Goal: Navigation & Orientation: Find specific page/section

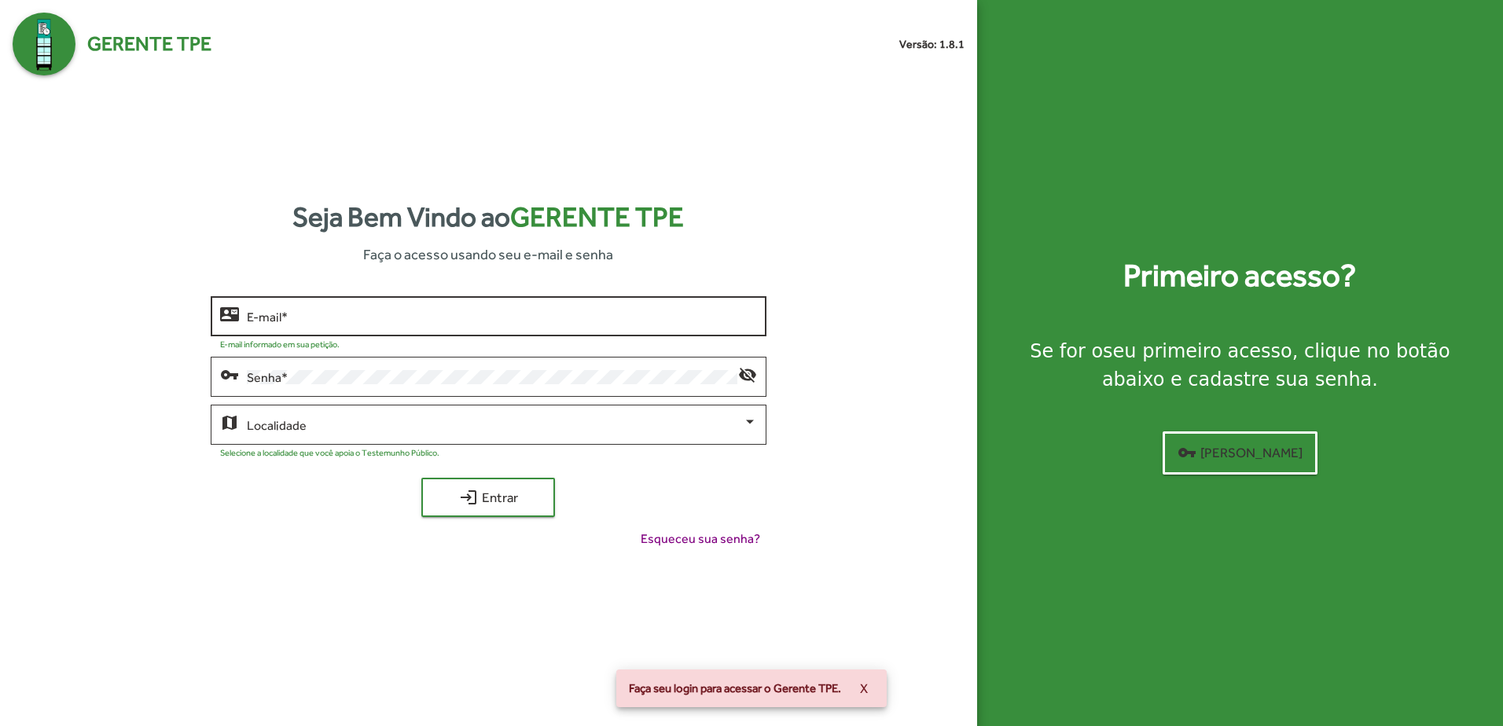
click at [490, 316] on input "E-mail *" at bounding box center [501, 317] width 509 height 14
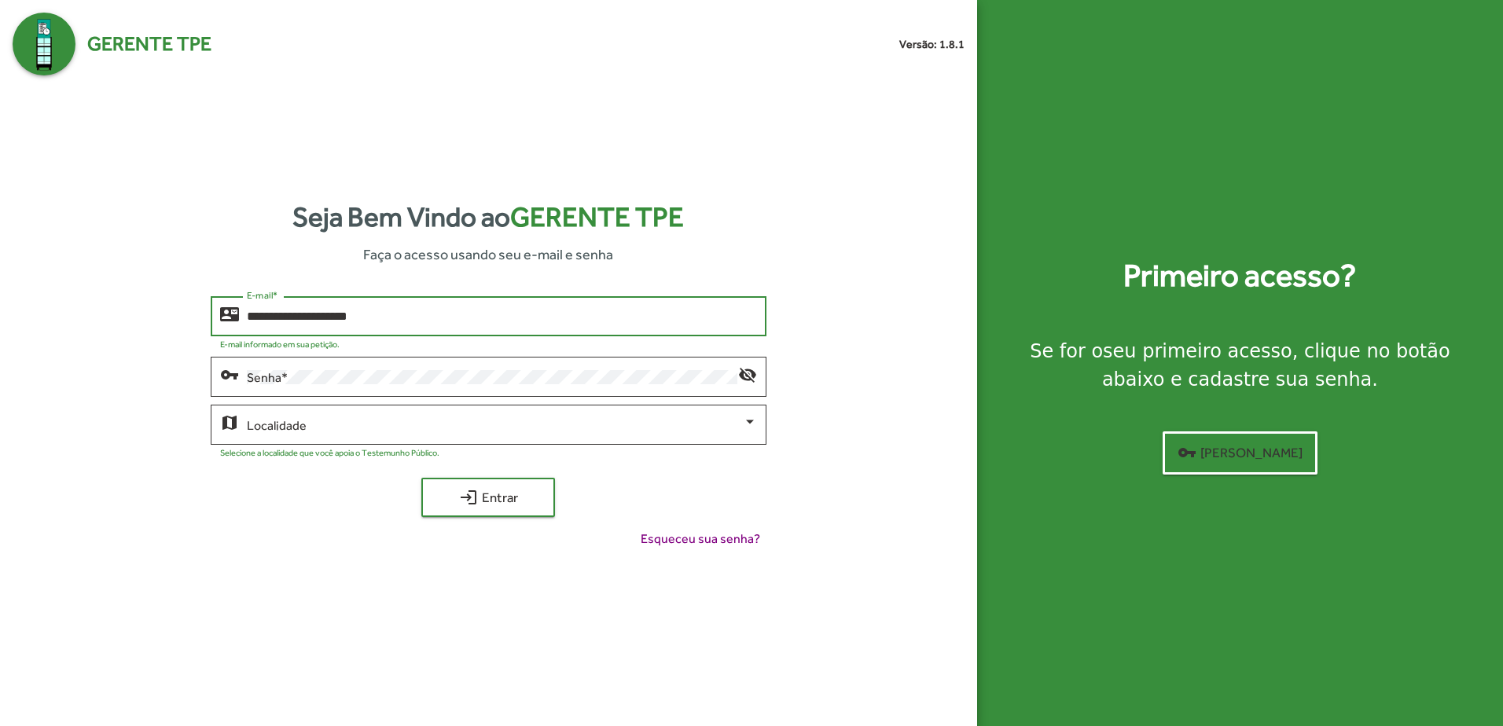
type input "**********"
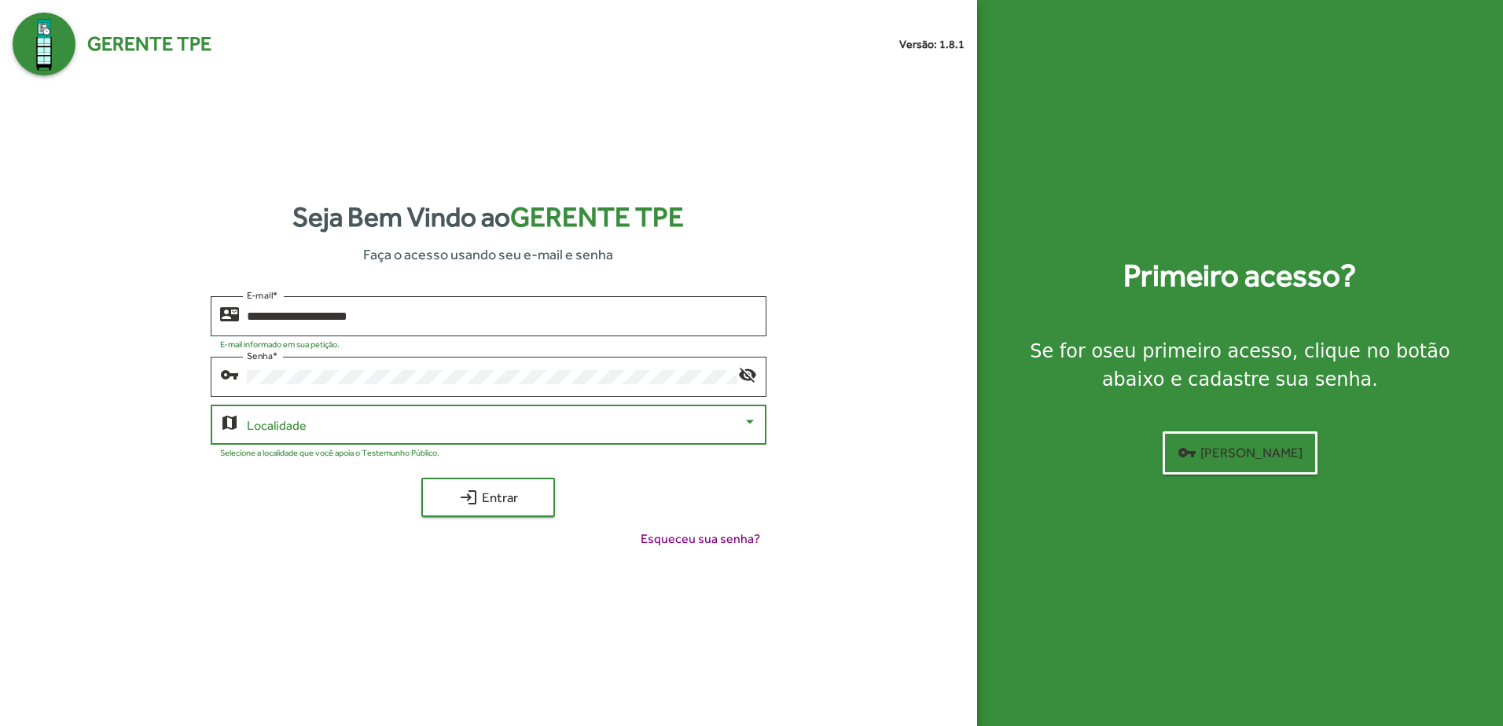
click at [509, 417] on div "Localidade" at bounding box center [501, 423] width 509 height 43
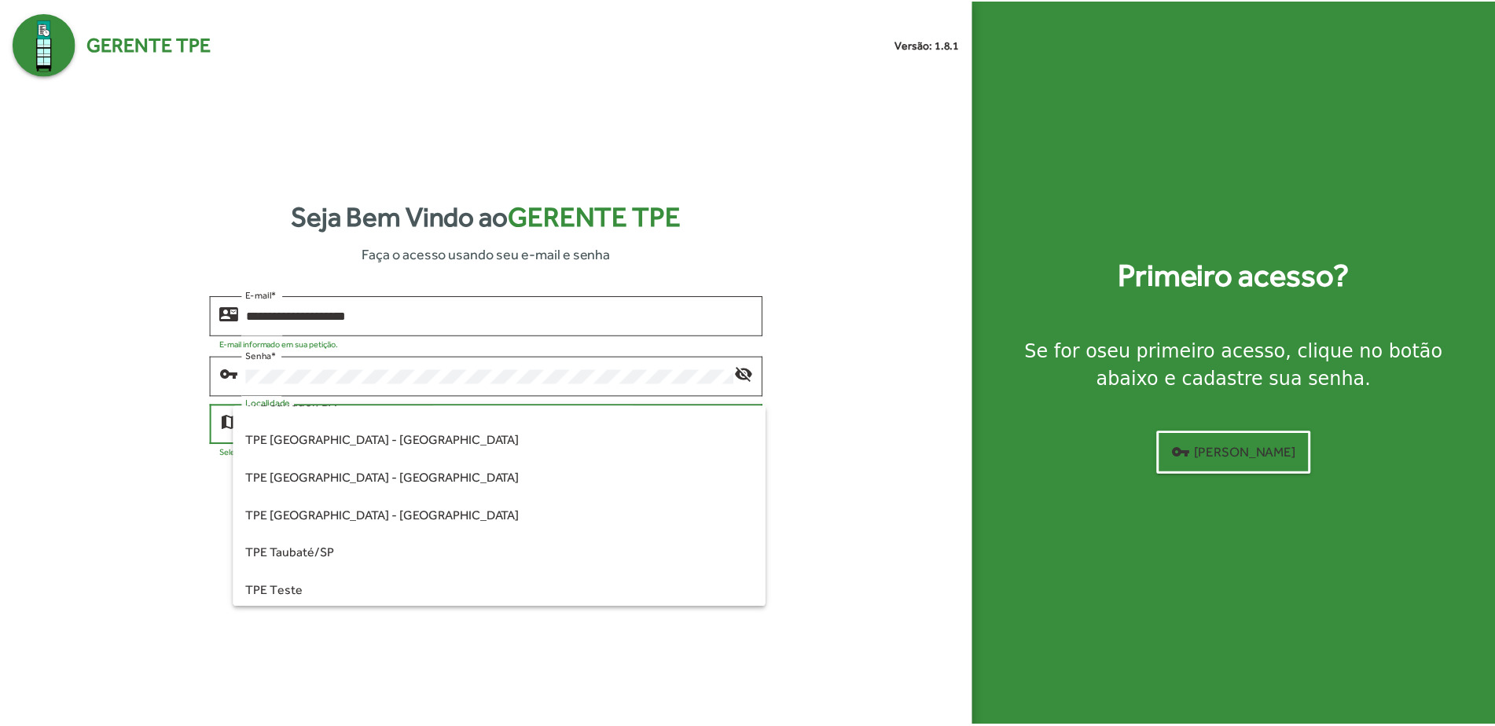
scroll to position [362, 0]
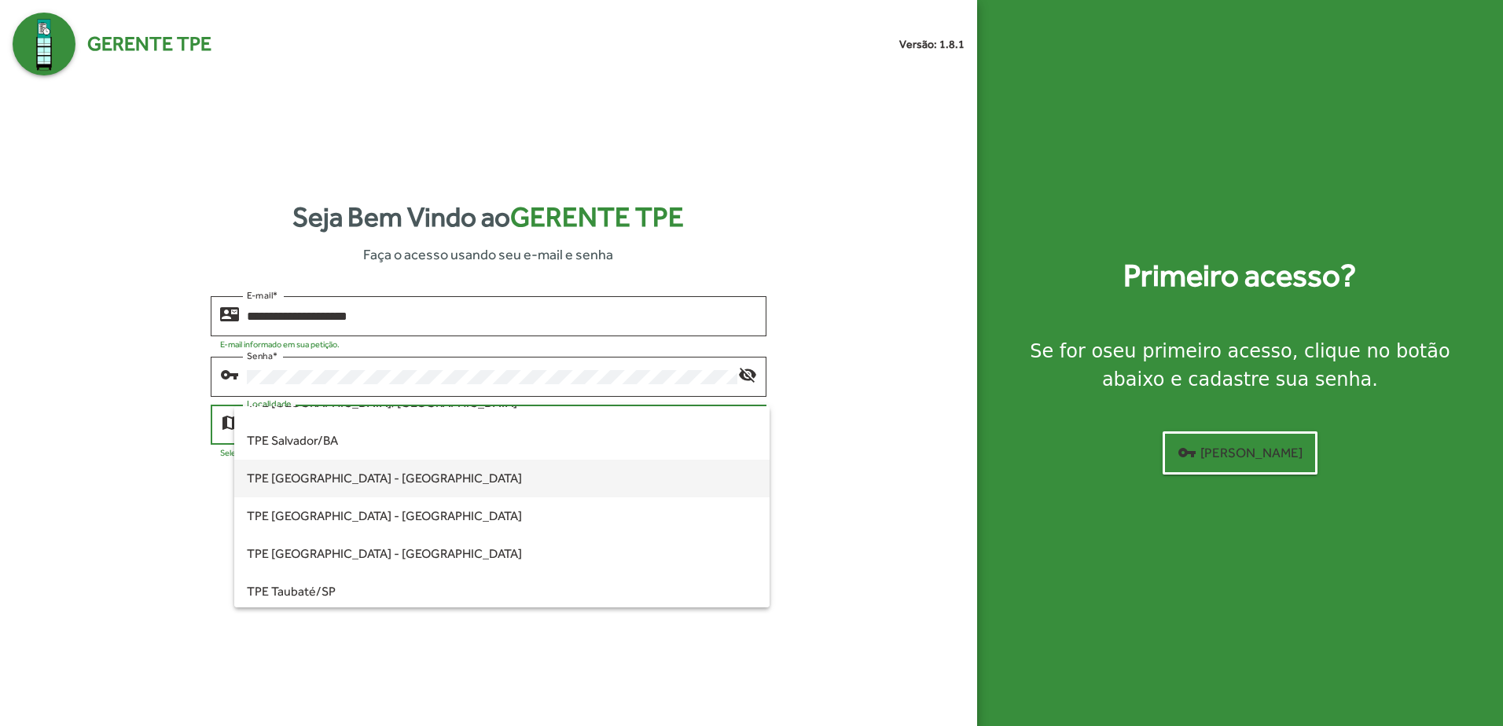
click at [346, 473] on span "TPE [GEOGRAPHIC_DATA] - [GEOGRAPHIC_DATA]" at bounding box center [501, 479] width 509 height 38
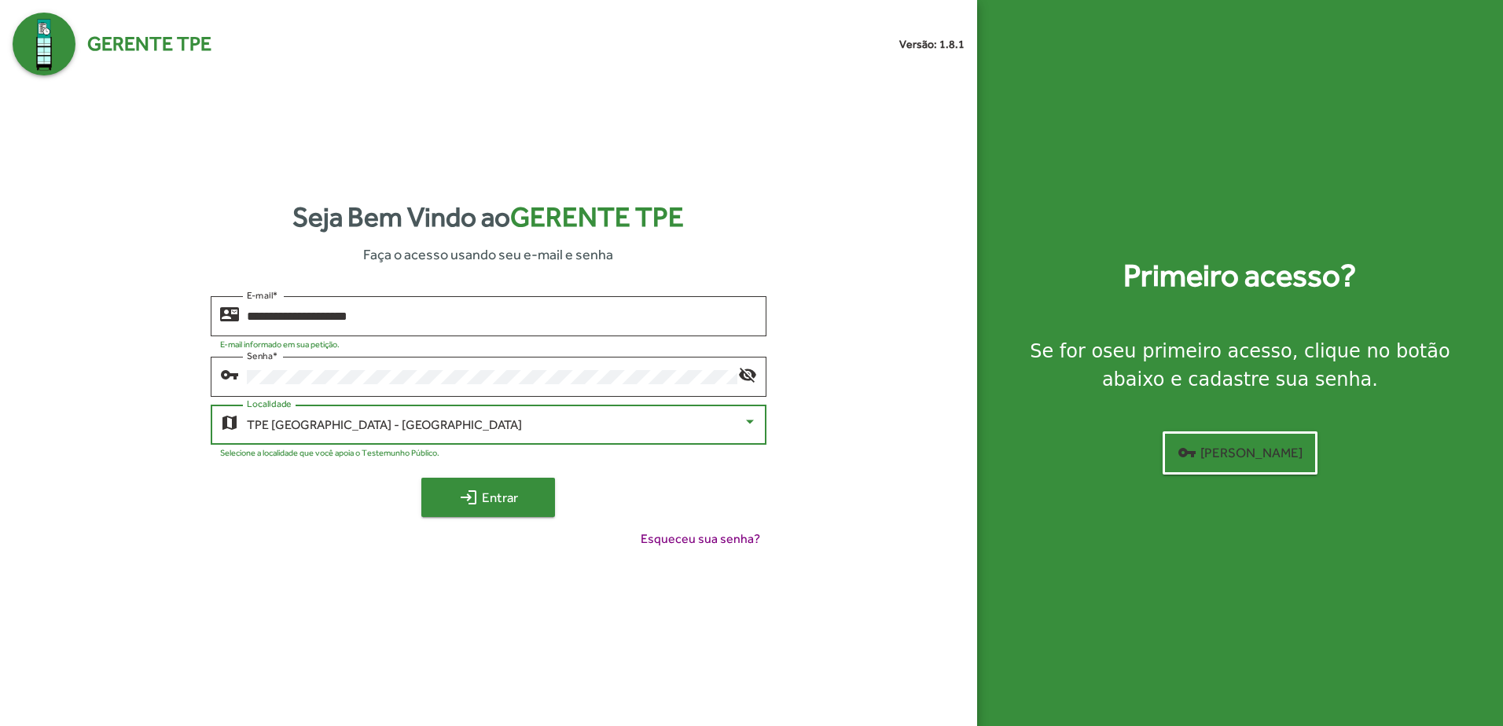
click at [493, 491] on span "login Entrar" at bounding box center [488, 497] width 105 height 28
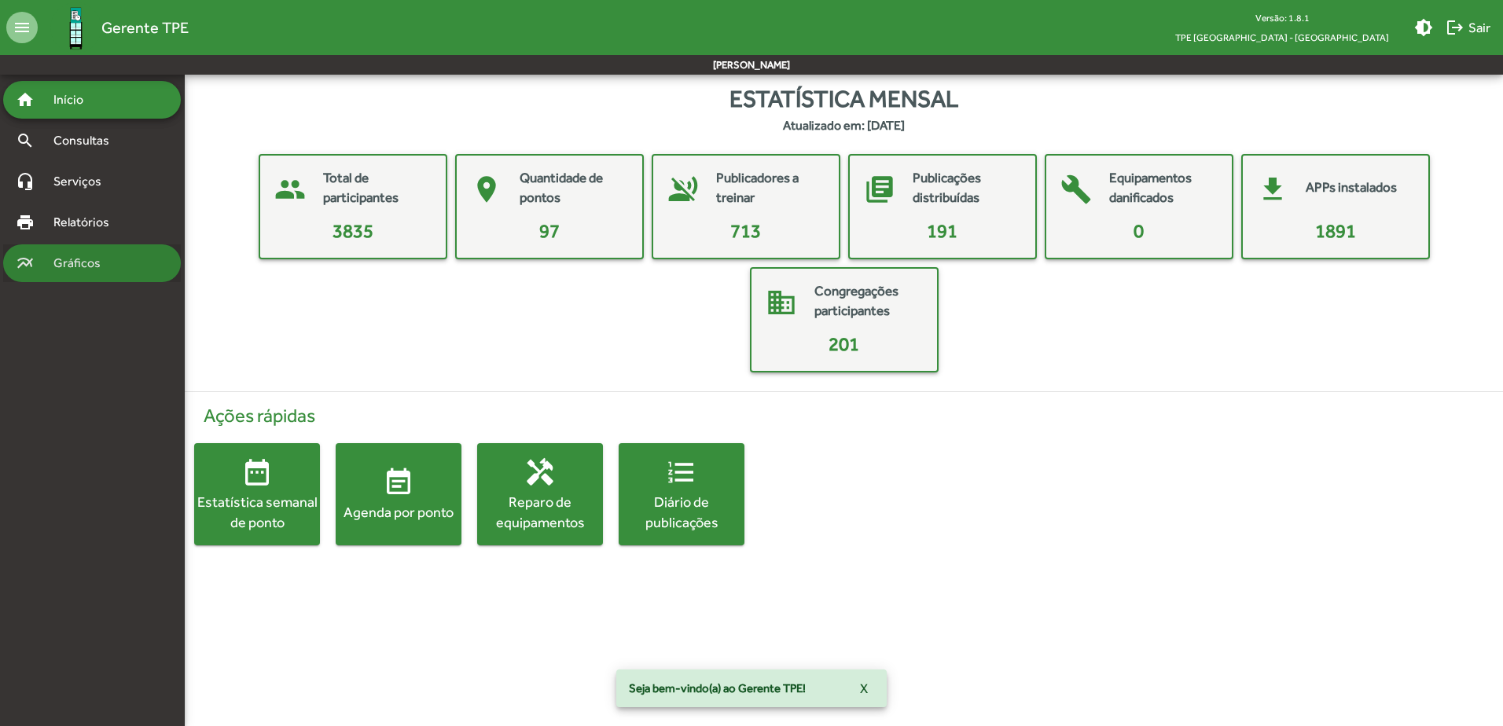
click at [82, 259] on span "Gráficos" at bounding box center [83, 263] width 78 height 19
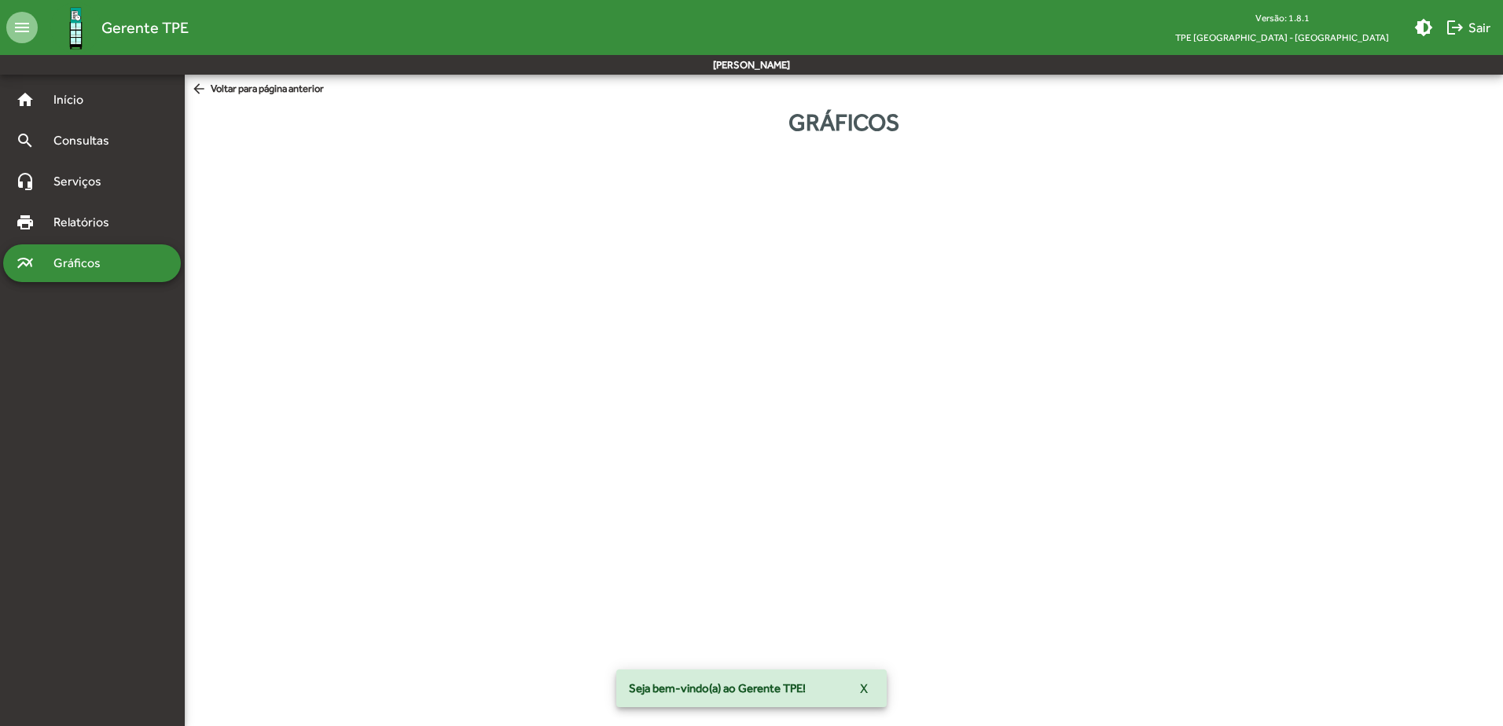
click at [873, 688] on button "X" at bounding box center [863, 689] width 33 height 28
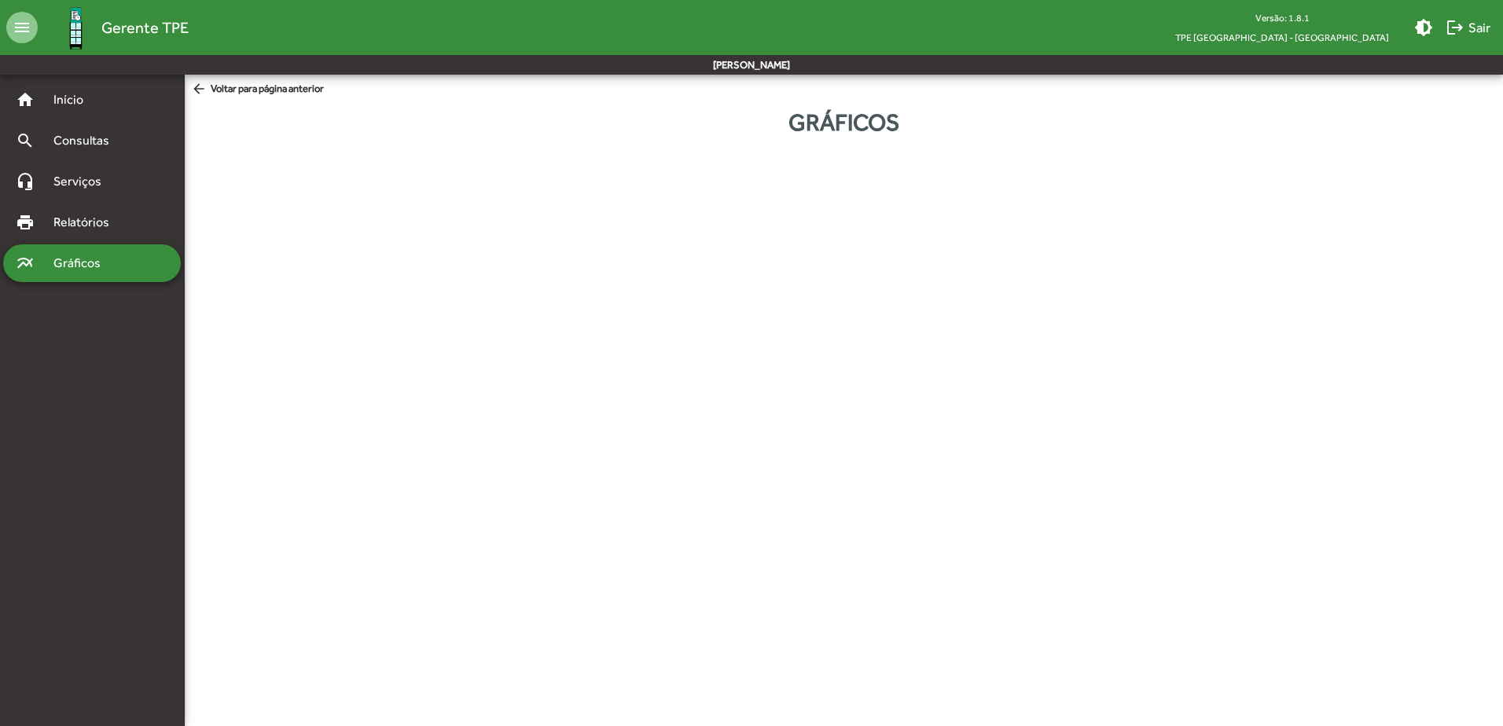
click at [241, 89] on span "arrow_back Voltar para página anterior" at bounding box center [257, 89] width 133 height 17
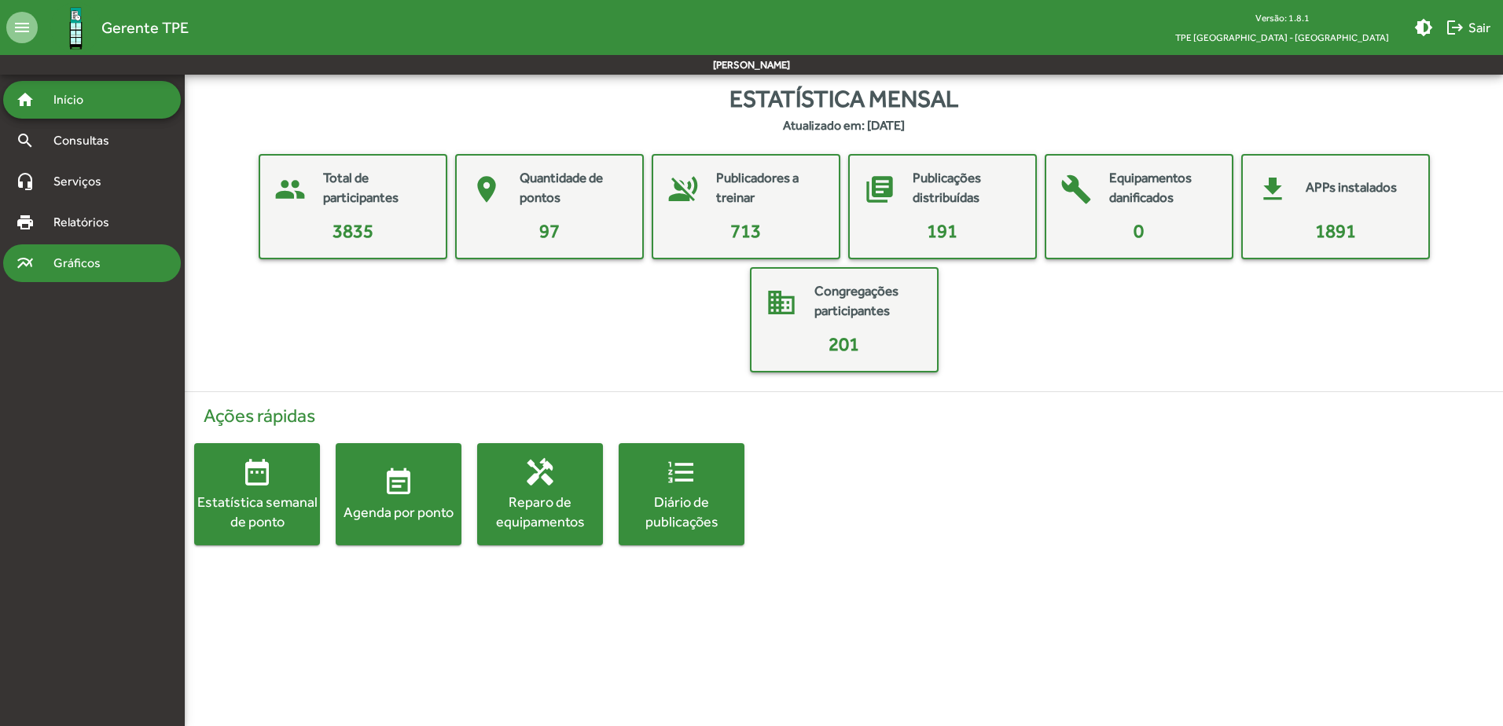
click at [99, 260] on span "Gráficos" at bounding box center [83, 263] width 78 height 19
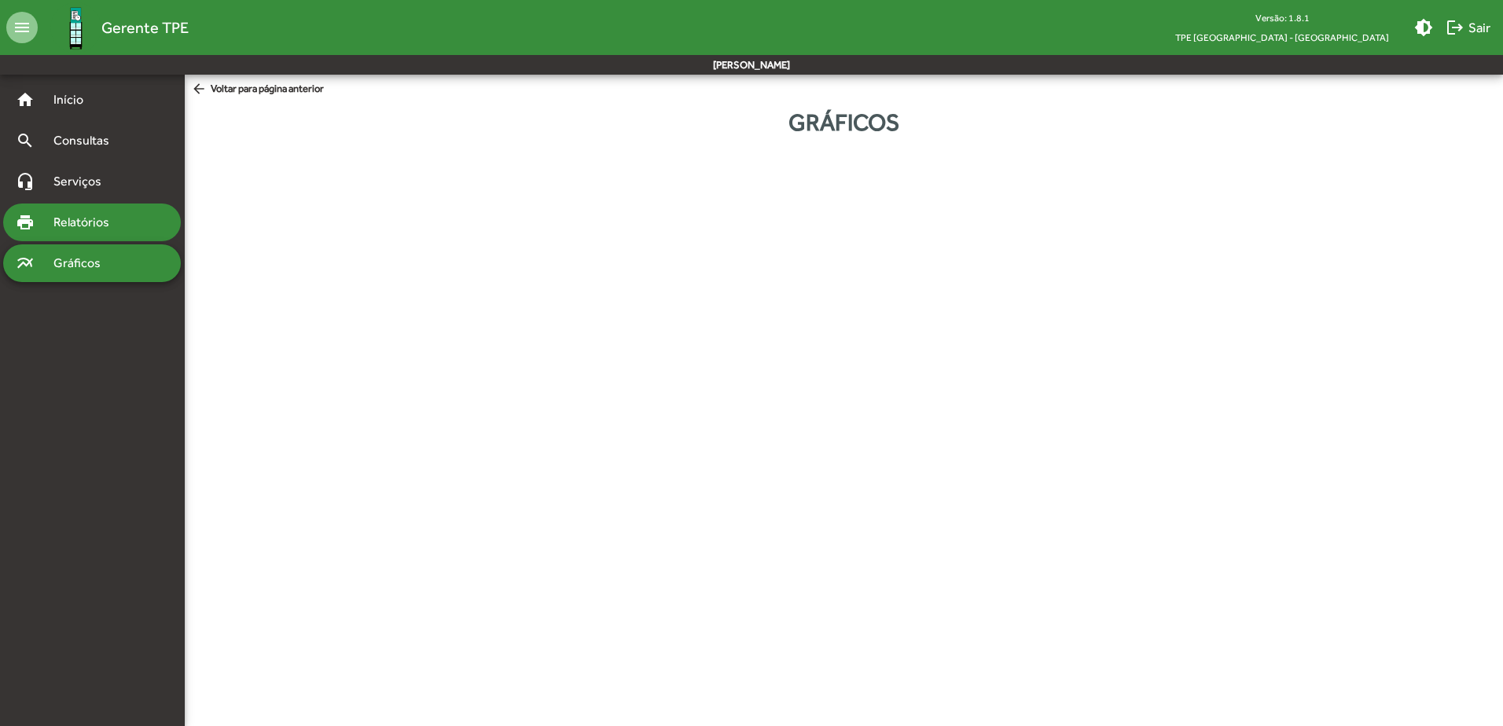
click at [94, 225] on span "Relatórios" at bounding box center [87, 222] width 86 height 19
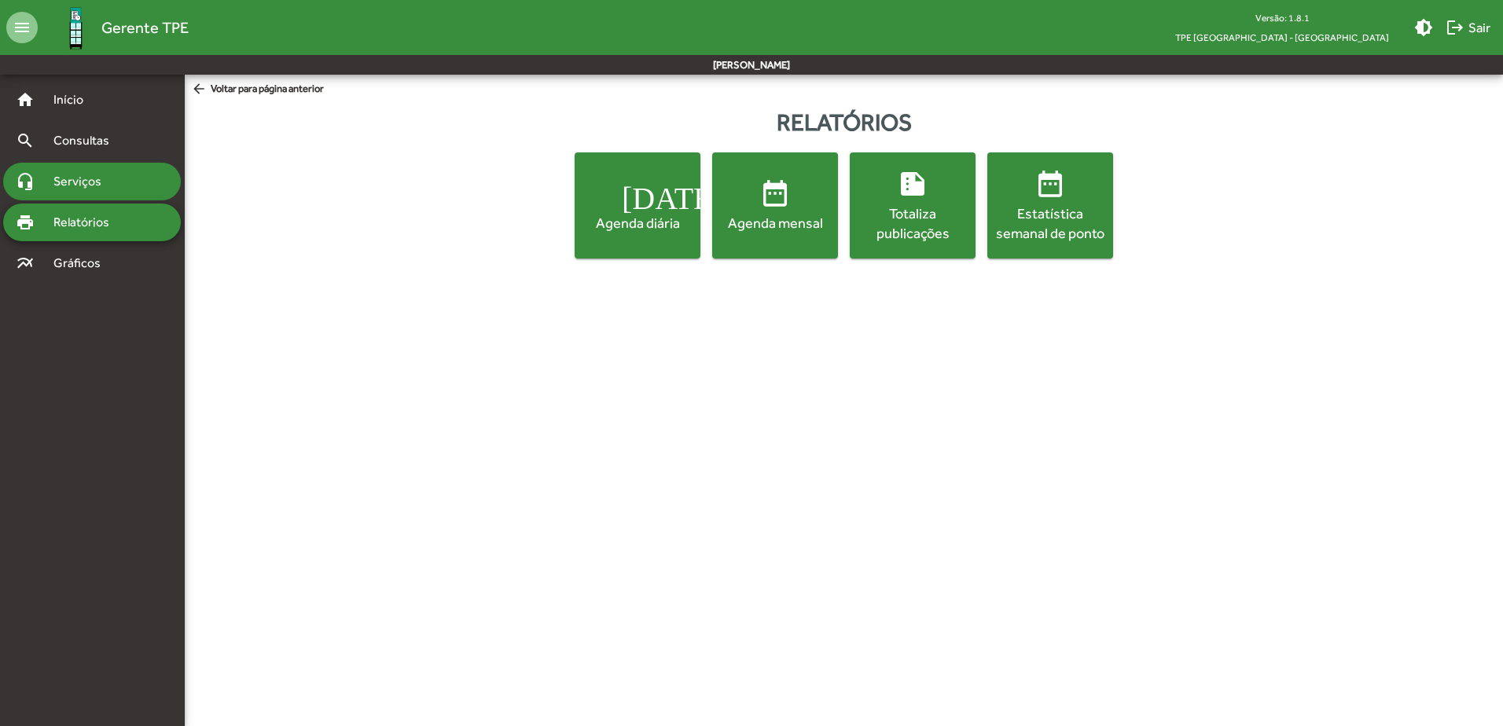
click at [90, 182] on span "Serviços" at bounding box center [83, 181] width 79 height 19
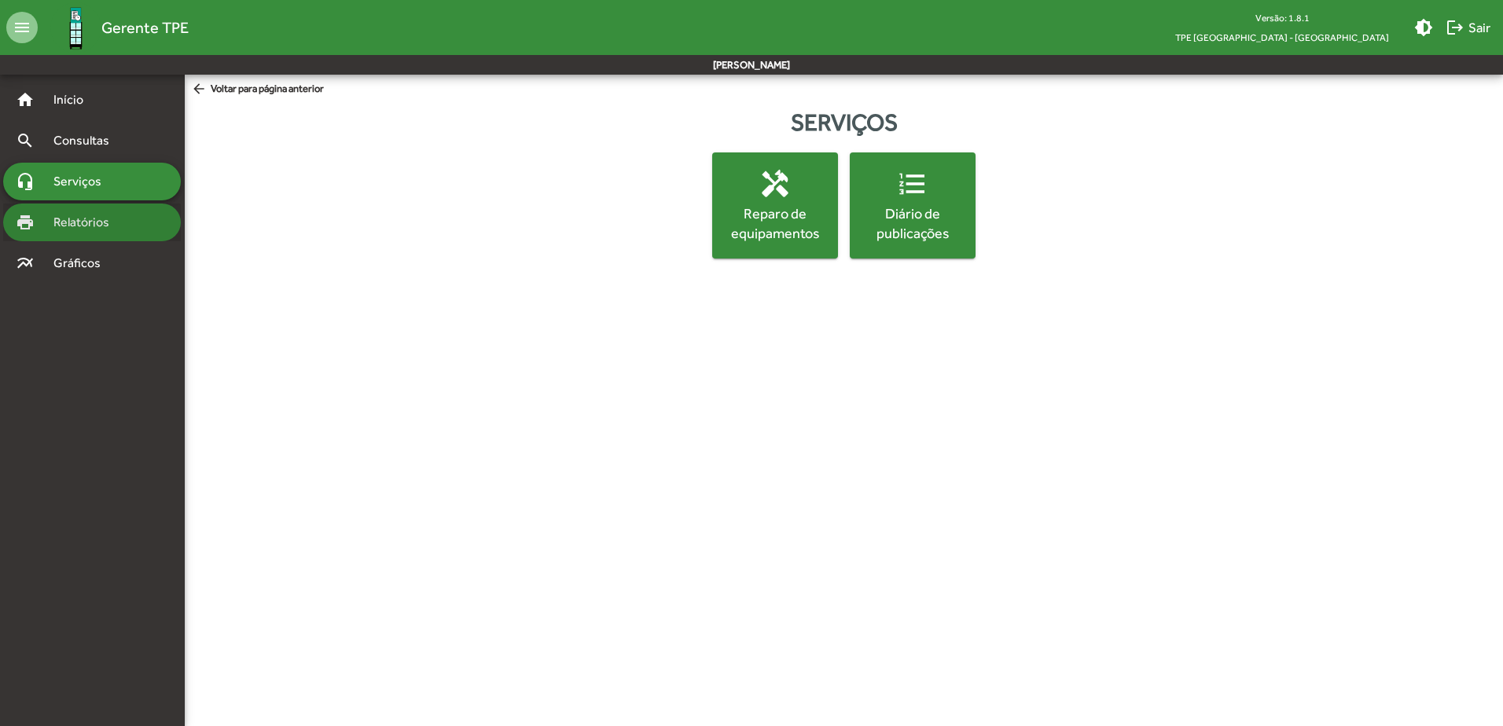
click at [76, 219] on span "Relatórios" at bounding box center [87, 222] width 86 height 19
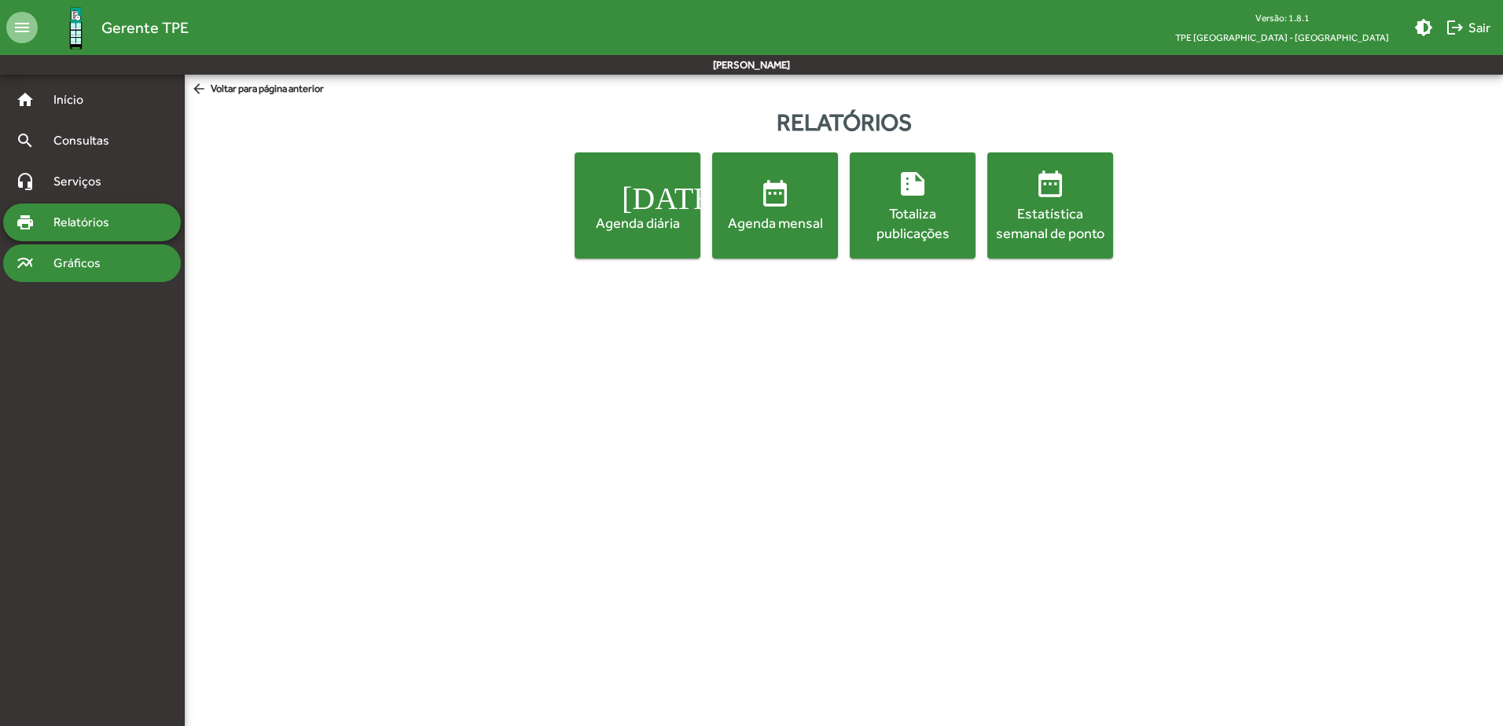
click at [80, 253] on div "multiline_chart Gráficos" at bounding box center [92, 263] width 178 height 38
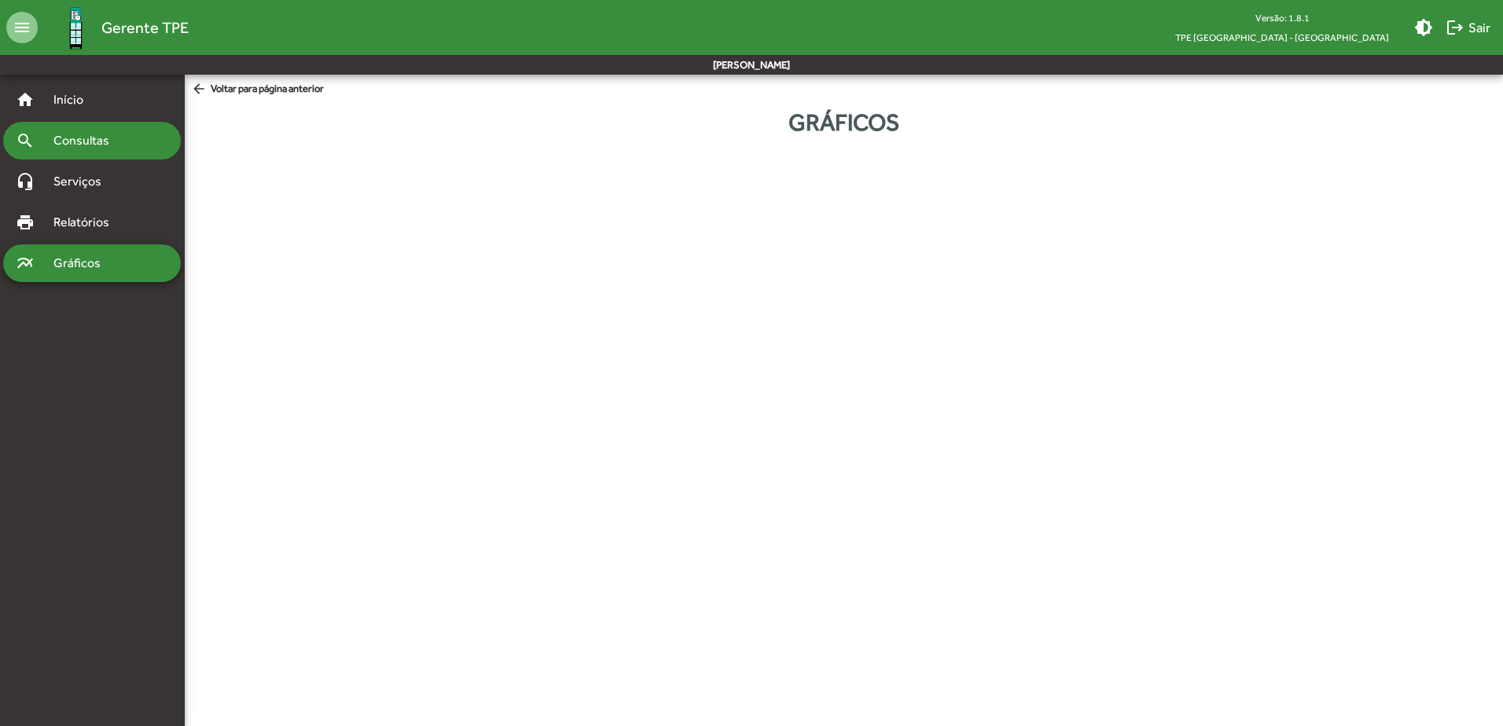
click at [78, 142] on span "Consultas" at bounding box center [87, 140] width 86 height 19
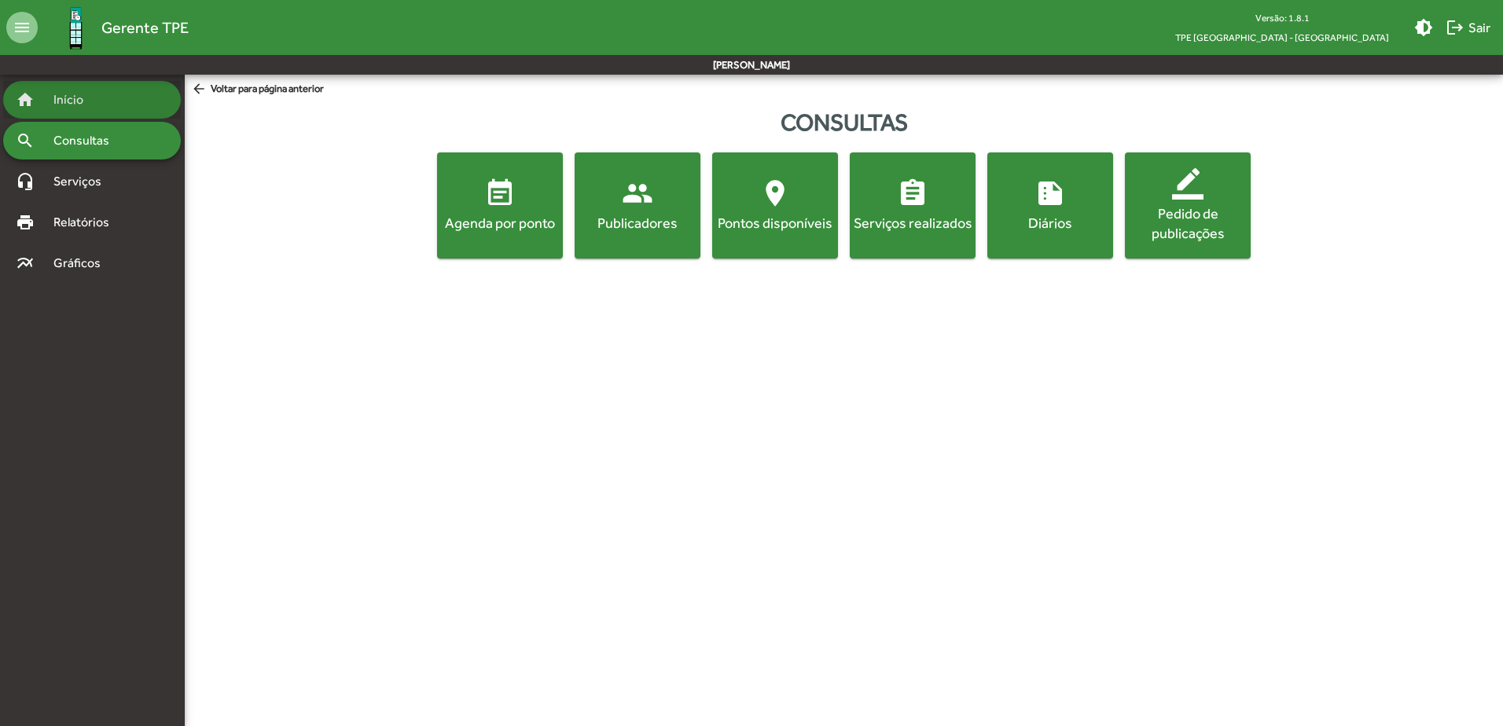
click at [66, 95] on span "Início" at bounding box center [75, 99] width 62 height 19
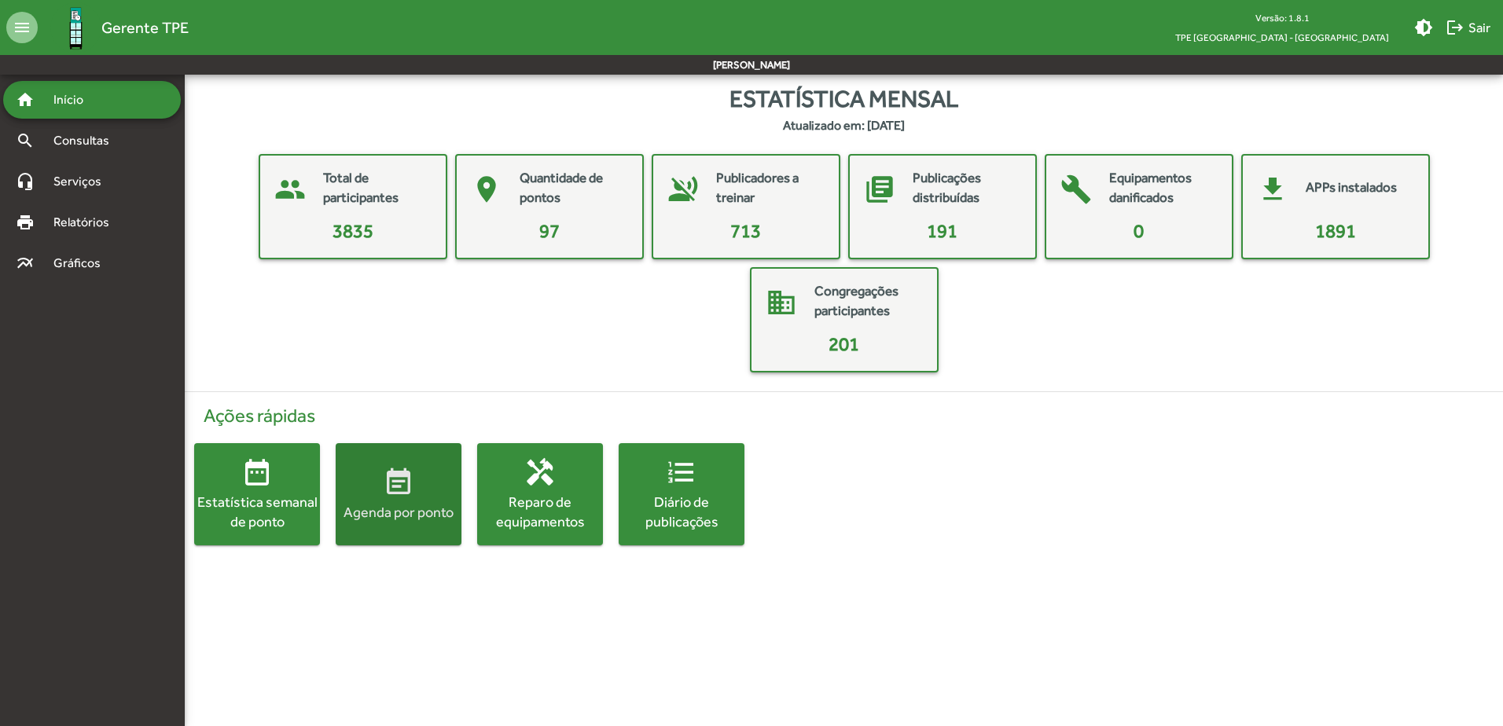
click at [373, 484] on span "event_note Agenda por ponto" at bounding box center [399, 494] width 126 height 55
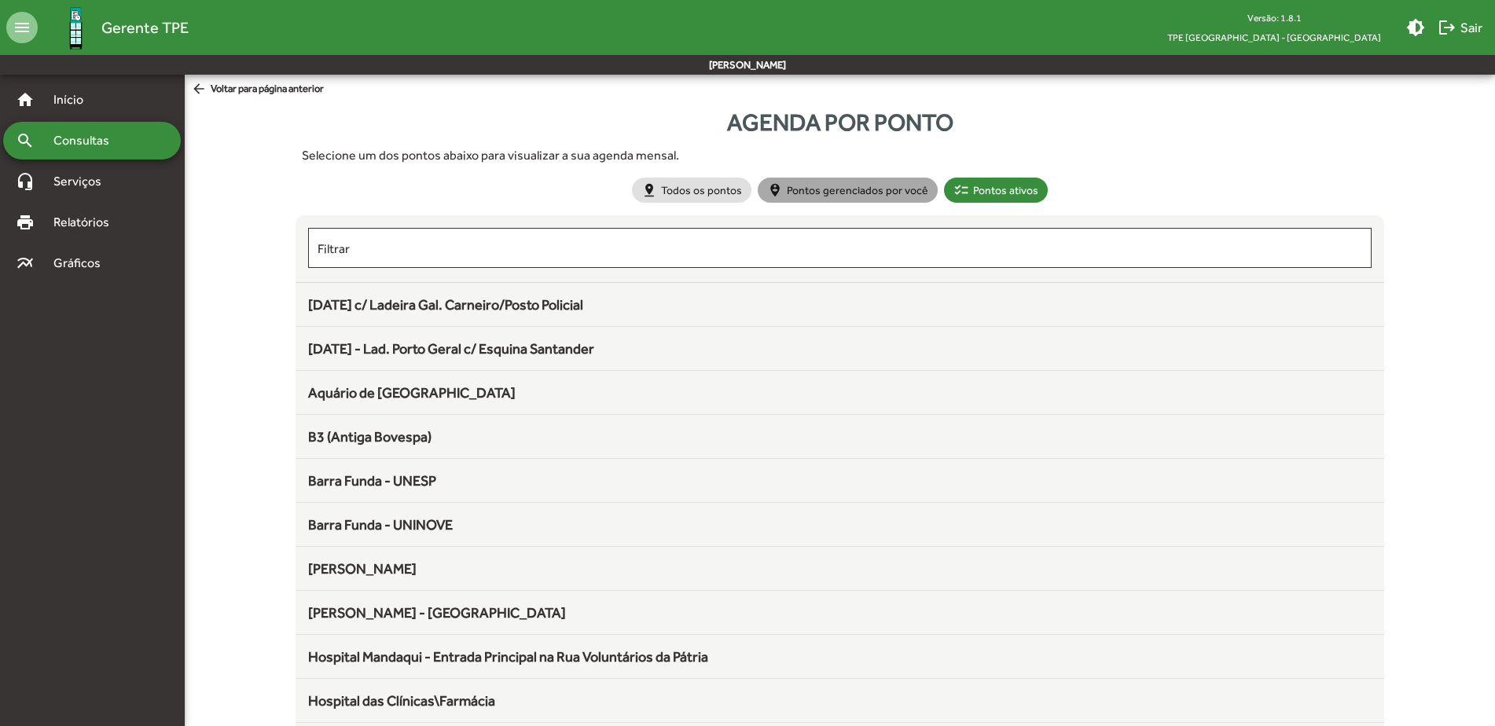
click at [872, 193] on mat-chip "person_pin_circle Pontos gerenciados por você" at bounding box center [848, 190] width 180 height 25
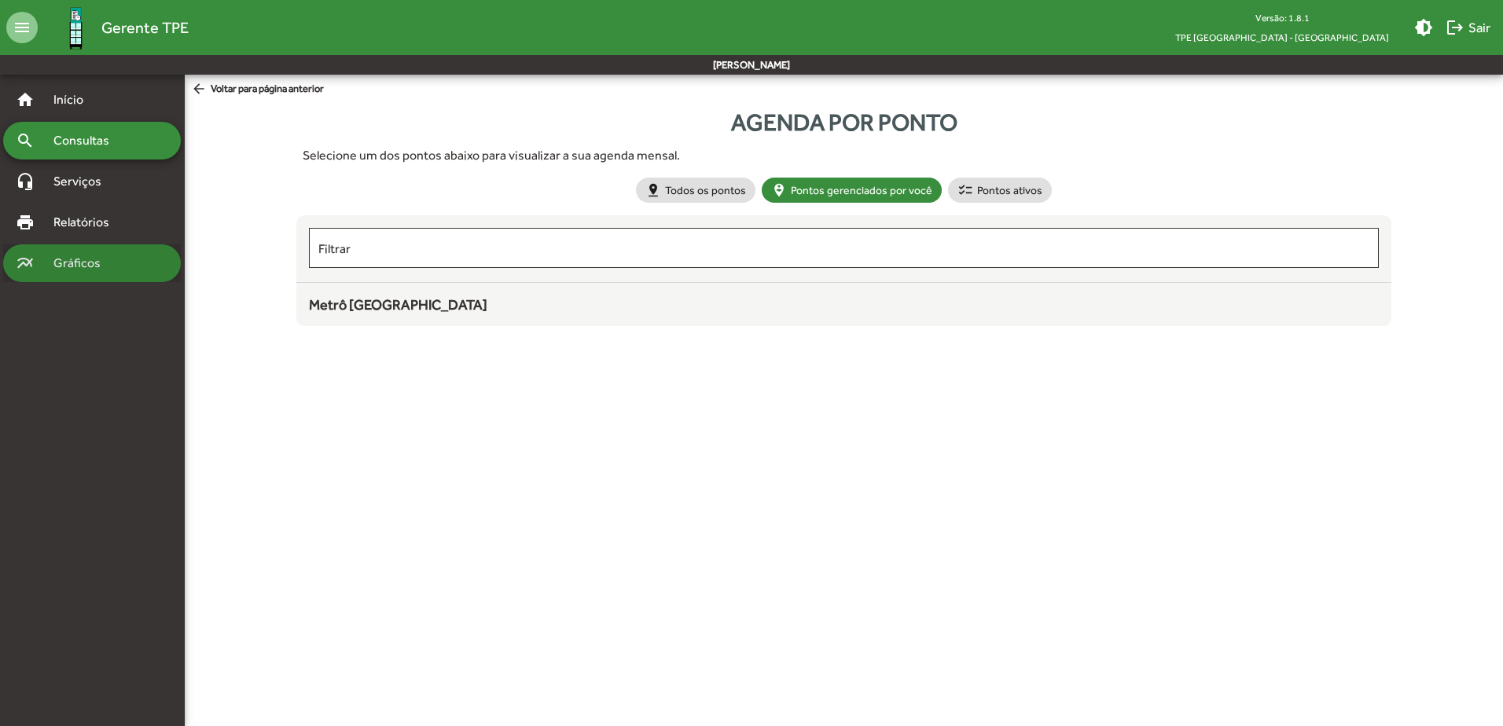
click at [61, 250] on div "multiline_chart Gráficos" at bounding box center [92, 263] width 178 height 38
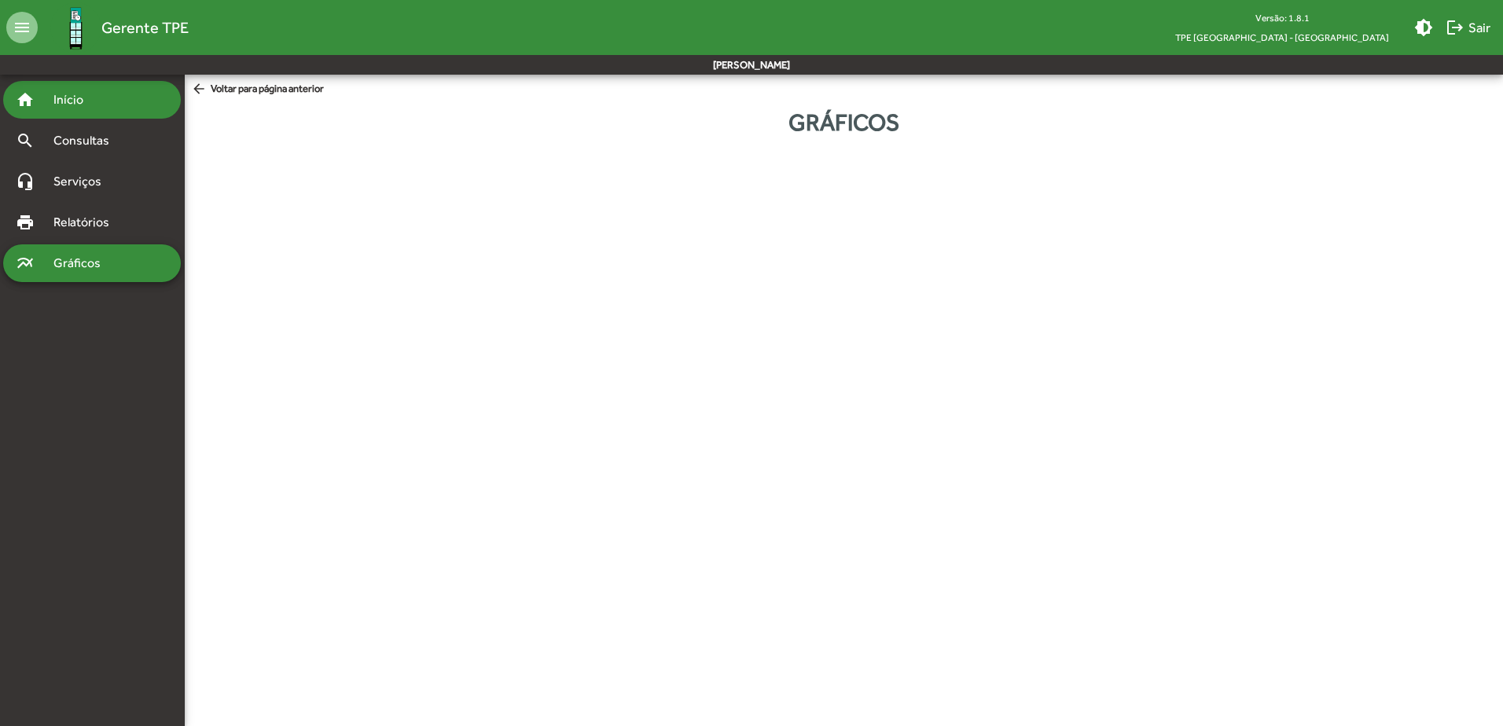
click at [86, 95] on span "Início" at bounding box center [75, 99] width 62 height 19
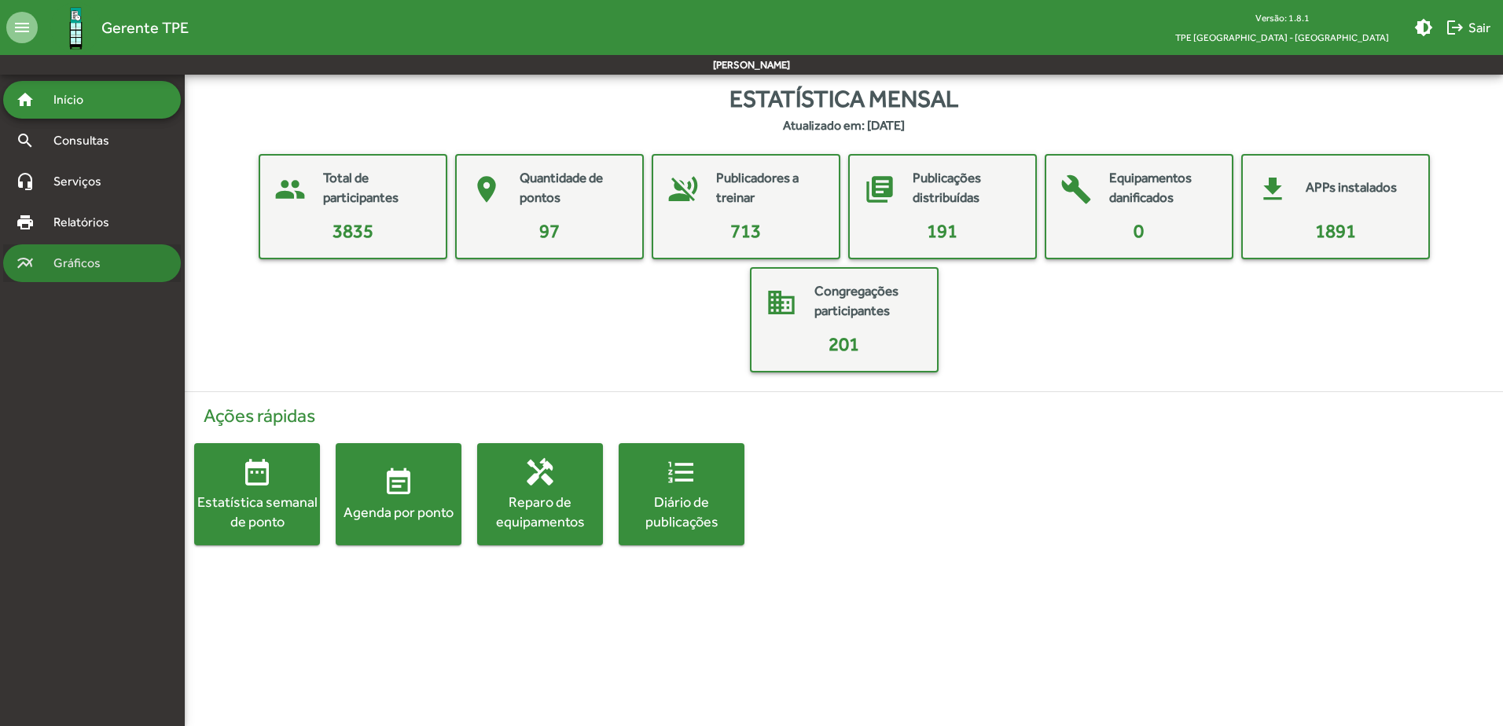
click at [113, 267] on span "Gráficos" at bounding box center [83, 263] width 78 height 19
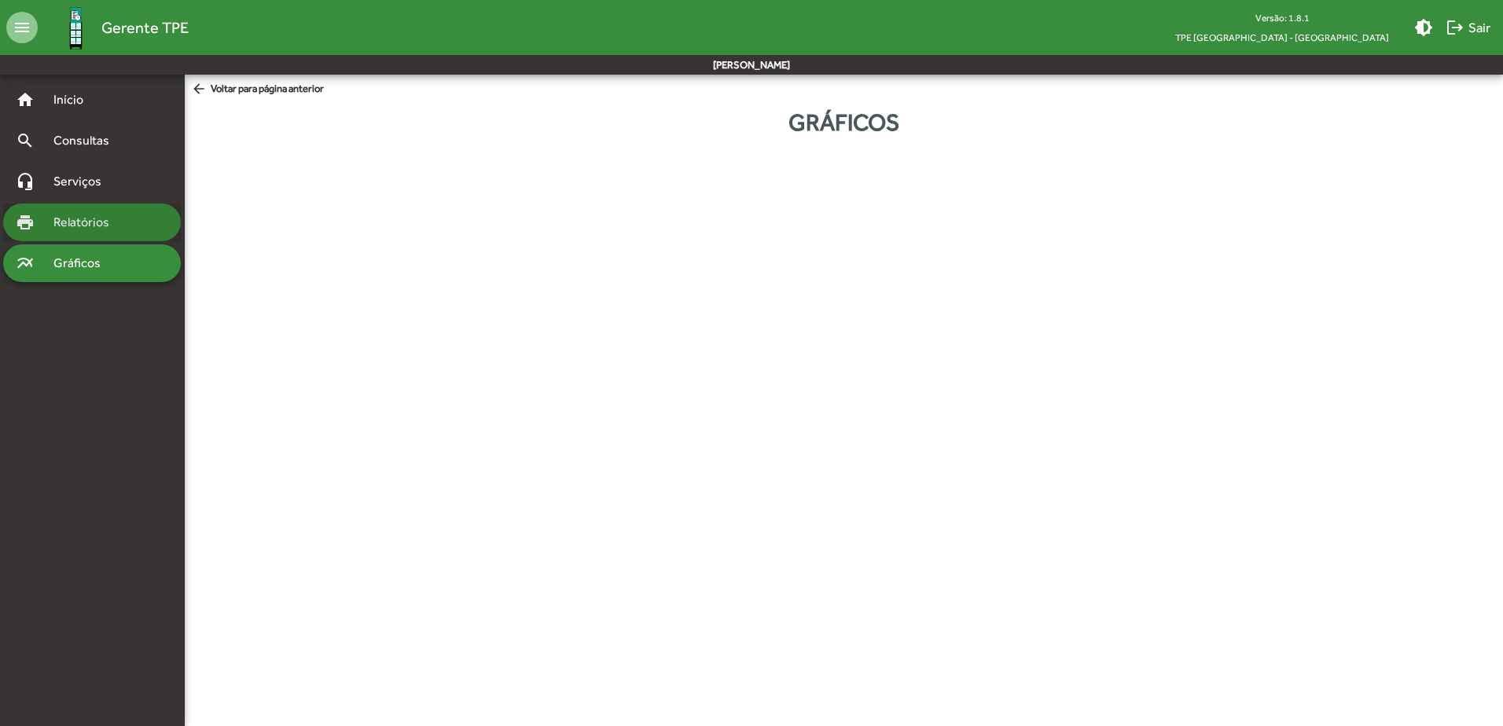
click at [89, 234] on div "print Relatórios" at bounding box center [92, 223] width 178 height 38
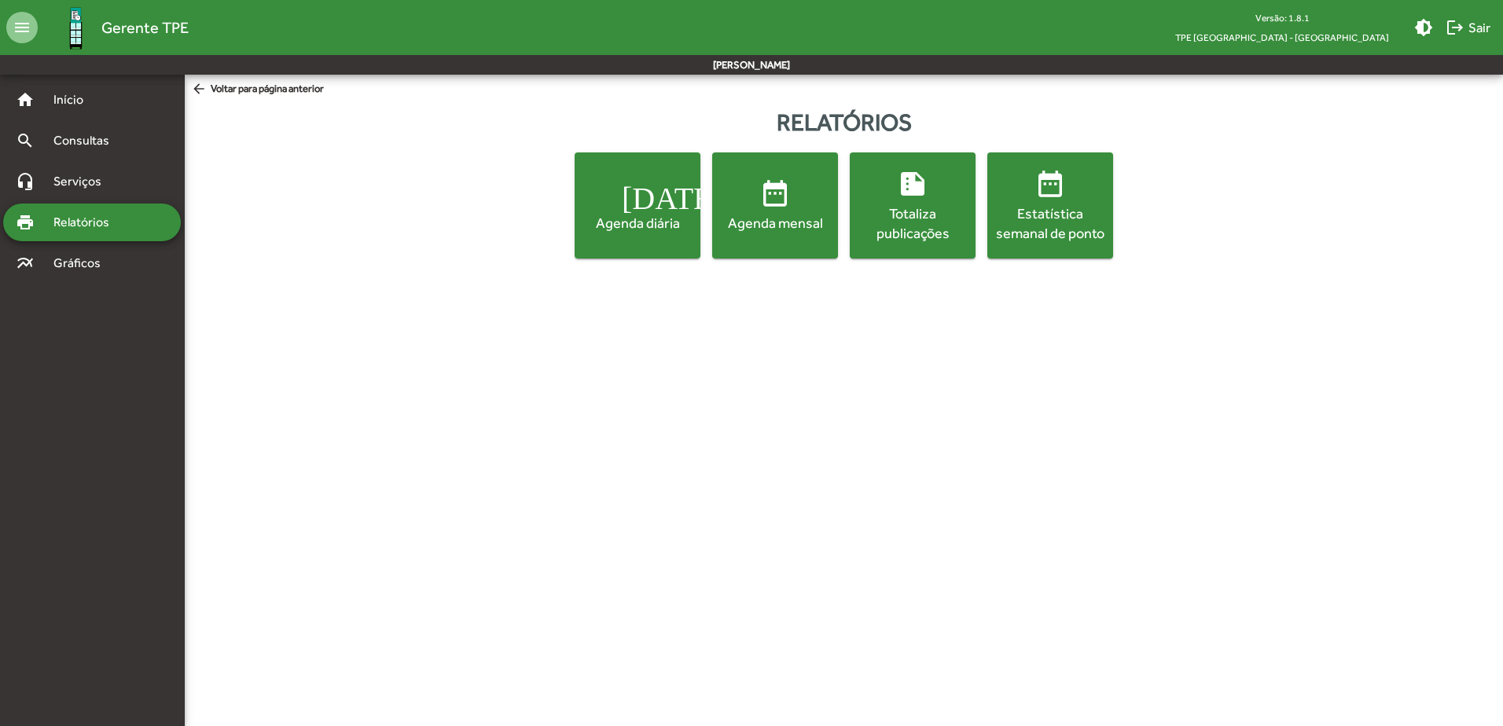
click at [654, 217] on div "Agenda diária" at bounding box center [637, 223] width 119 height 20
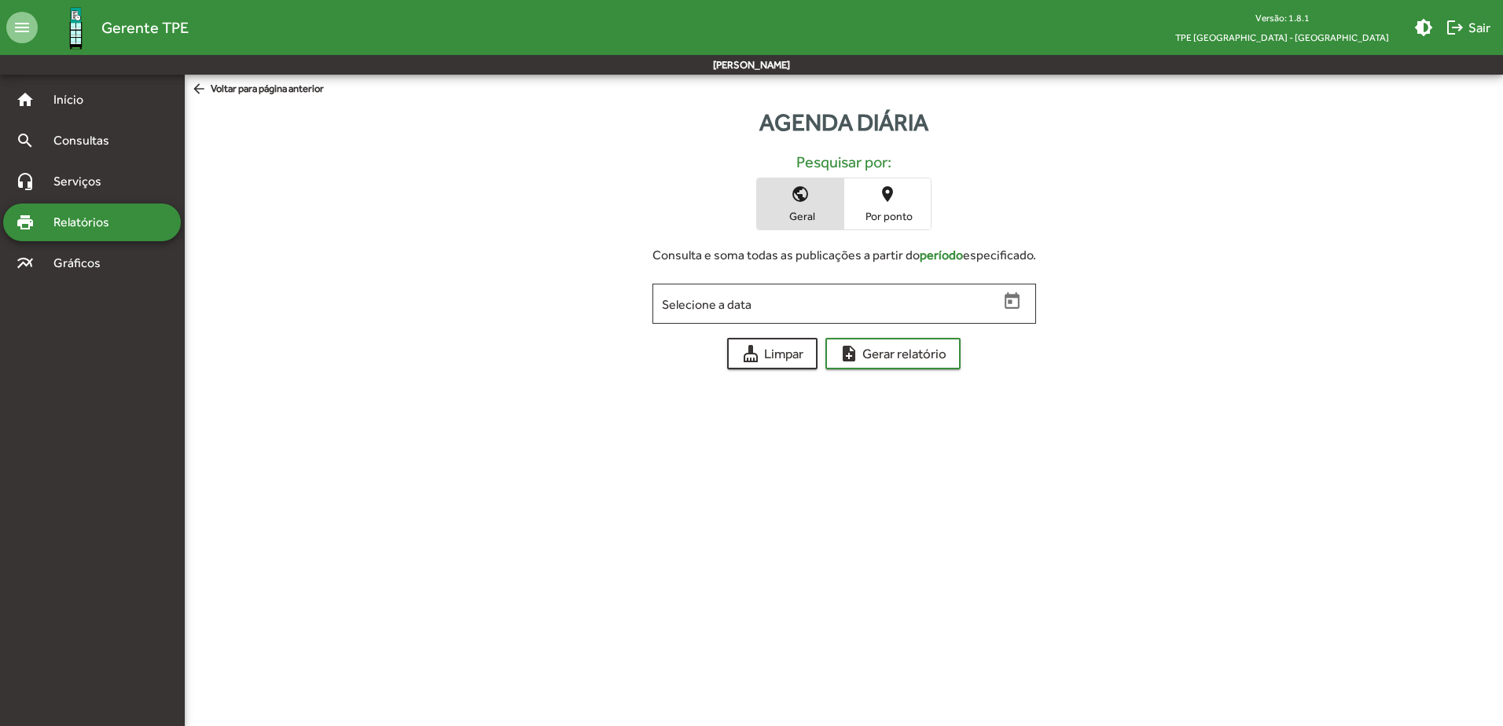
click at [892, 216] on span "Por ponto" at bounding box center [887, 216] width 79 height 14
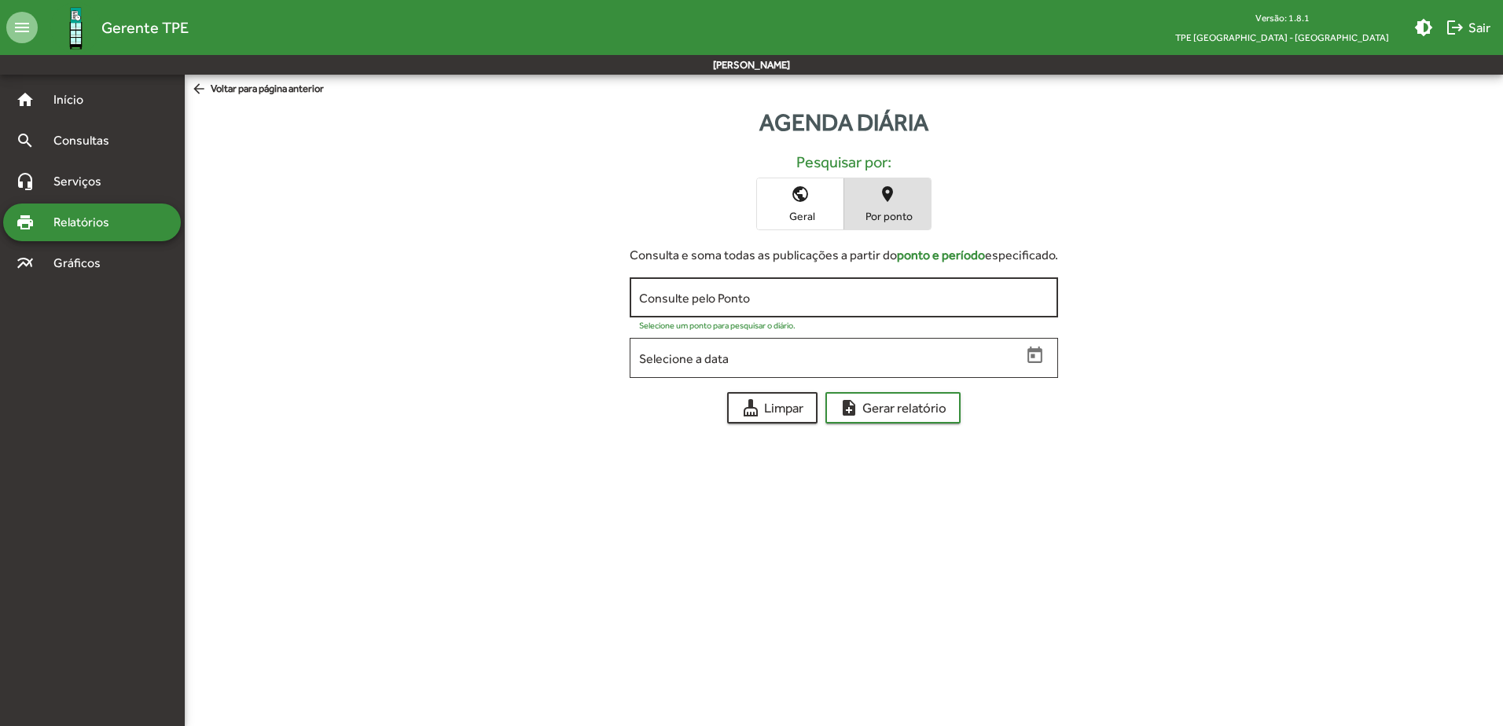
click at [846, 298] on input "Consulte pelo Ponto" at bounding box center [844, 298] width 410 height 14
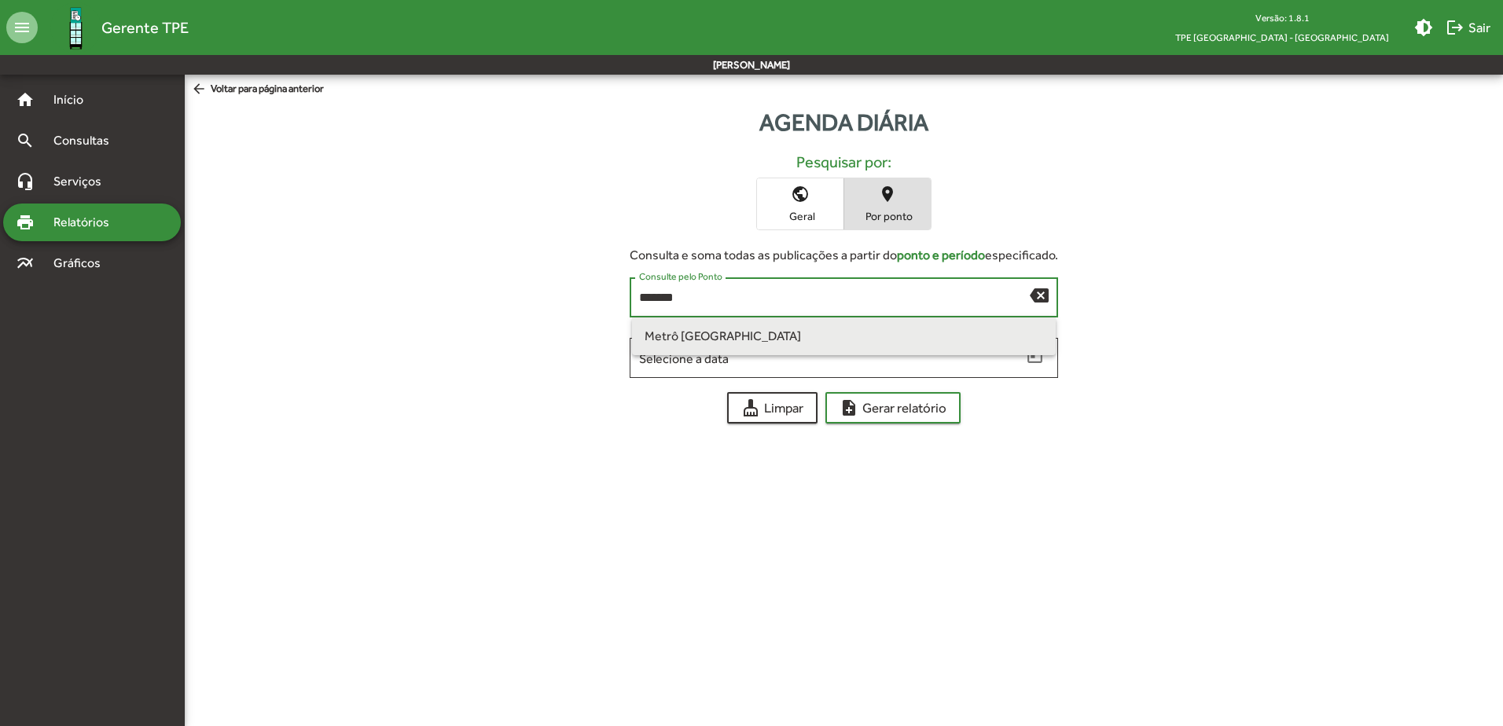
click at [822, 336] on span "Metrô [GEOGRAPHIC_DATA]" at bounding box center [844, 337] width 399 height 38
type input "**********"
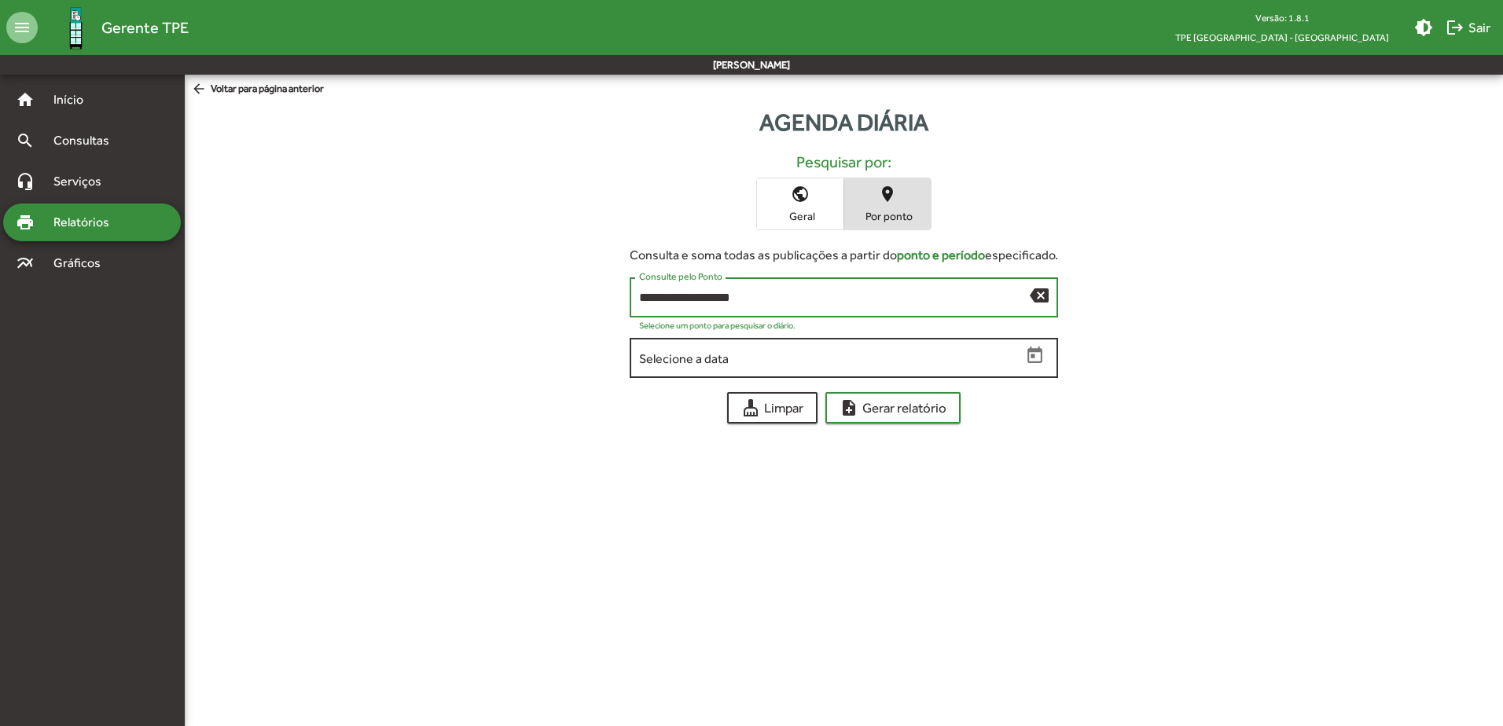
click at [1037, 358] on icon "Open calendar" at bounding box center [1035, 356] width 20 height 20
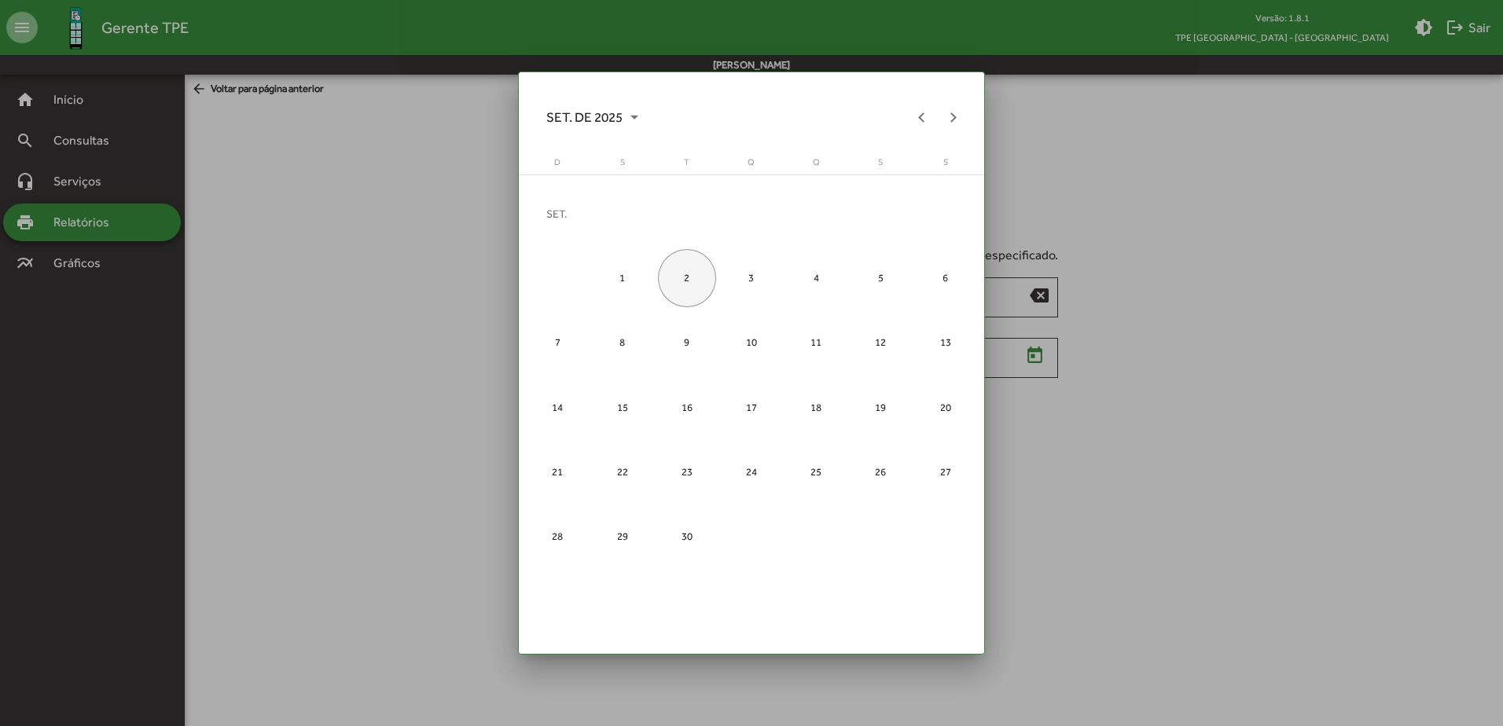
click at [1031, 358] on div at bounding box center [751, 363] width 1503 height 726
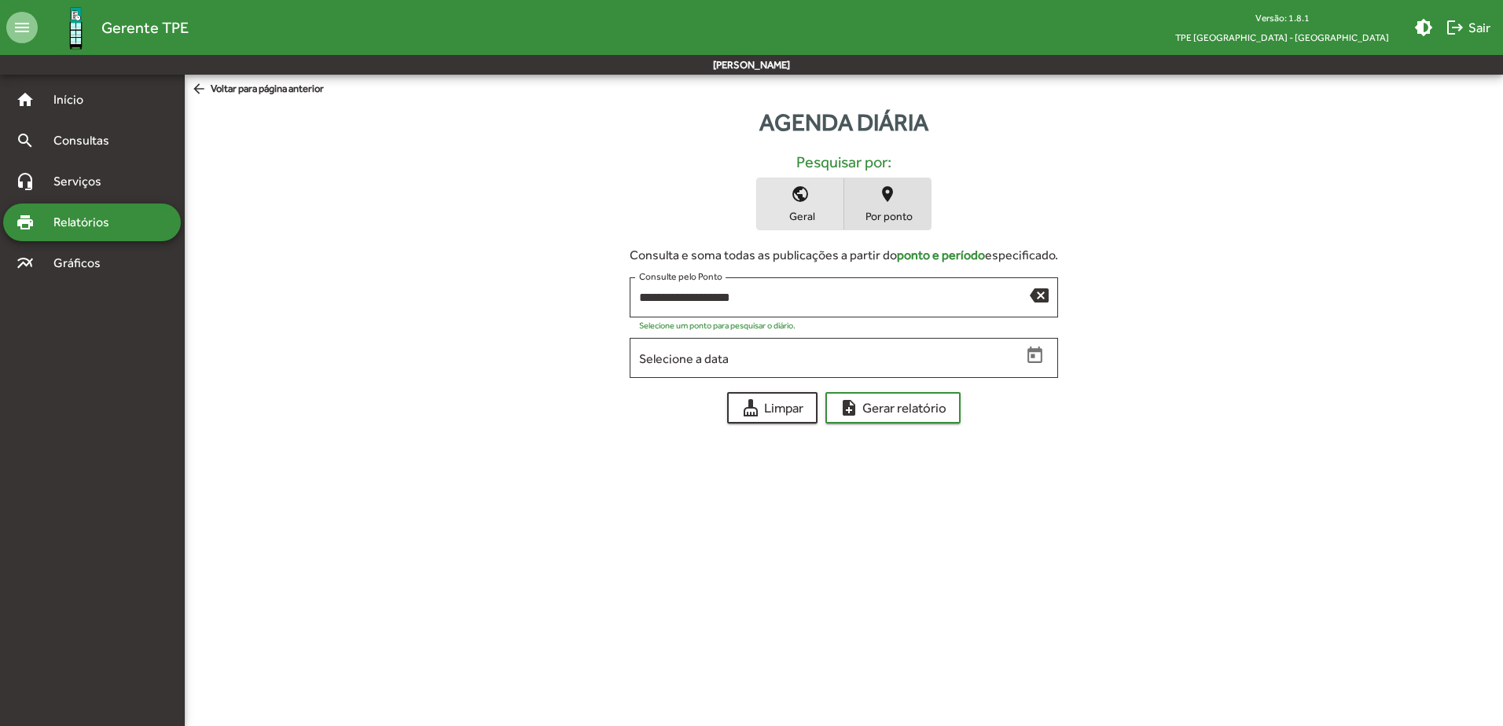
click at [801, 204] on span "public Geral" at bounding box center [800, 203] width 86 height 51
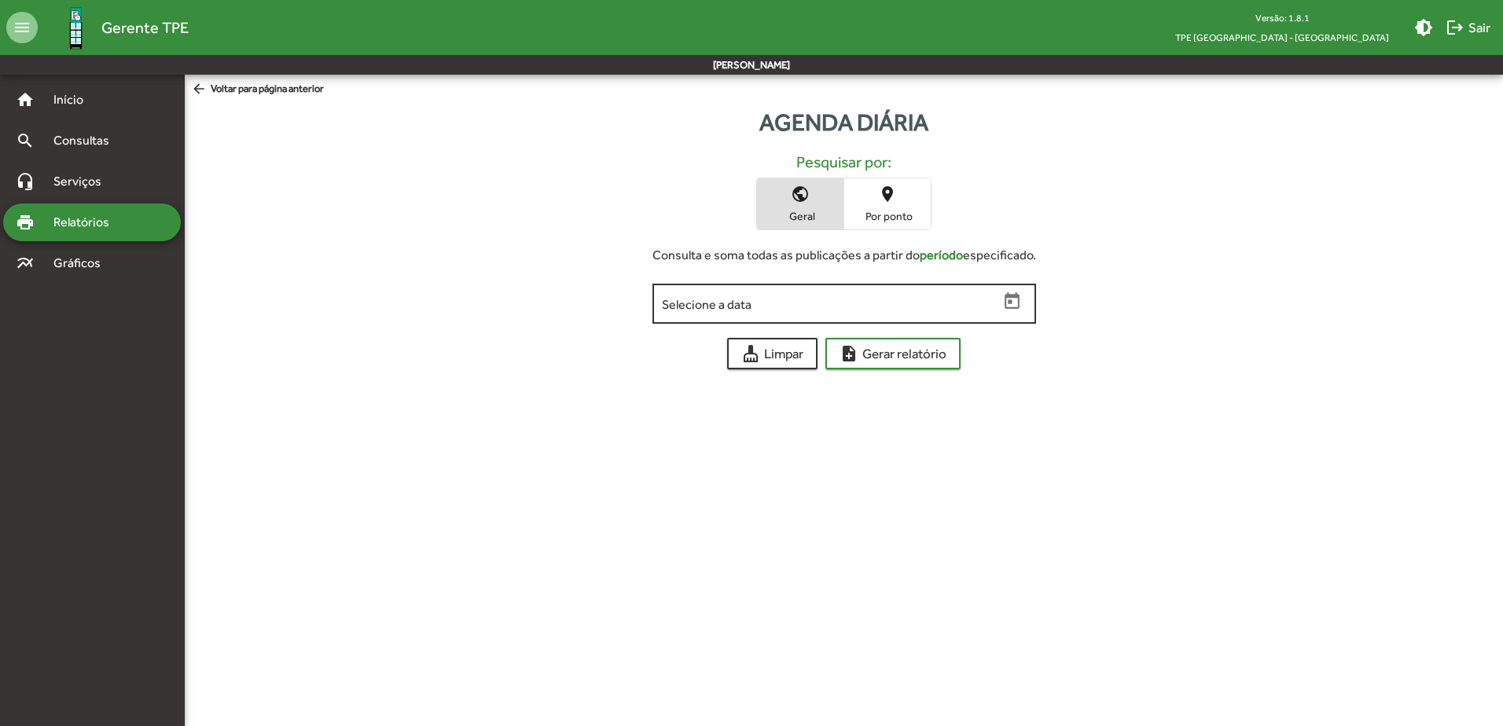
click at [820, 302] on input "Selecione a data" at bounding box center [830, 304] width 337 height 14
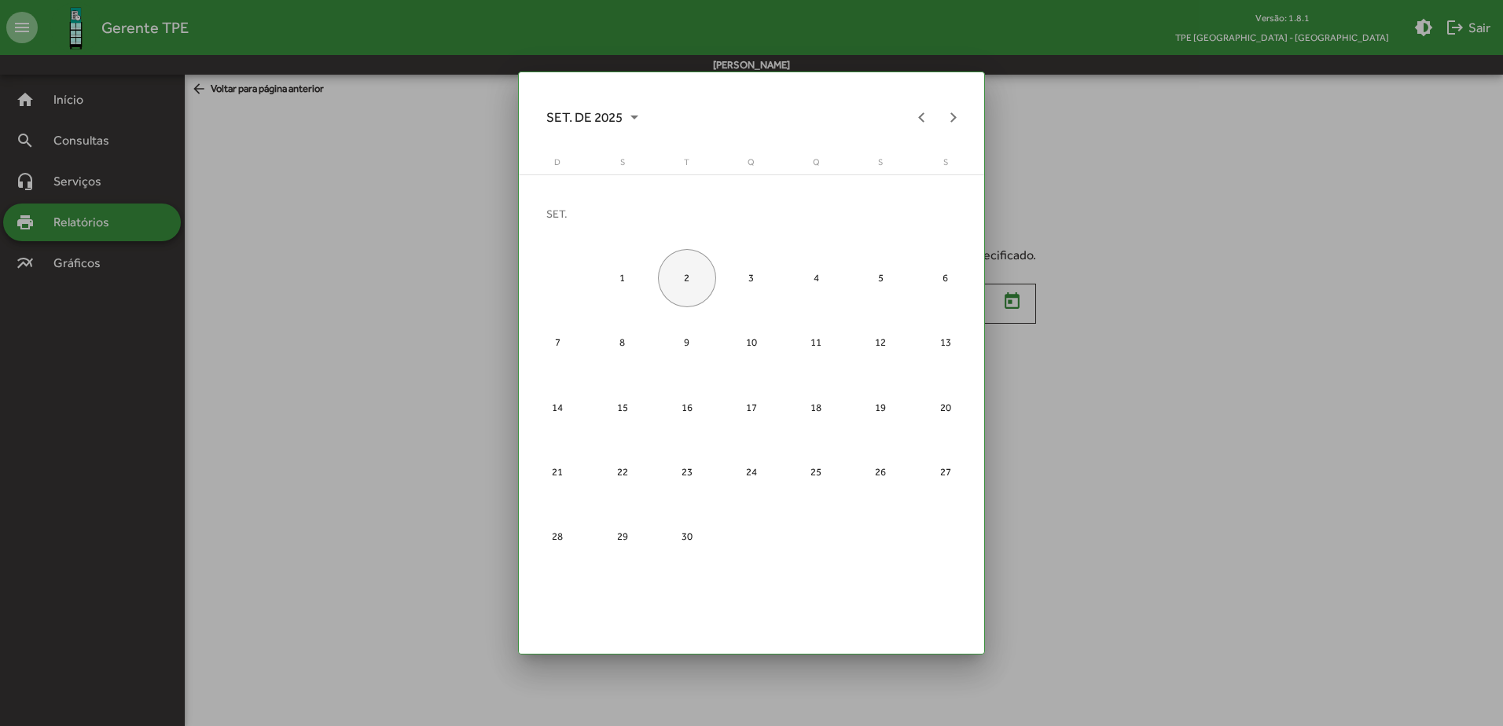
click at [303, 166] on div at bounding box center [751, 363] width 1503 height 726
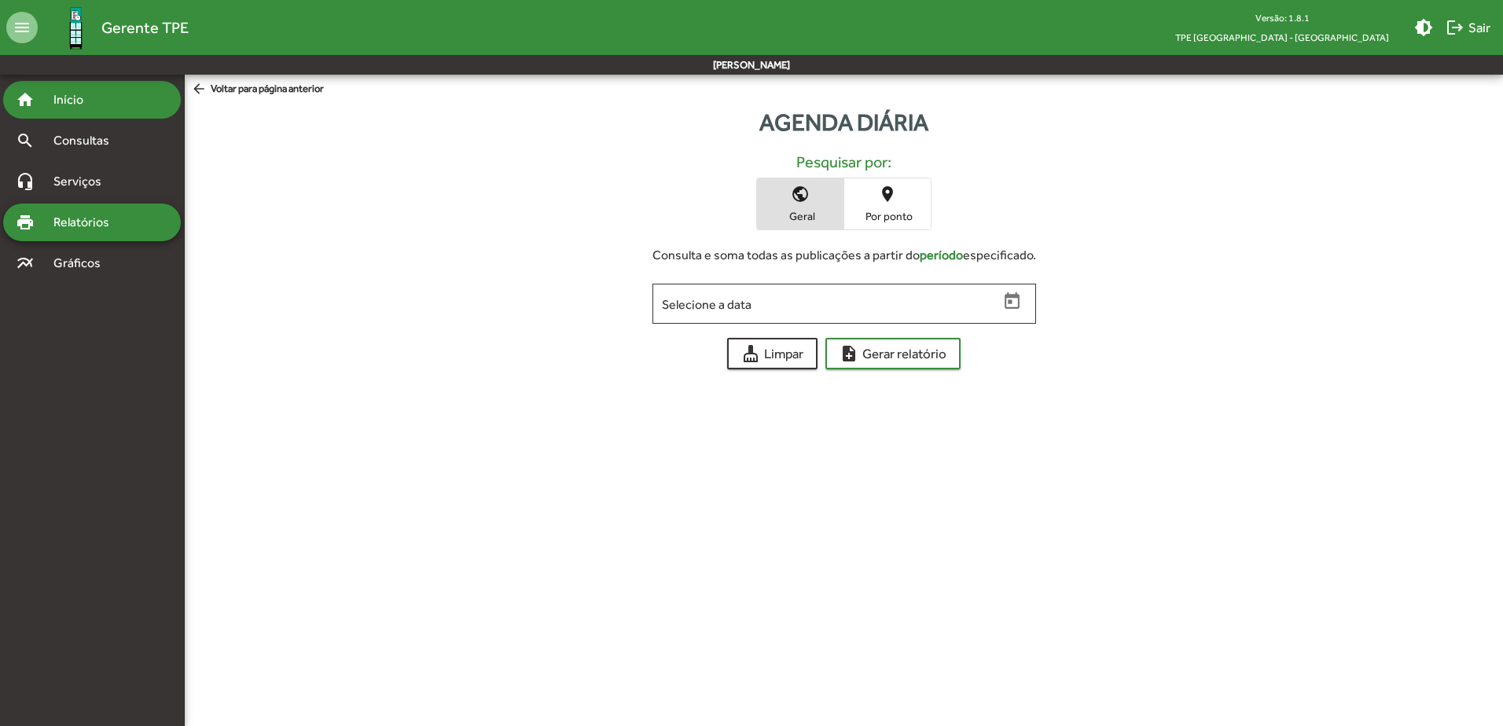
click at [85, 108] on span "Início" at bounding box center [75, 99] width 62 height 19
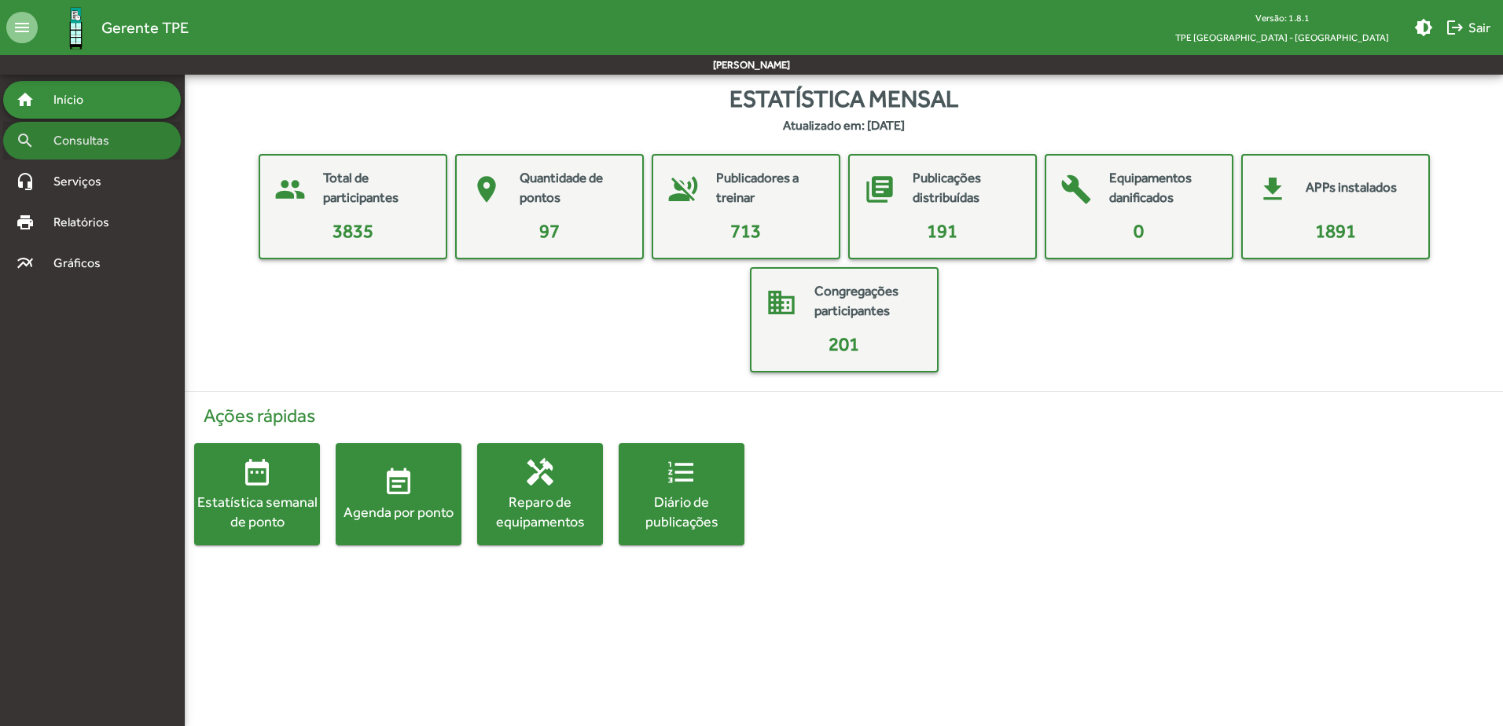
click at [82, 148] on span "Consultas" at bounding box center [87, 140] width 86 height 19
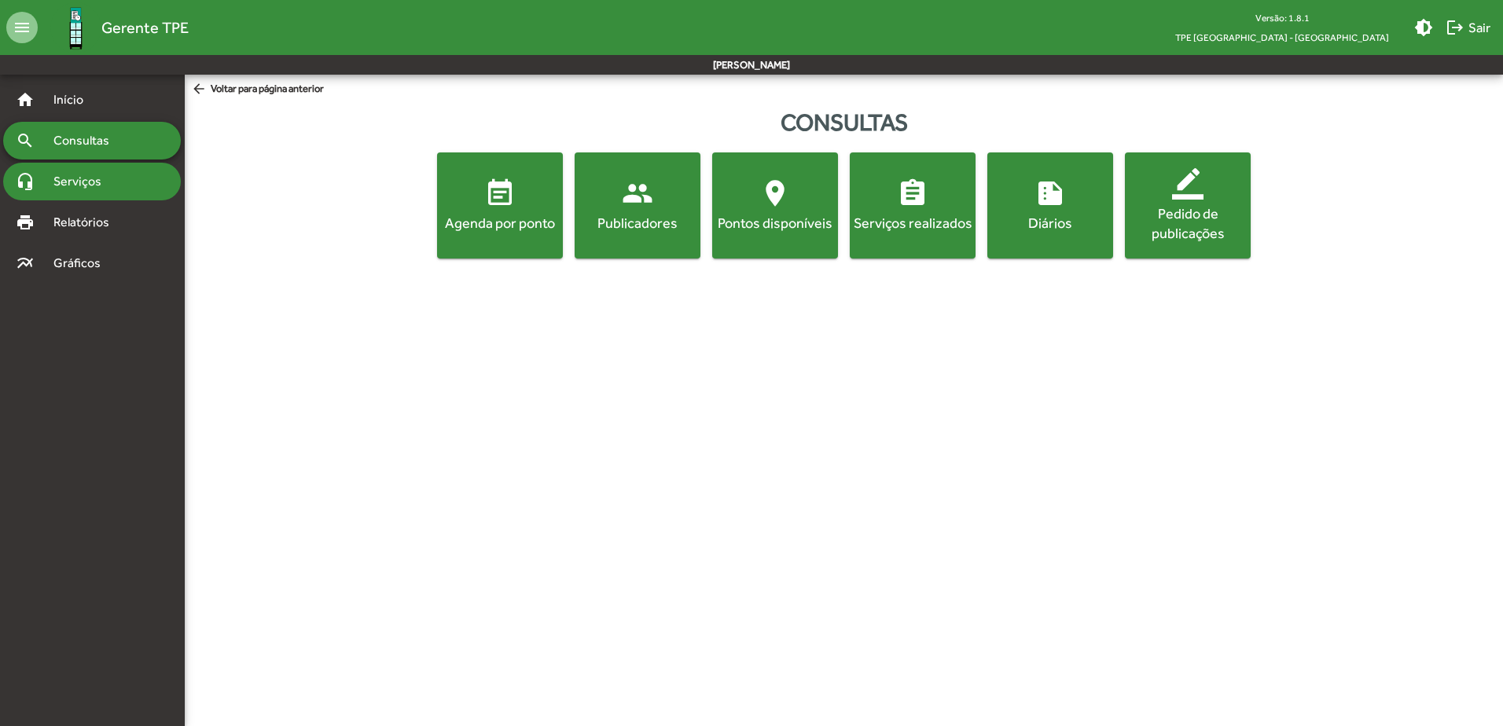
click at [87, 196] on div "headset_mic Serviços" at bounding box center [92, 182] width 178 height 38
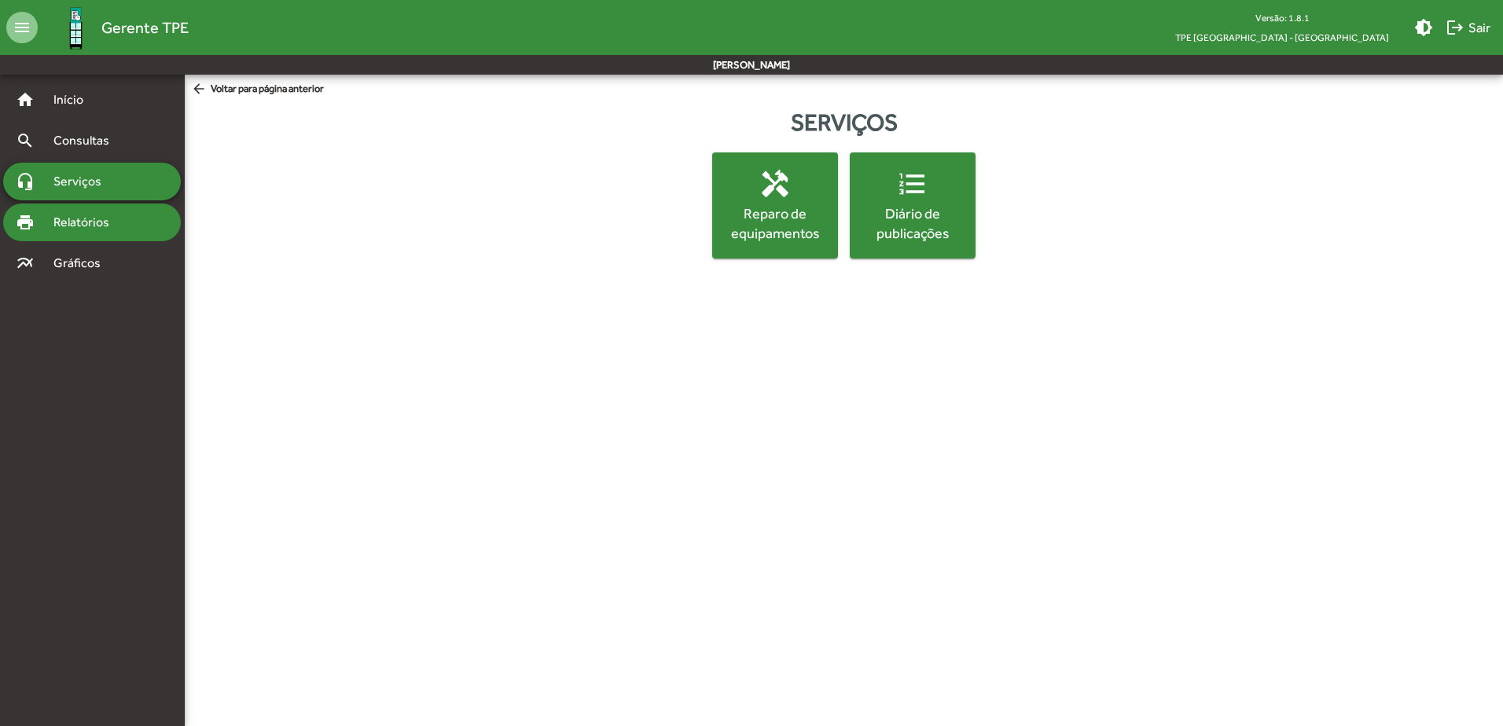
click at [90, 220] on span "Relatórios" at bounding box center [87, 222] width 86 height 19
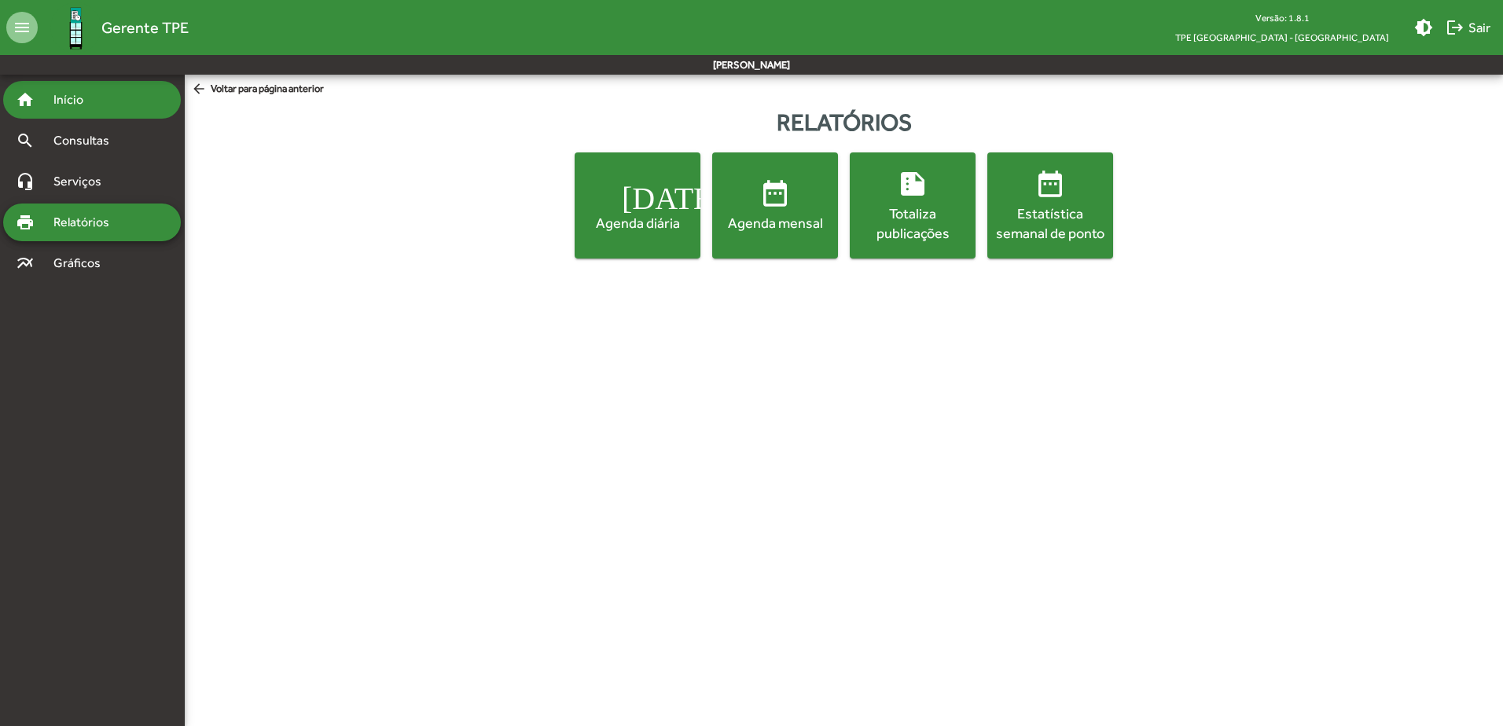
click at [89, 94] on span "Início" at bounding box center [75, 99] width 62 height 19
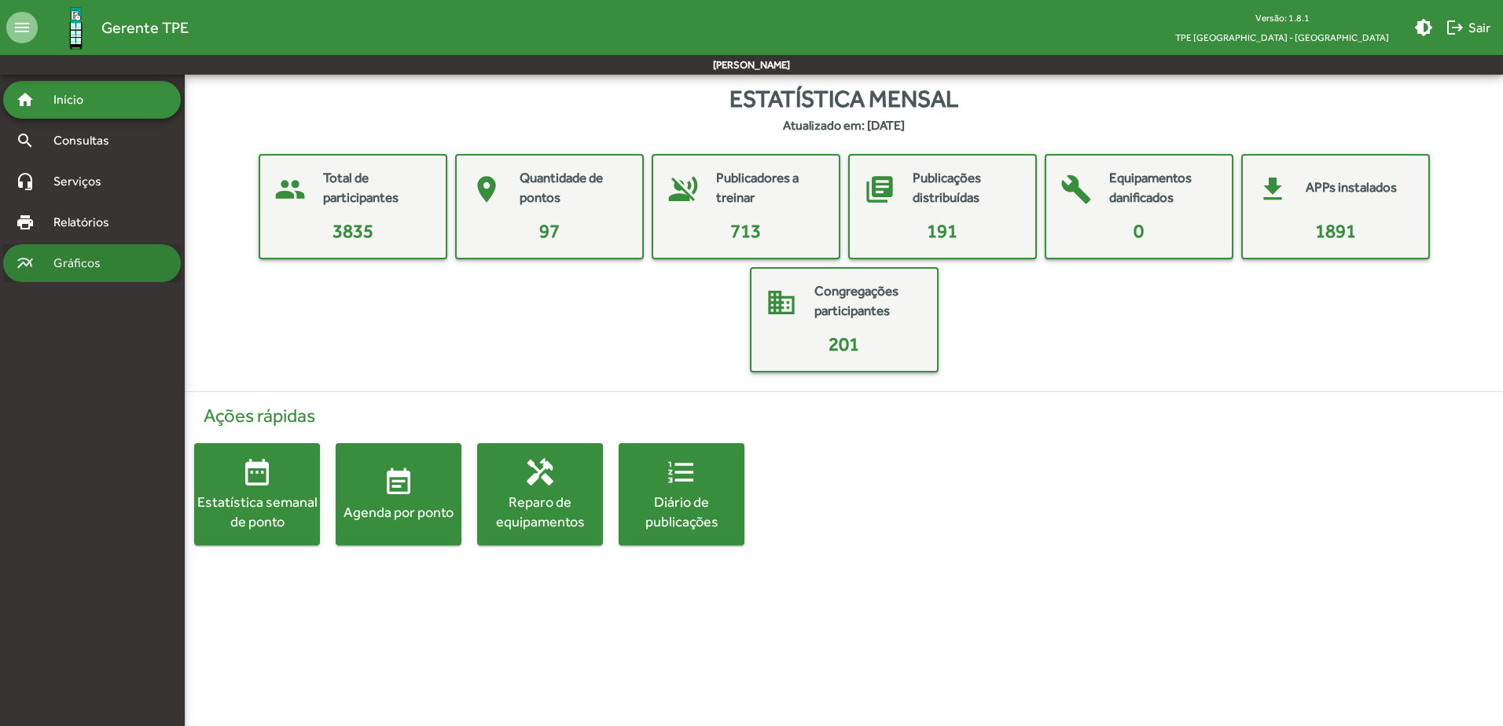
click at [75, 252] on div "multiline_chart Gráficos" at bounding box center [92, 263] width 178 height 38
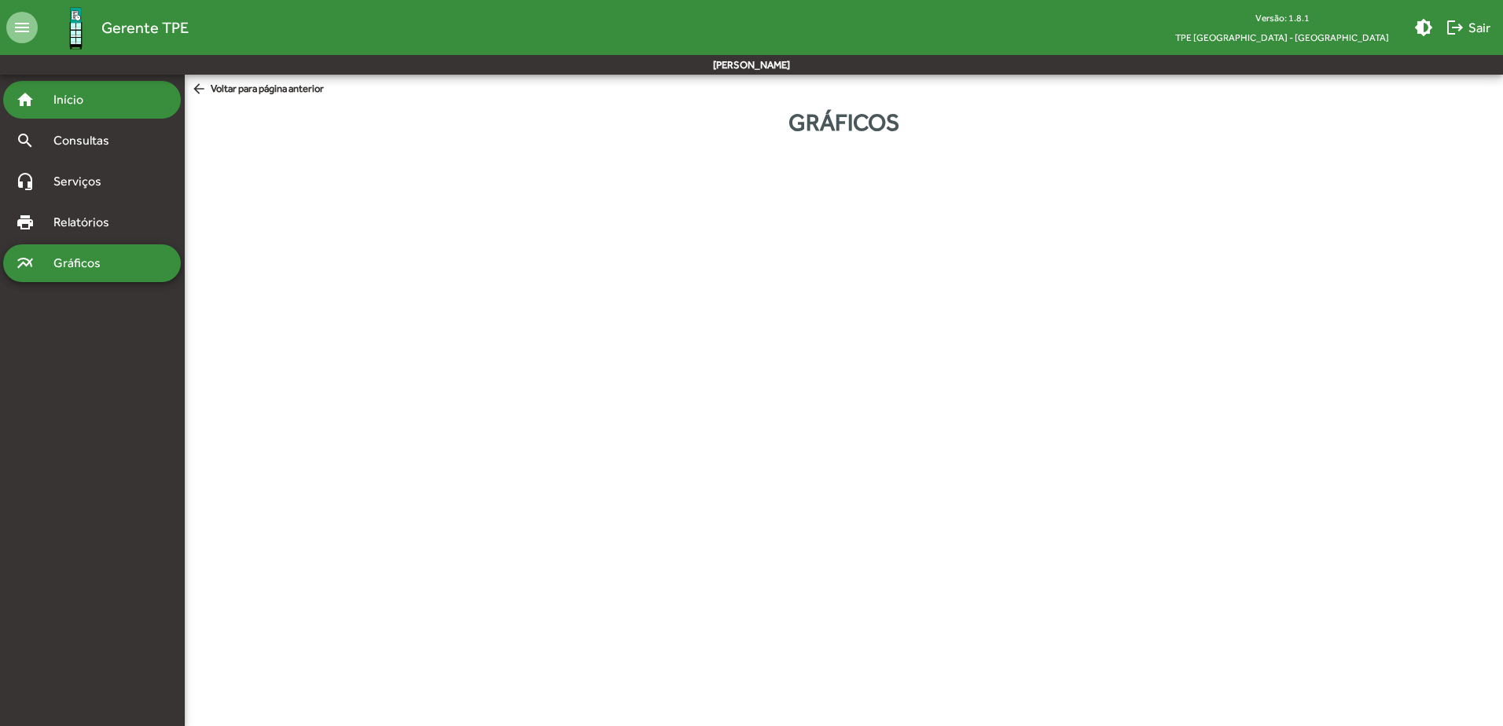
click at [79, 105] on span "Início" at bounding box center [75, 99] width 62 height 19
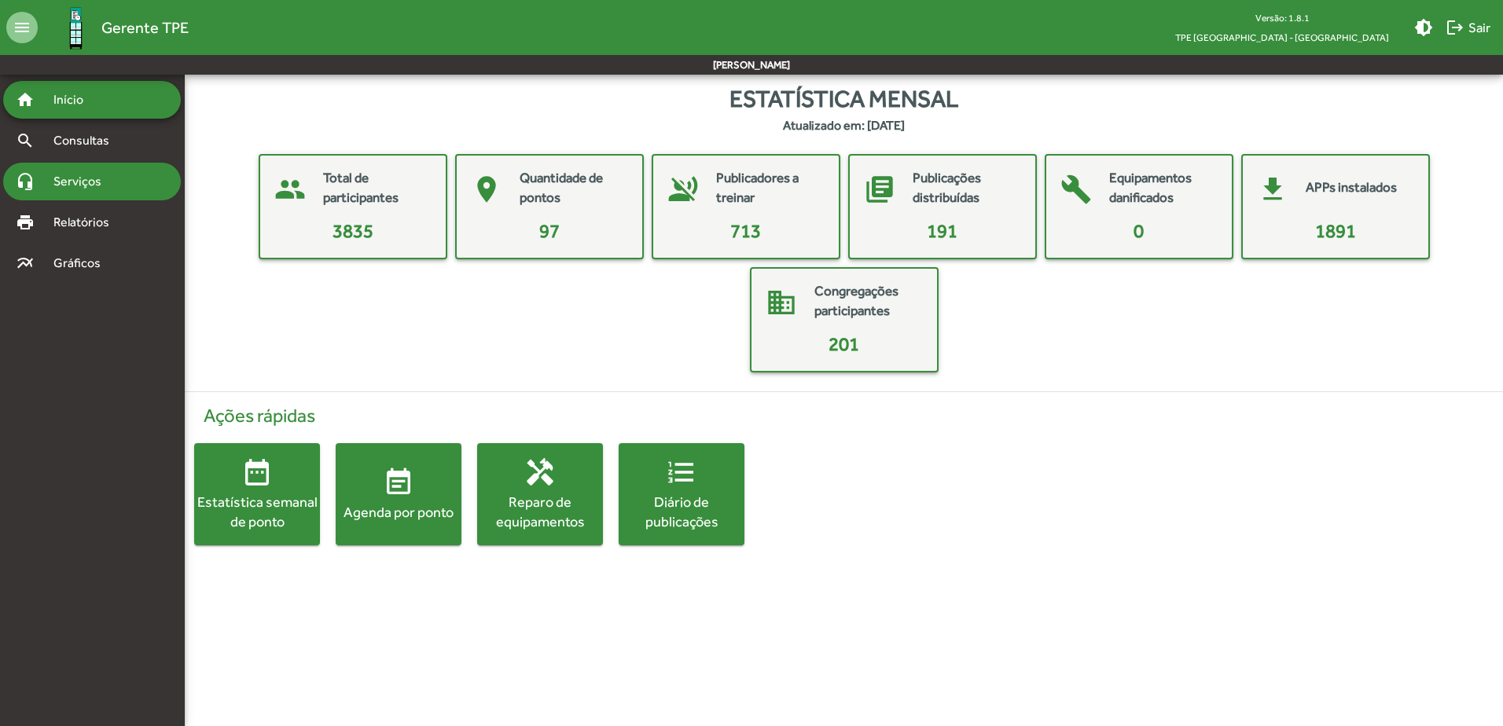
click at [115, 178] on span "Serviços" at bounding box center [83, 181] width 79 height 19
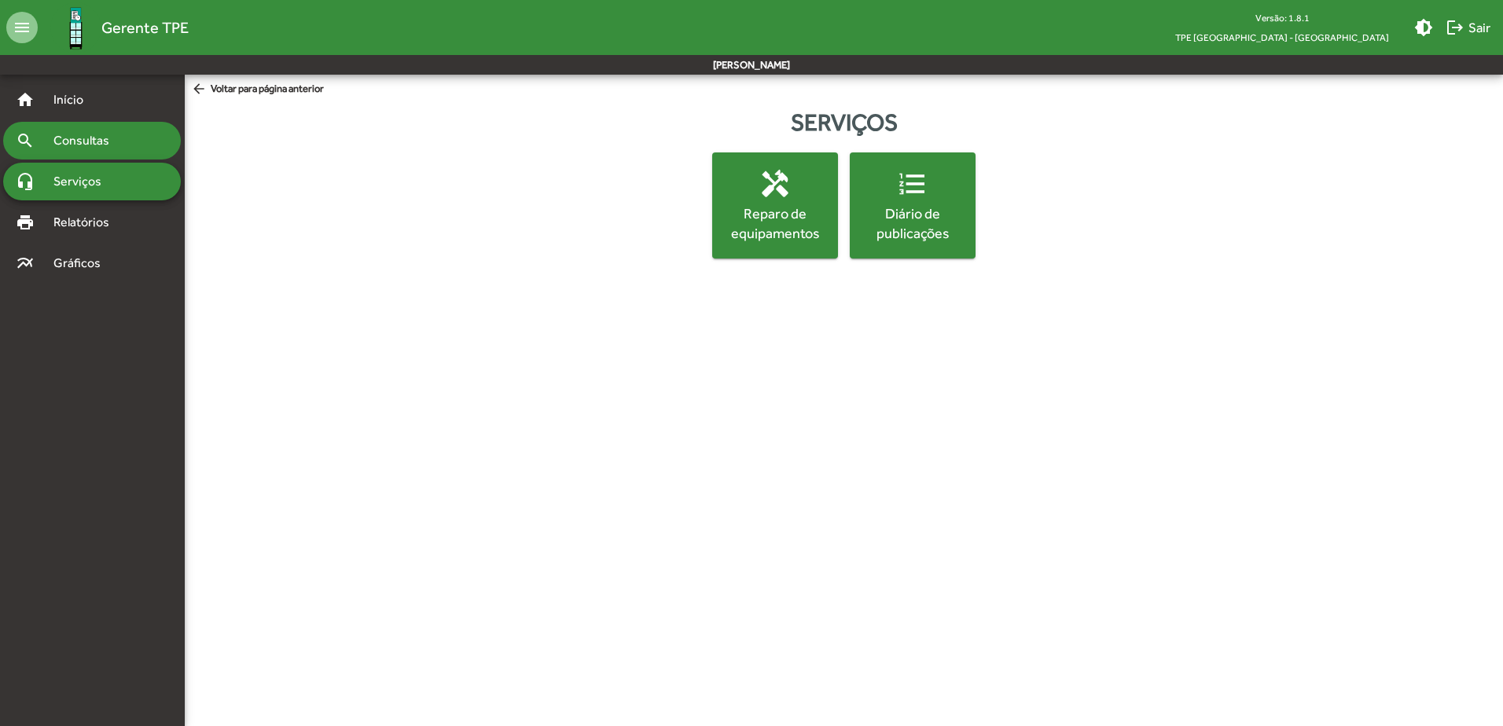
click at [113, 138] on span "Consultas" at bounding box center [87, 140] width 86 height 19
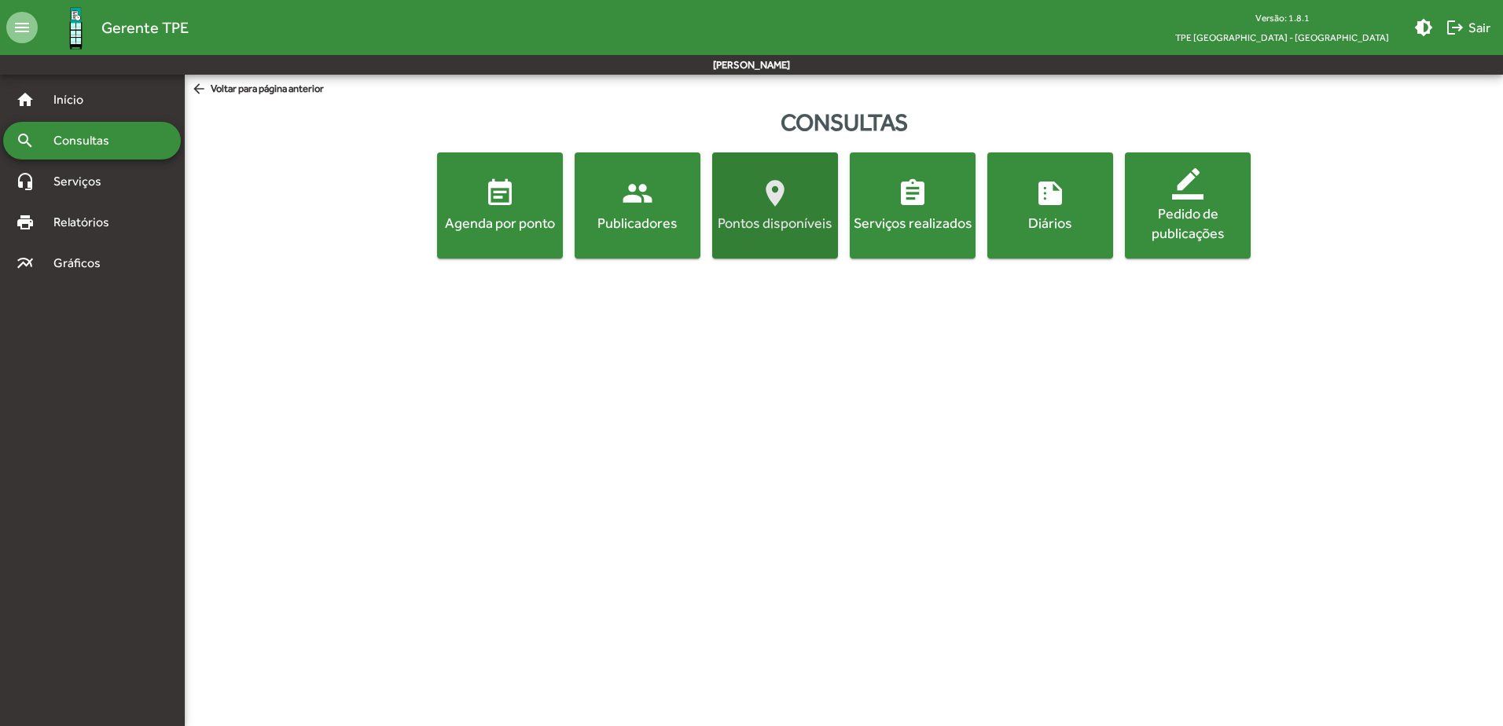
click at [755, 212] on span "location_on Pontos disponíveis" at bounding box center [774, 205] width 119 height 55
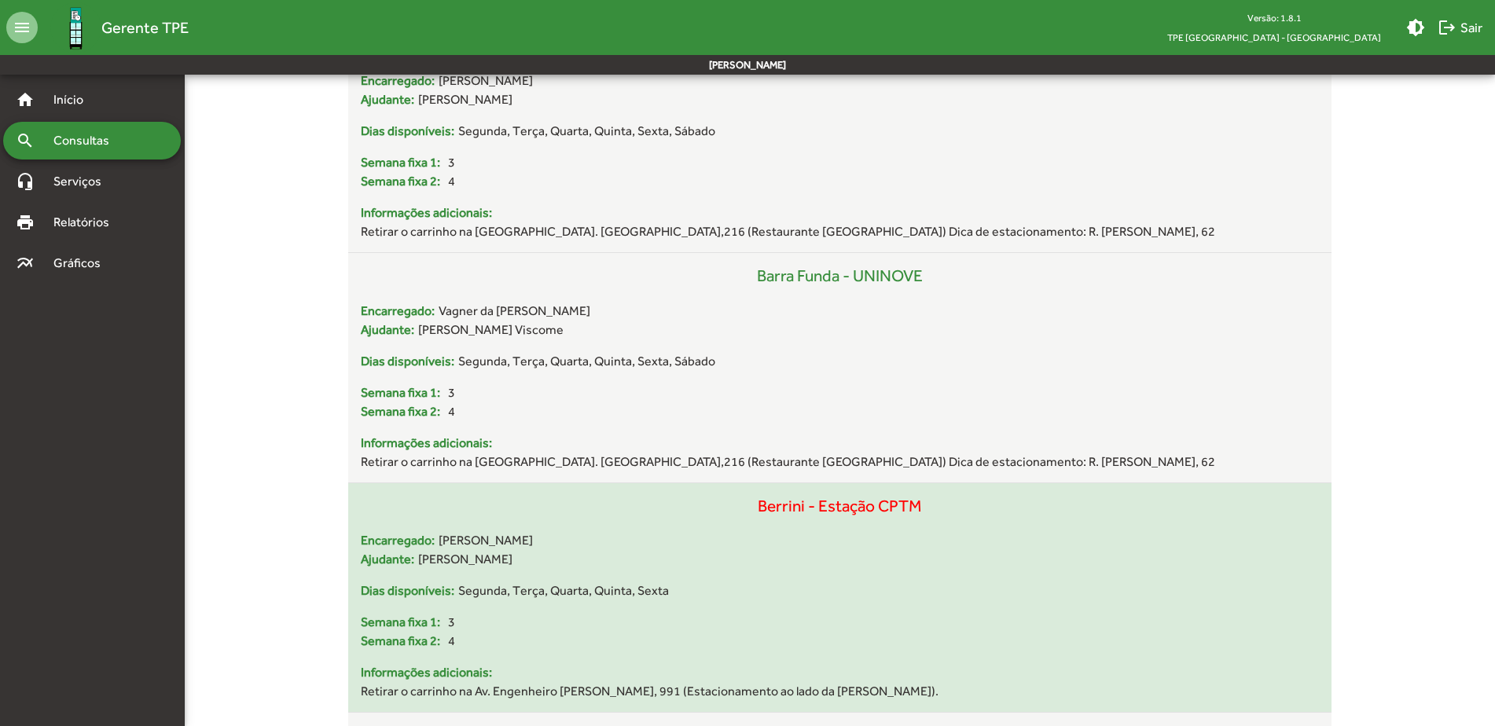
scroll to position [2516, 0]
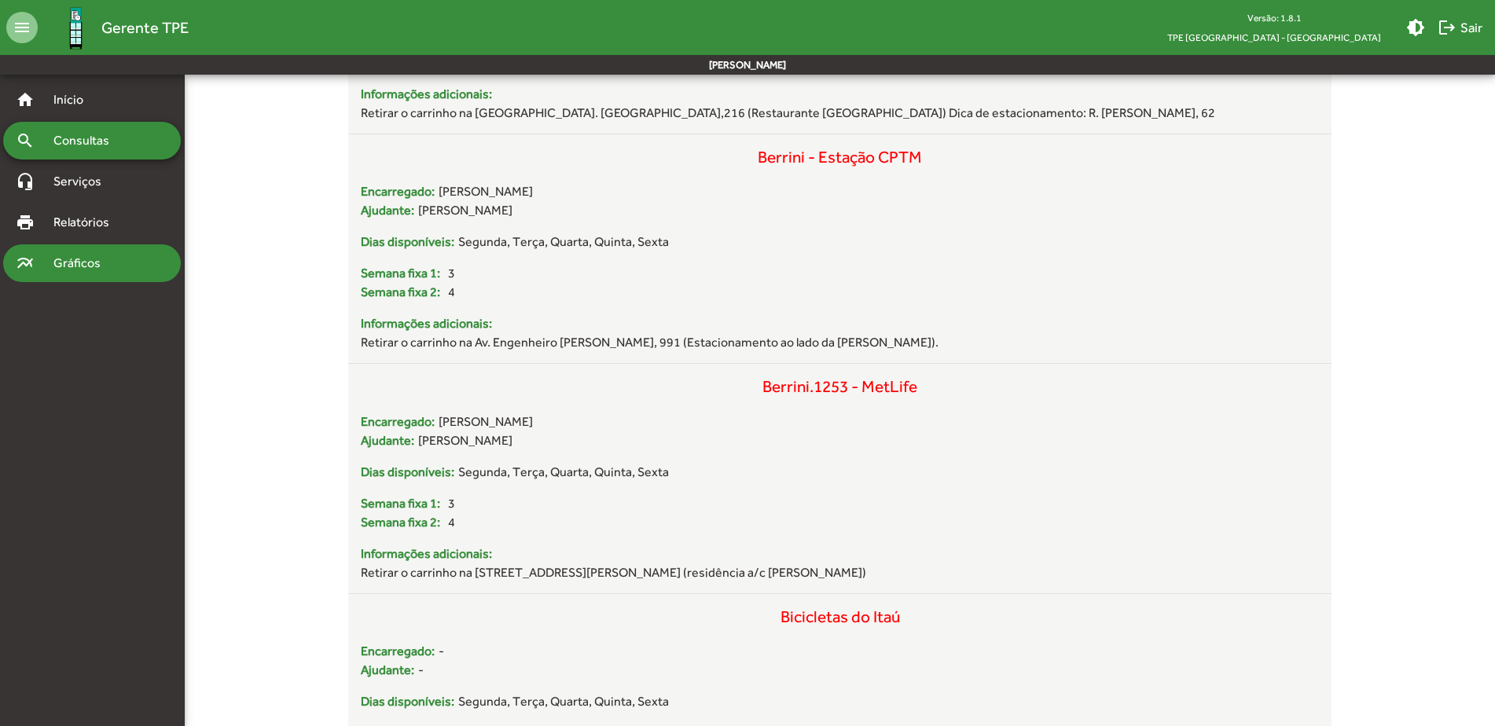
click at [108, 274] on div "multiline_chart Gráficos" at bounding box center [92, 263] width 178 height 38
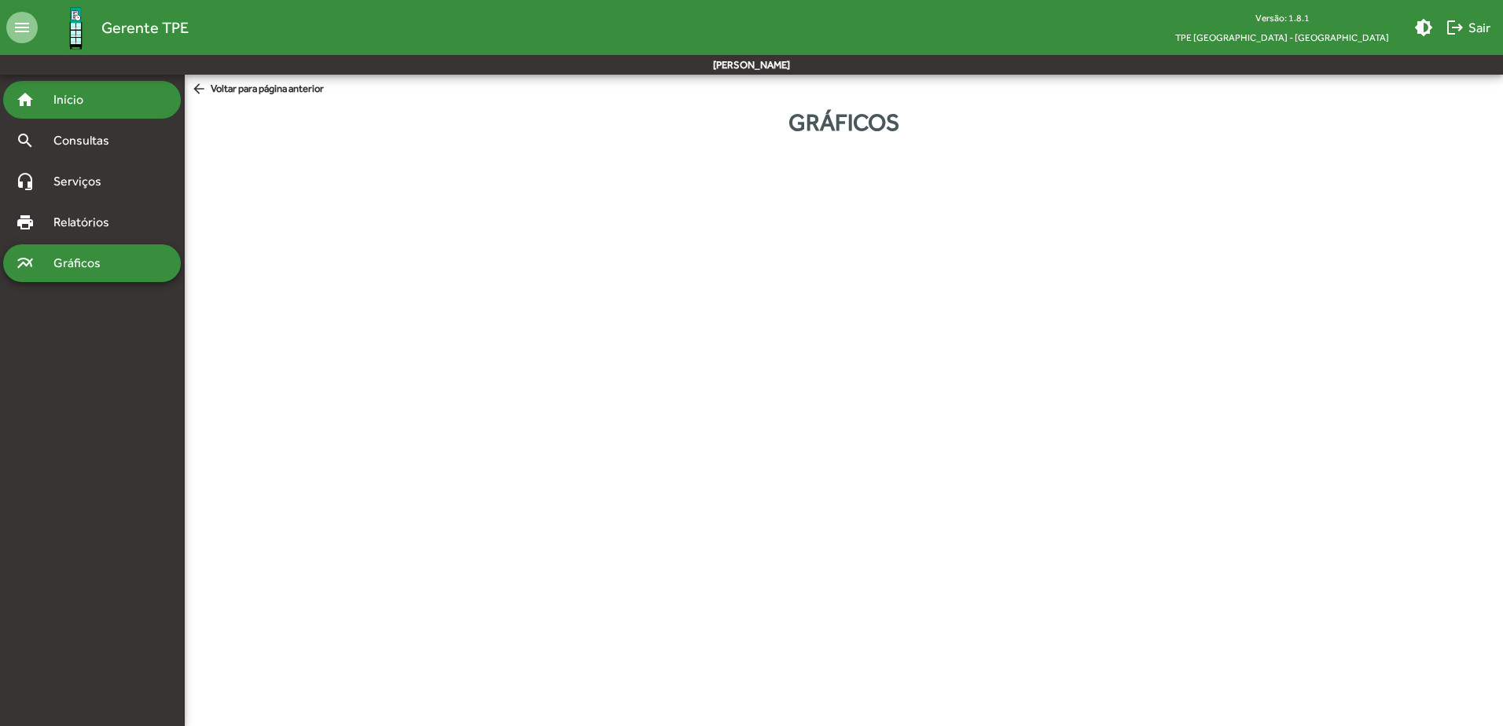
click at [82, 97] on span "Início" at bounding box center [75, 99] width 62 height 19
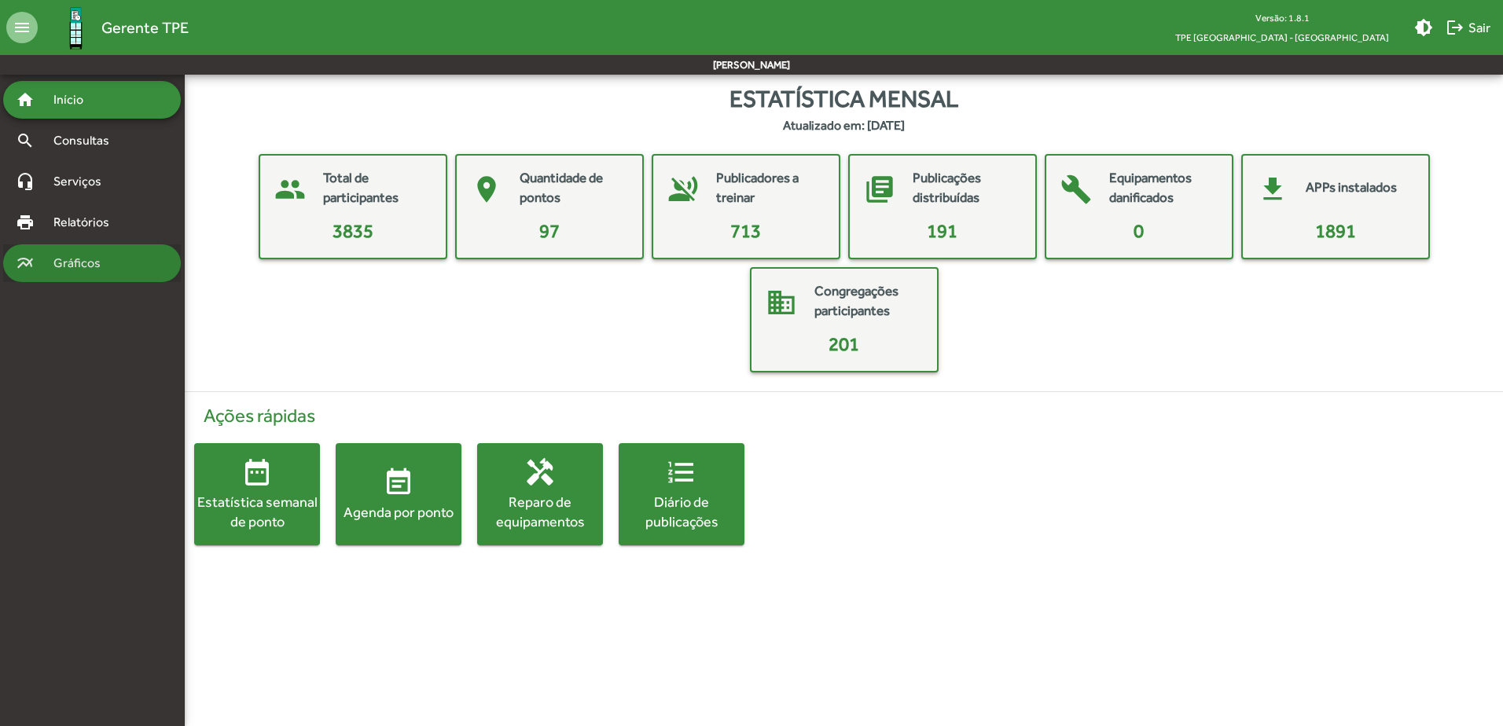
click at [86, 263] on span "Gráficos" at bounding box center [83, 263] width 78 height 19
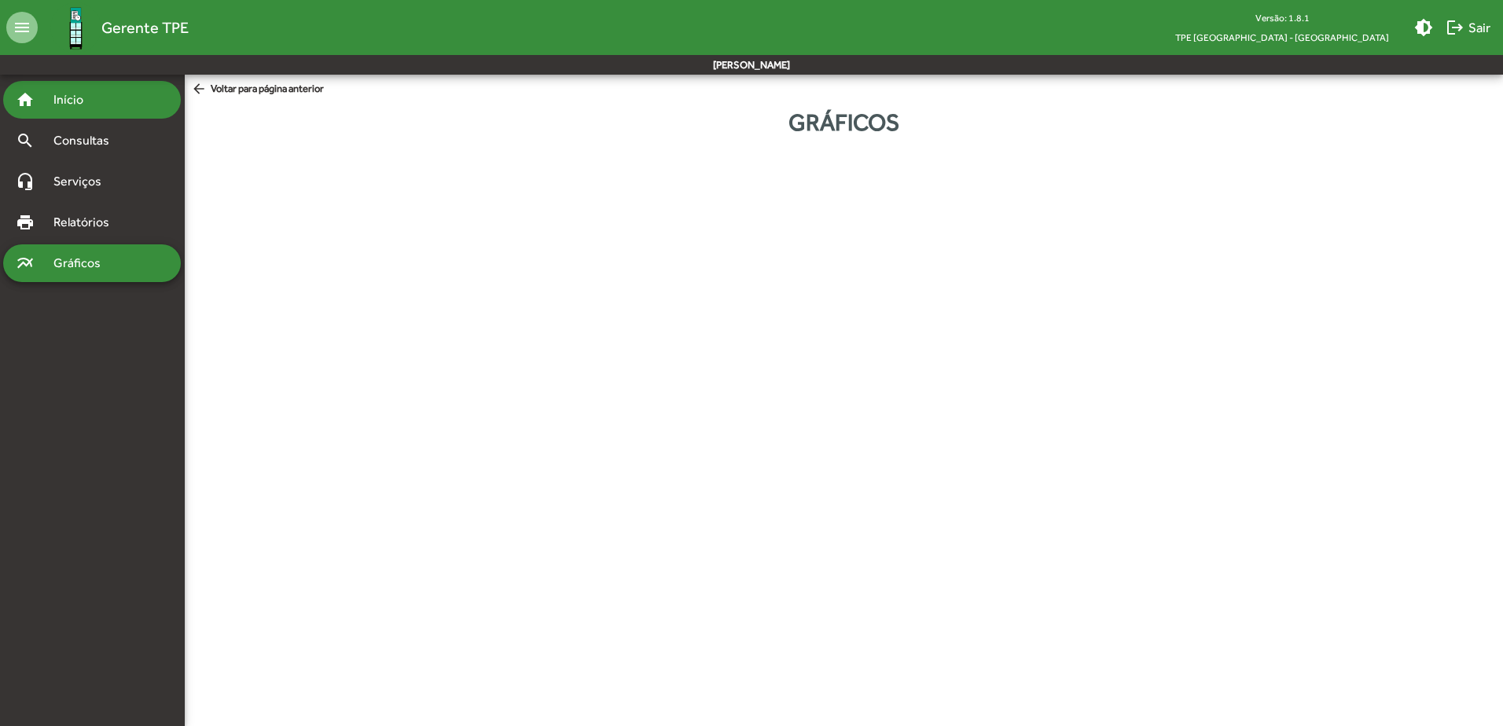
click at [112, 108] on div "home Início" at bounding box center [92, 100] width 178 height 38
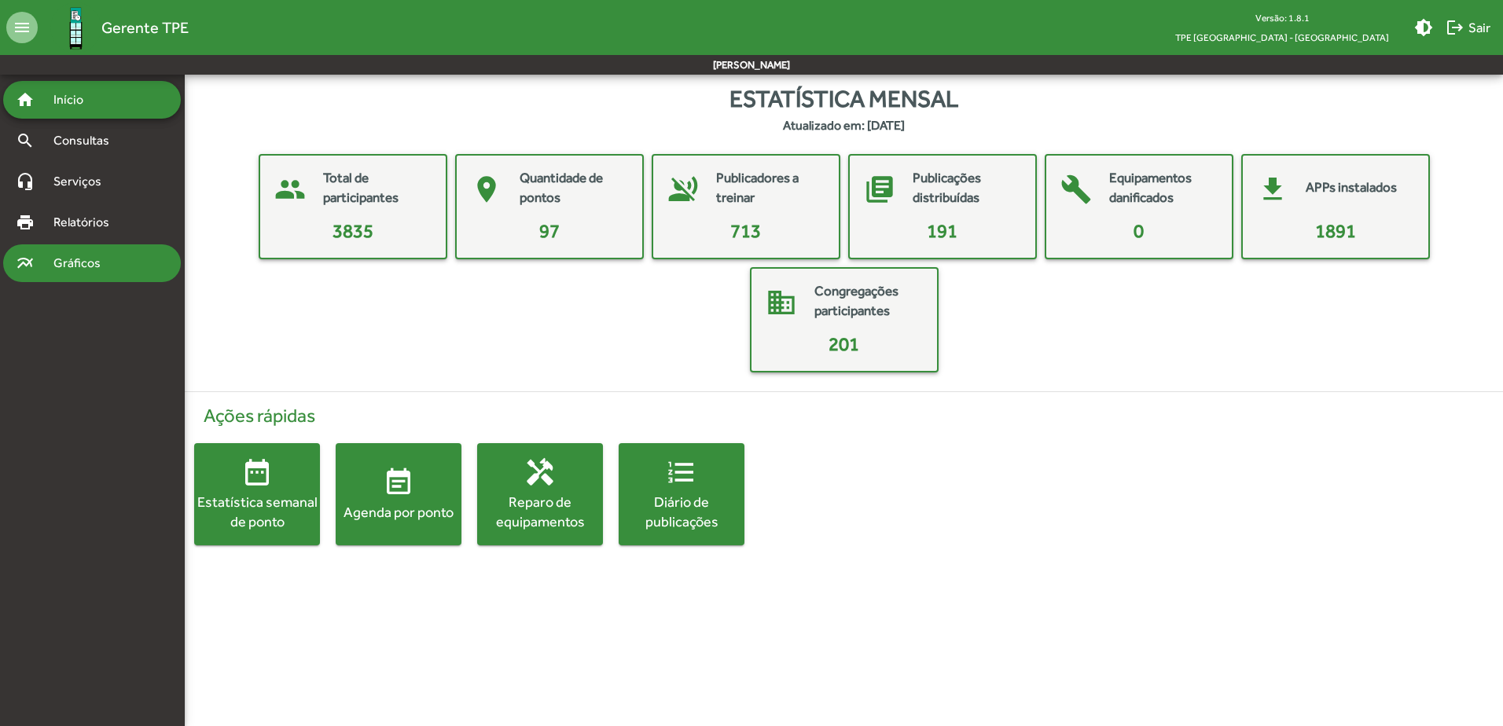
click at [90, 268] on span "Gráficos" at bounding box center [83, 263] width 78 height 19
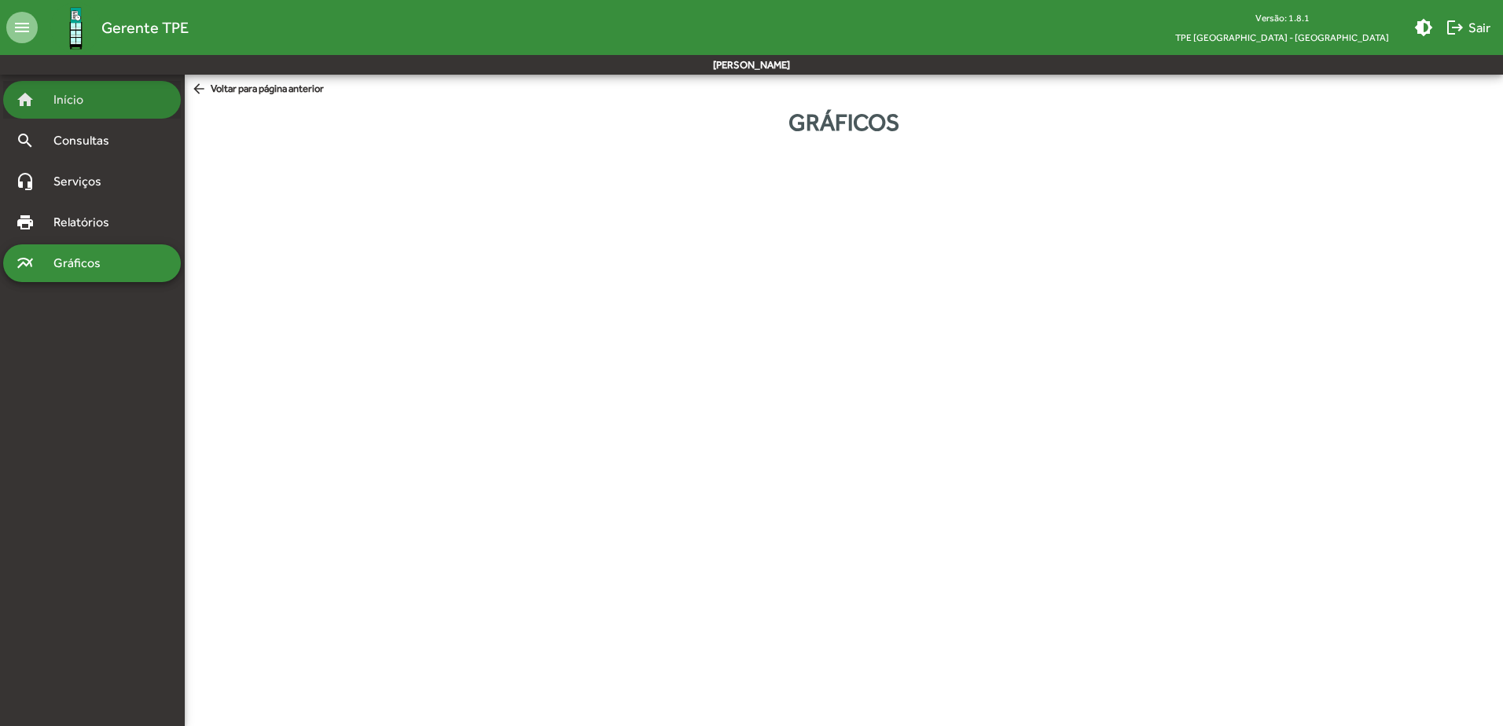
click at [75, 101] on span "Início" at bounding box center [75, 99] width 62 height 19
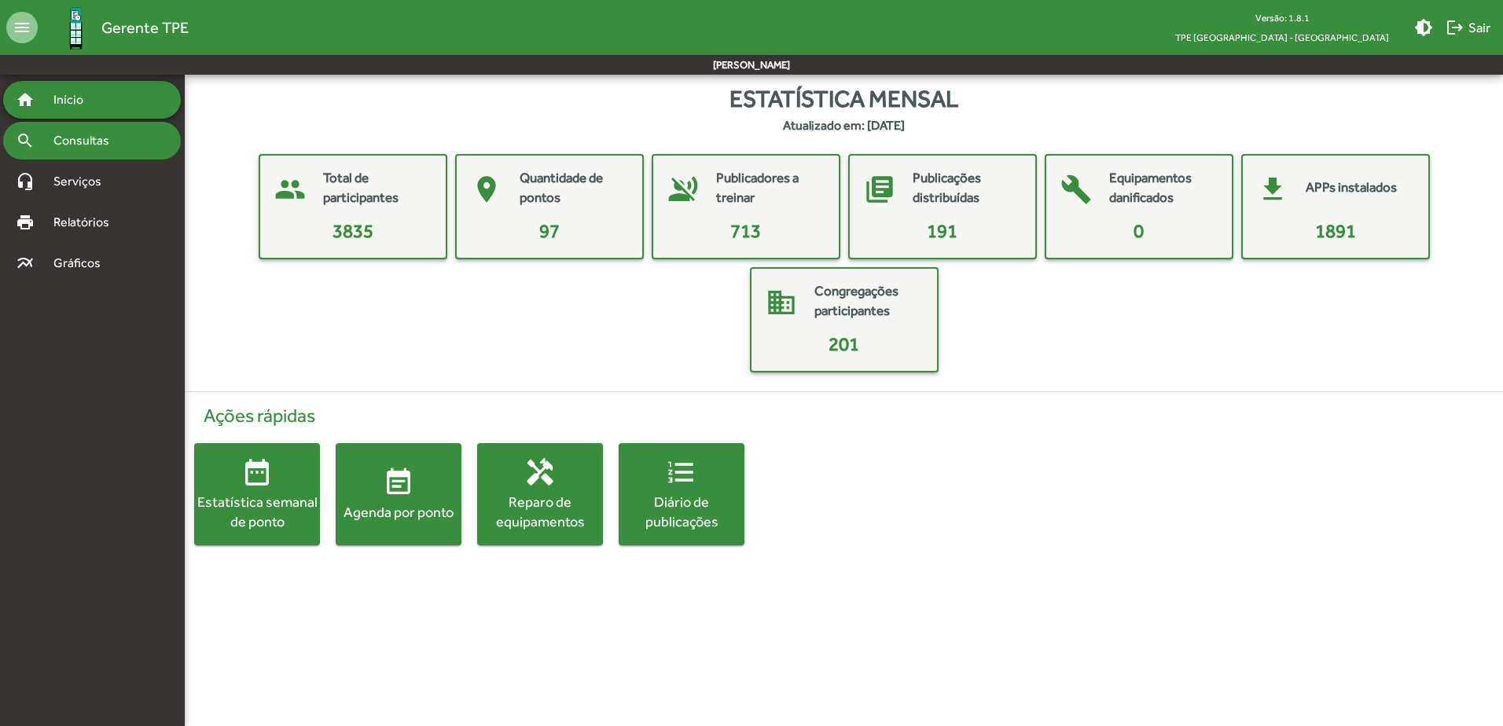
click at [109, 134] on span "Consultas" at bounding box center [87, 140] width 86 height 19
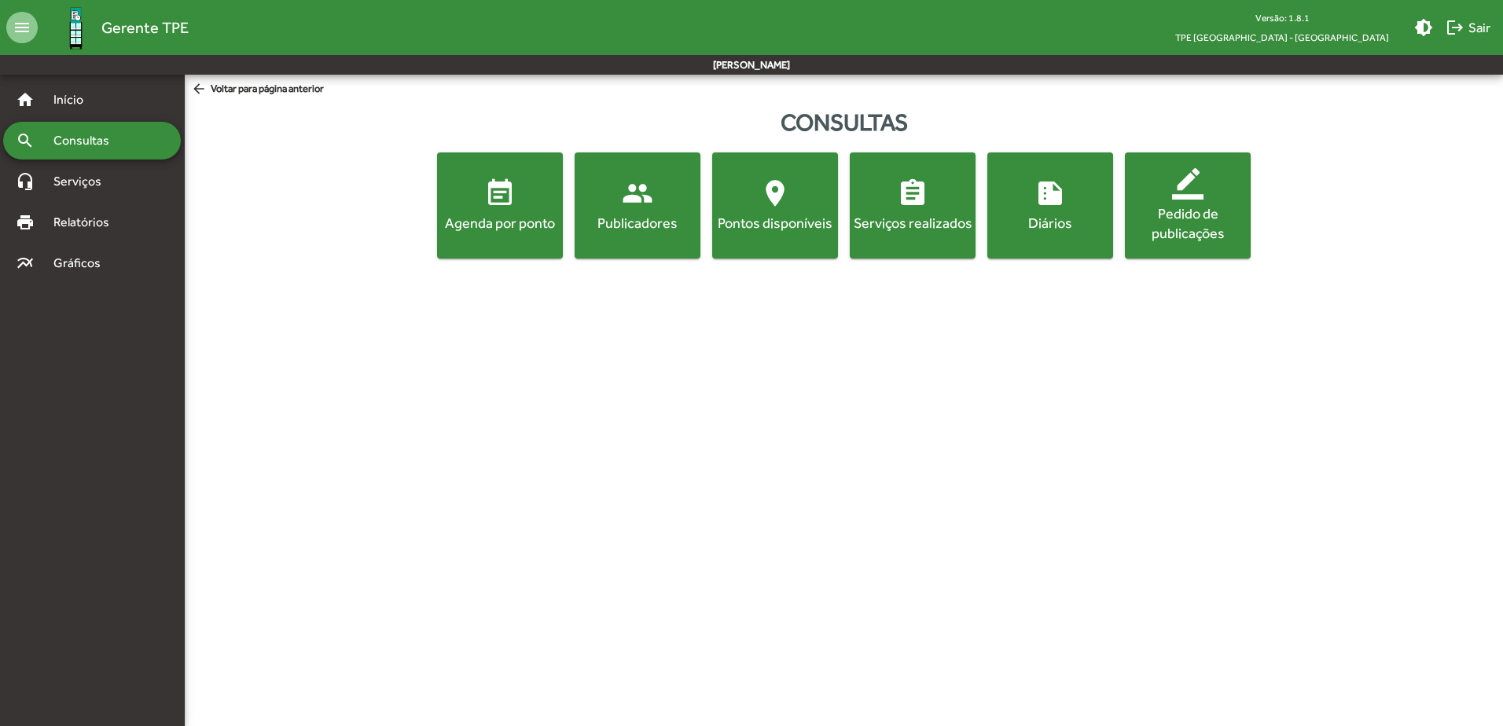
click at [638, 215] on div "Publicadores" at bounding box center [637, 223] width 119 height 20
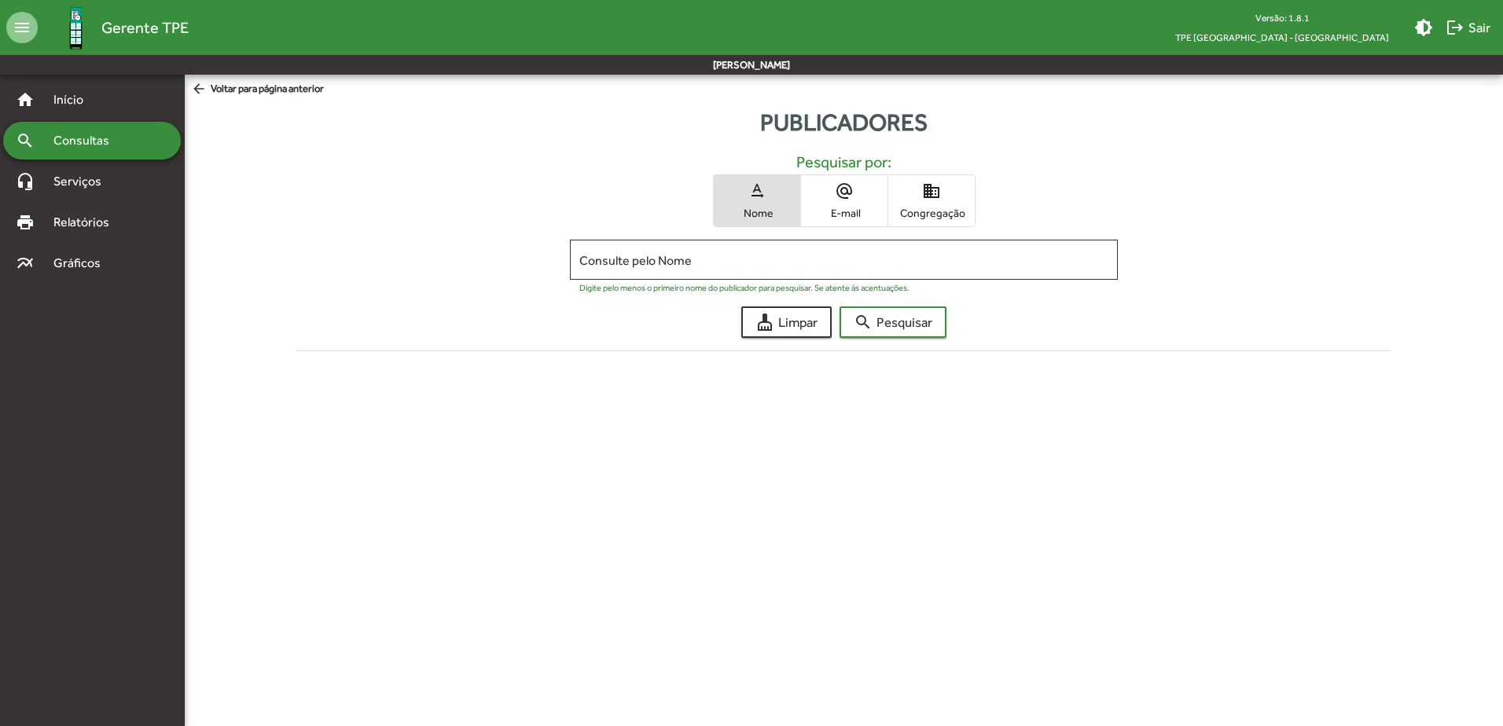
click at [954, 206] on span "Congregação" at bounding box center [931, 213] width 79 height 14
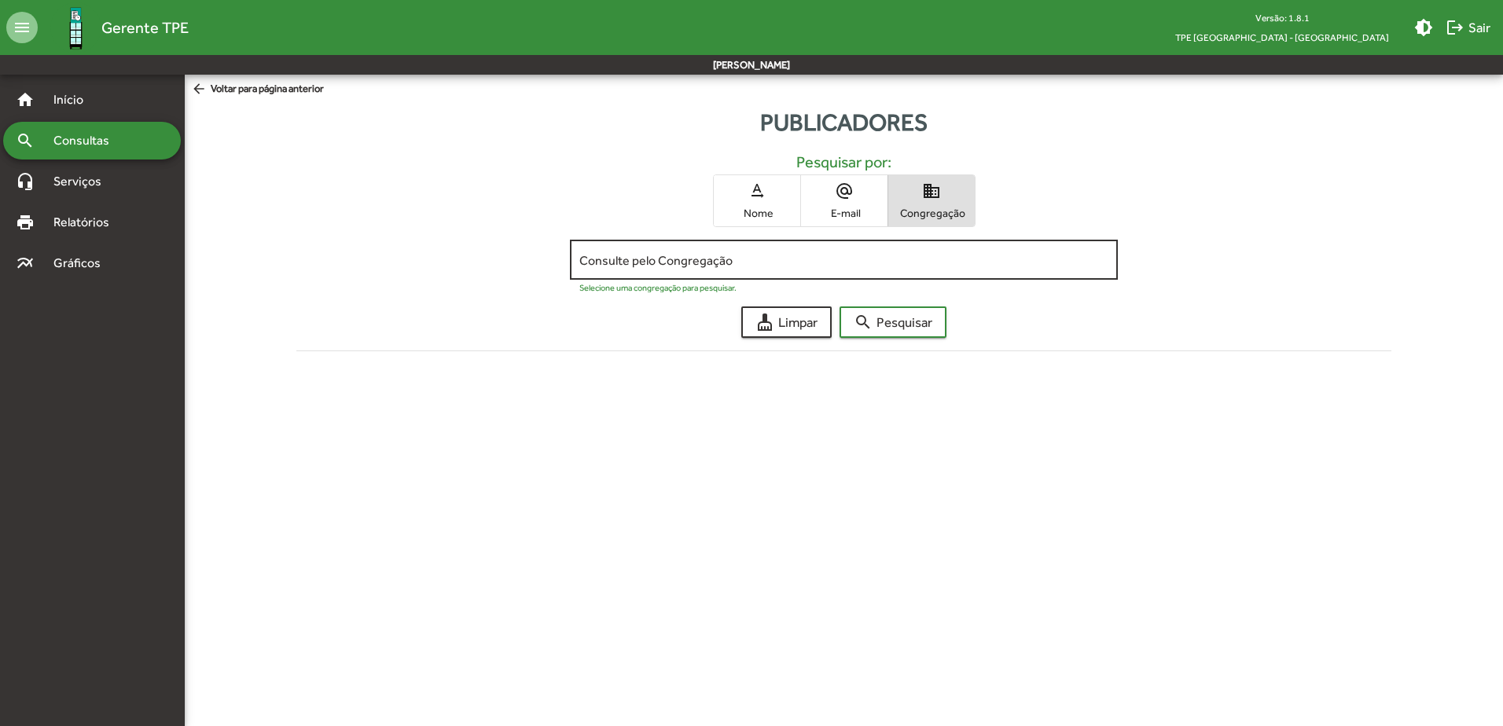
click at [888, 268] on div "Consulte pelo Congregação" at bounding box center [843, 258] width 529 height 43
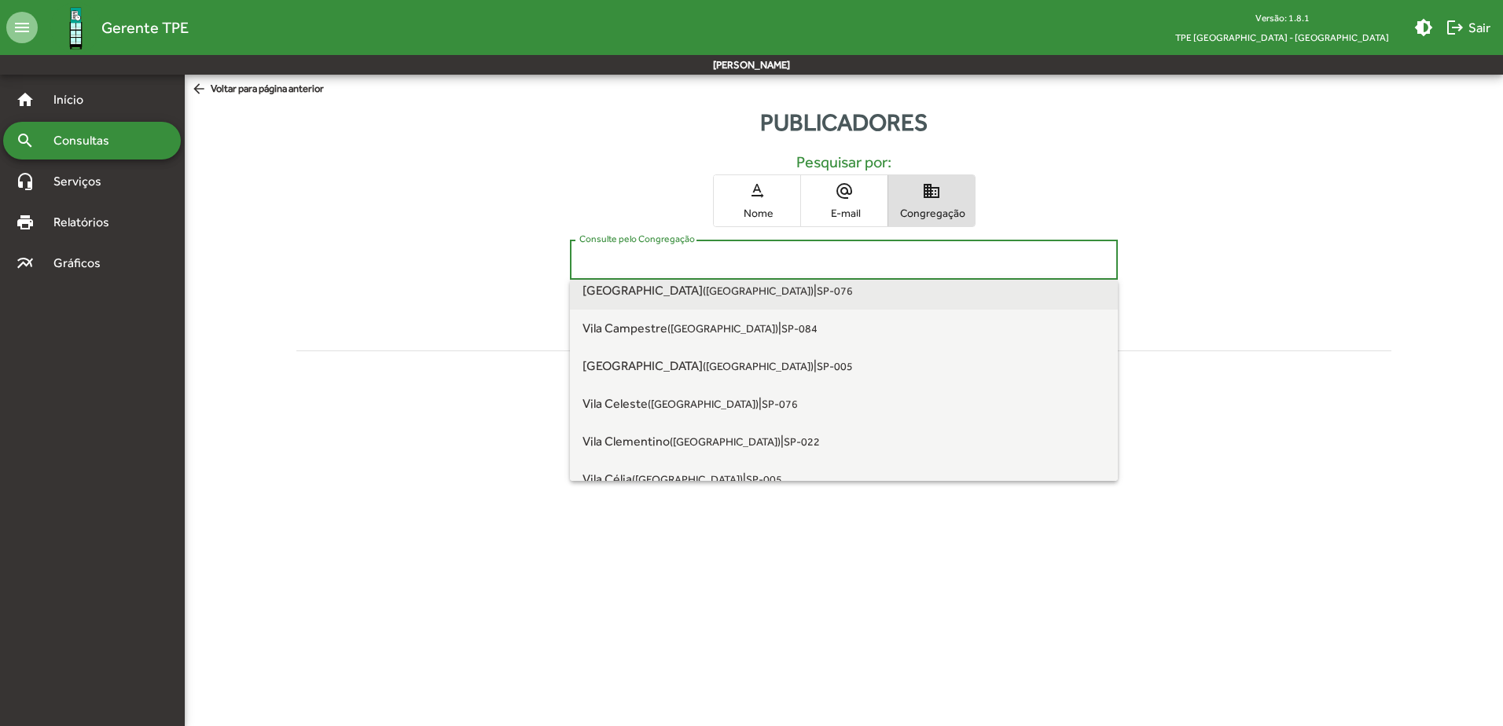
scroll to position [6126, 0]
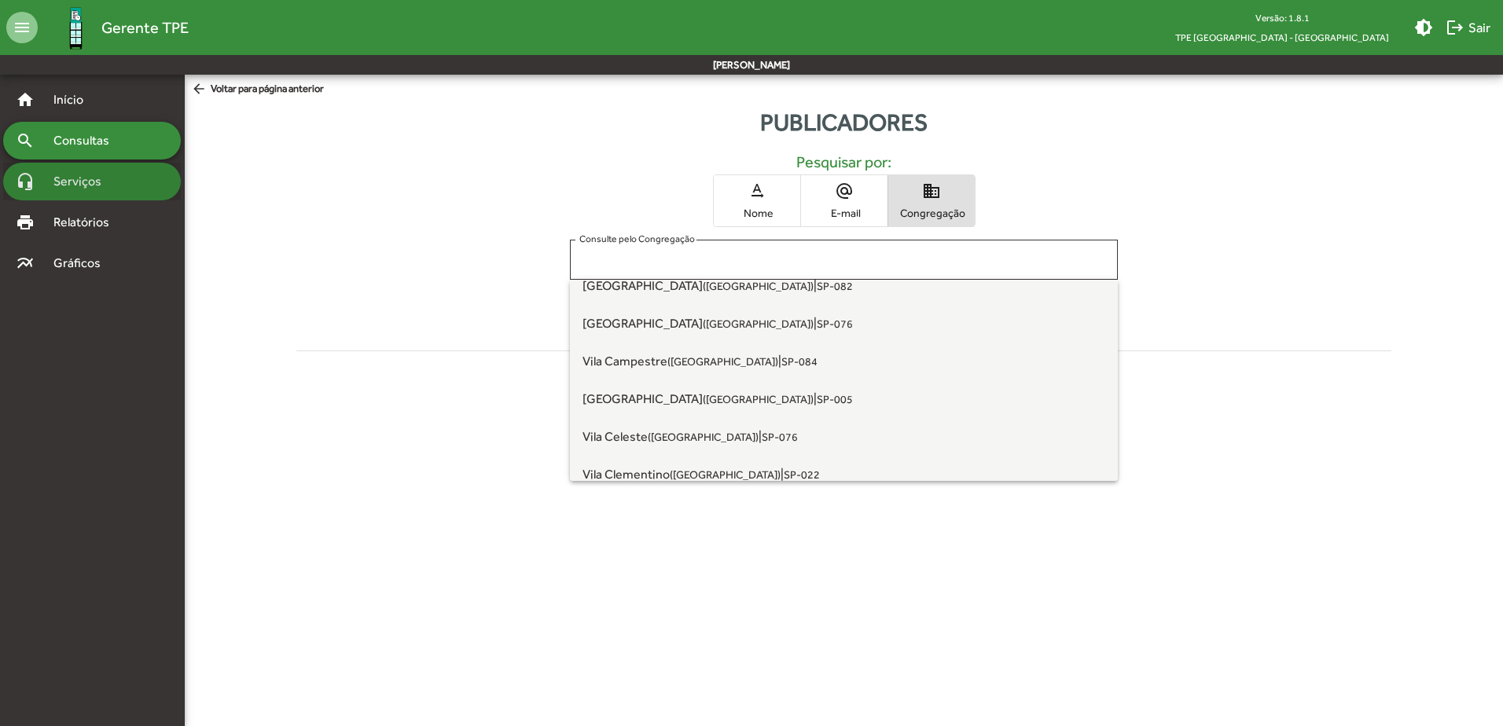
click at [94, 198] on div "headset_mic Serviços" at bounding box center [92, 182] width 178 height 38
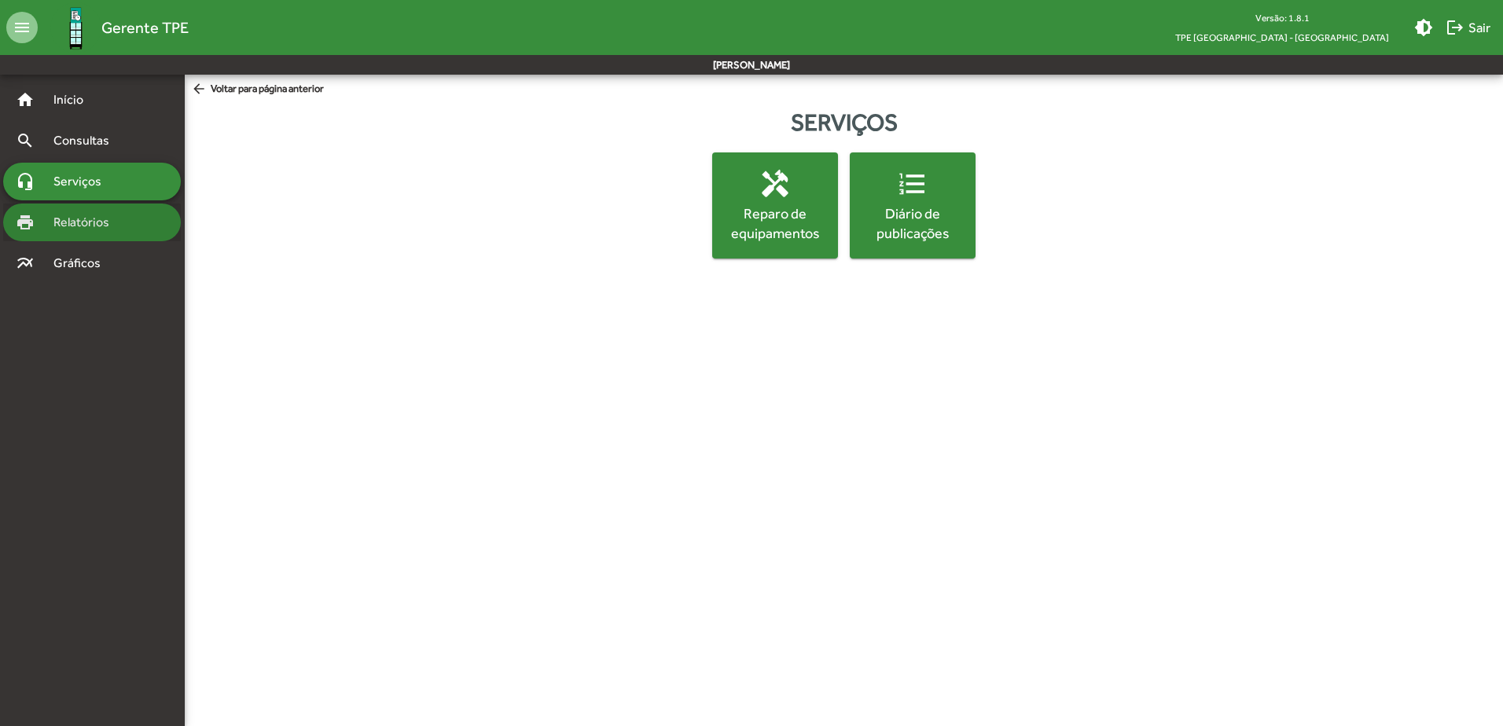
click at [92, 216] on span "Relatórios" at bounding box center [87, 222] width 86 height 19
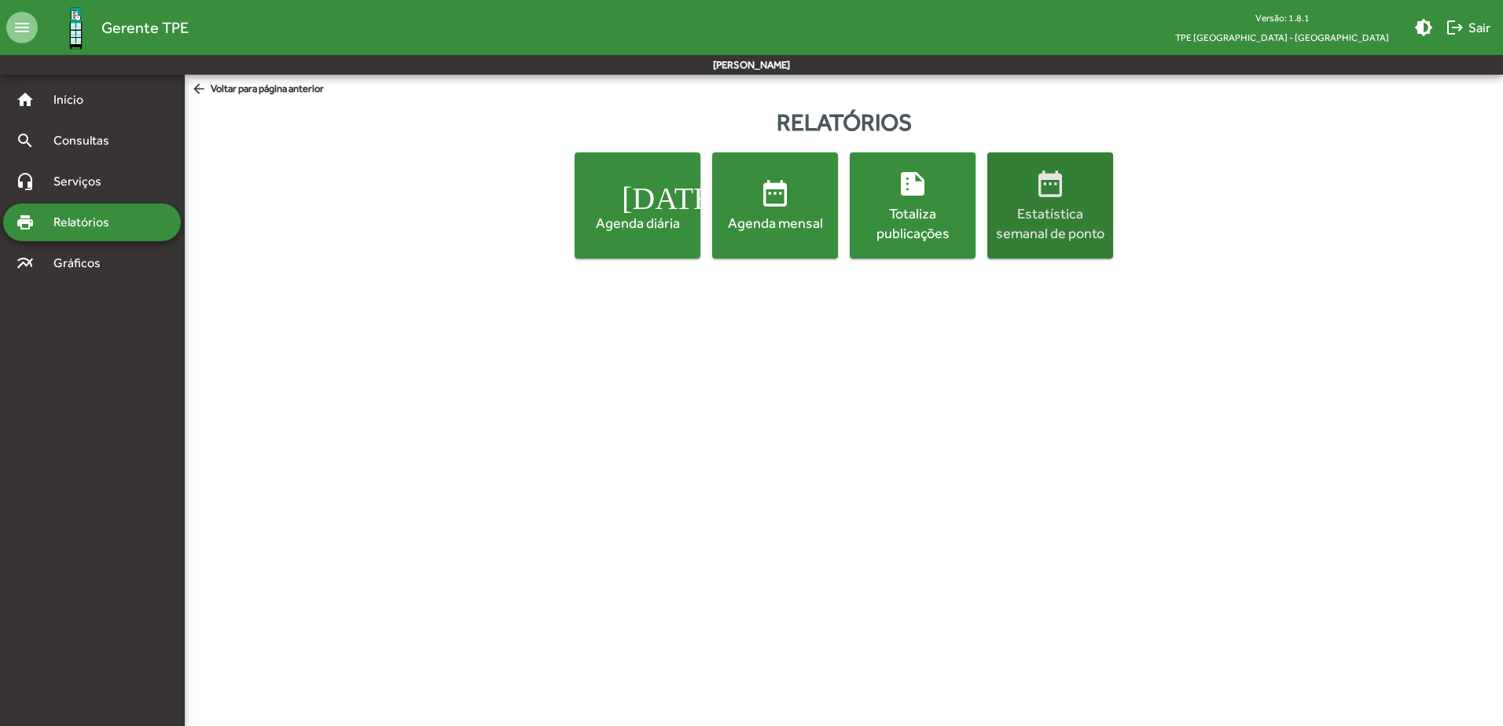
click at [1083, 224] on div "Estatística semanal de ponto" at bounding box center [1050, 223] width 119 height 39
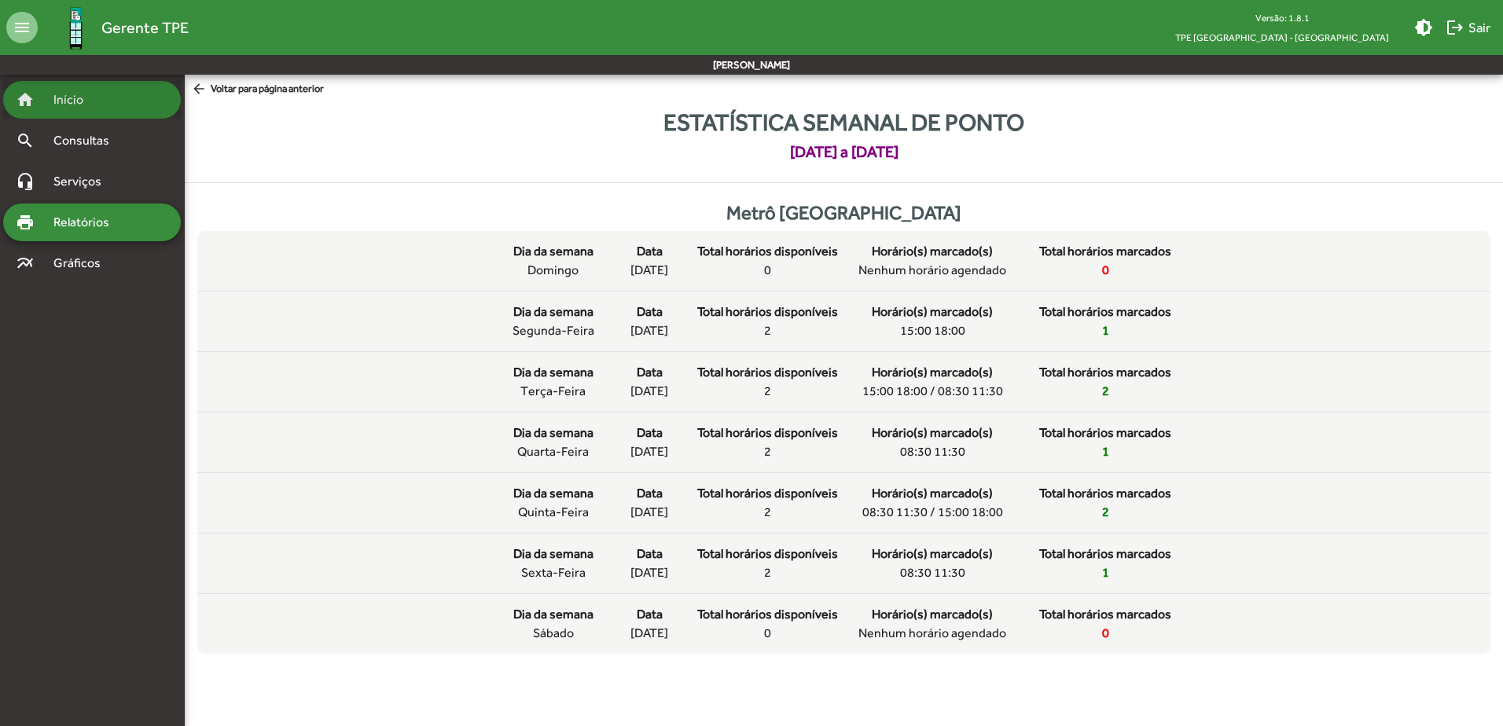
click at [109, 103] on div "home Início" at bounding box center [92, 100] width 178 height 38
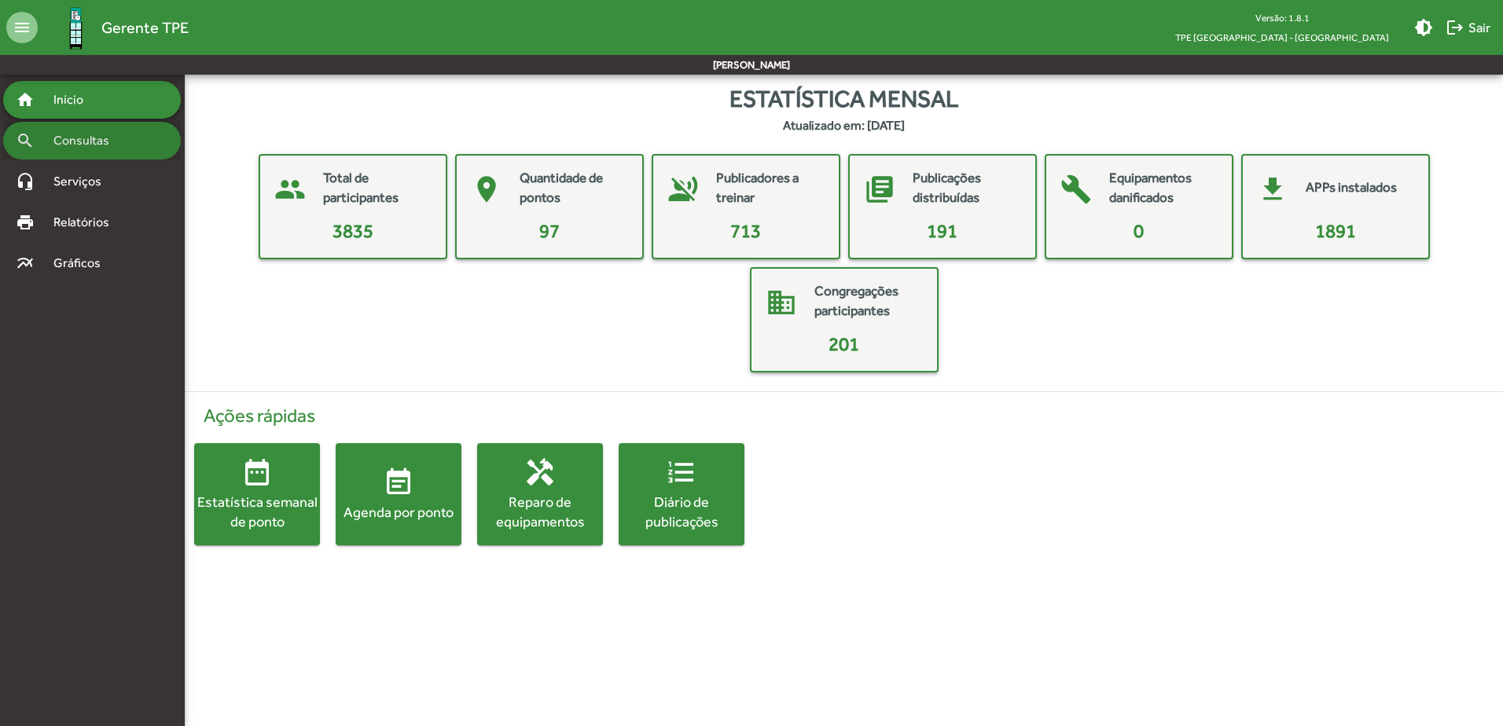
click at [71, 141] on span "Consultas" at bounding box center [87, 140] width 86 height 19
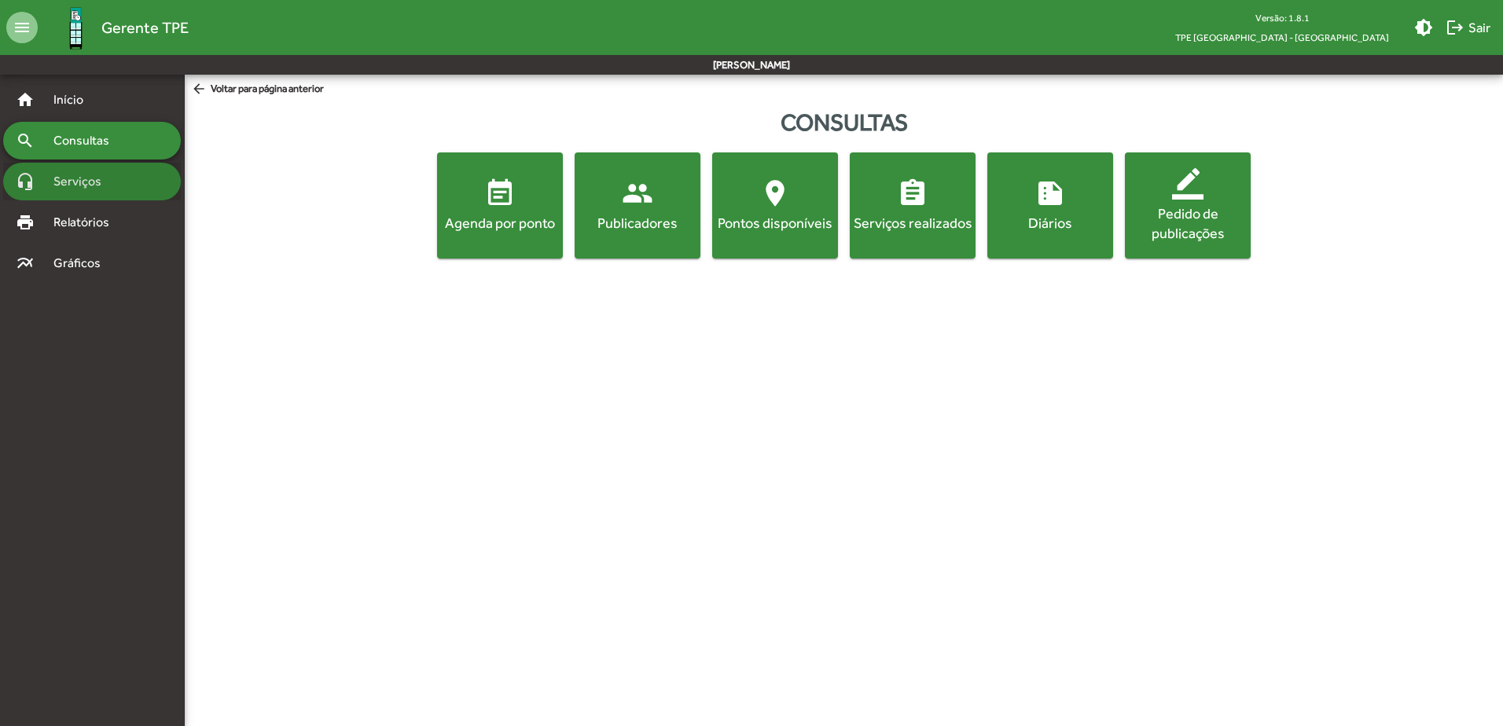
click at [64, 182] on span "Serviços" at bounding box center [83, 181] width 79 height 19
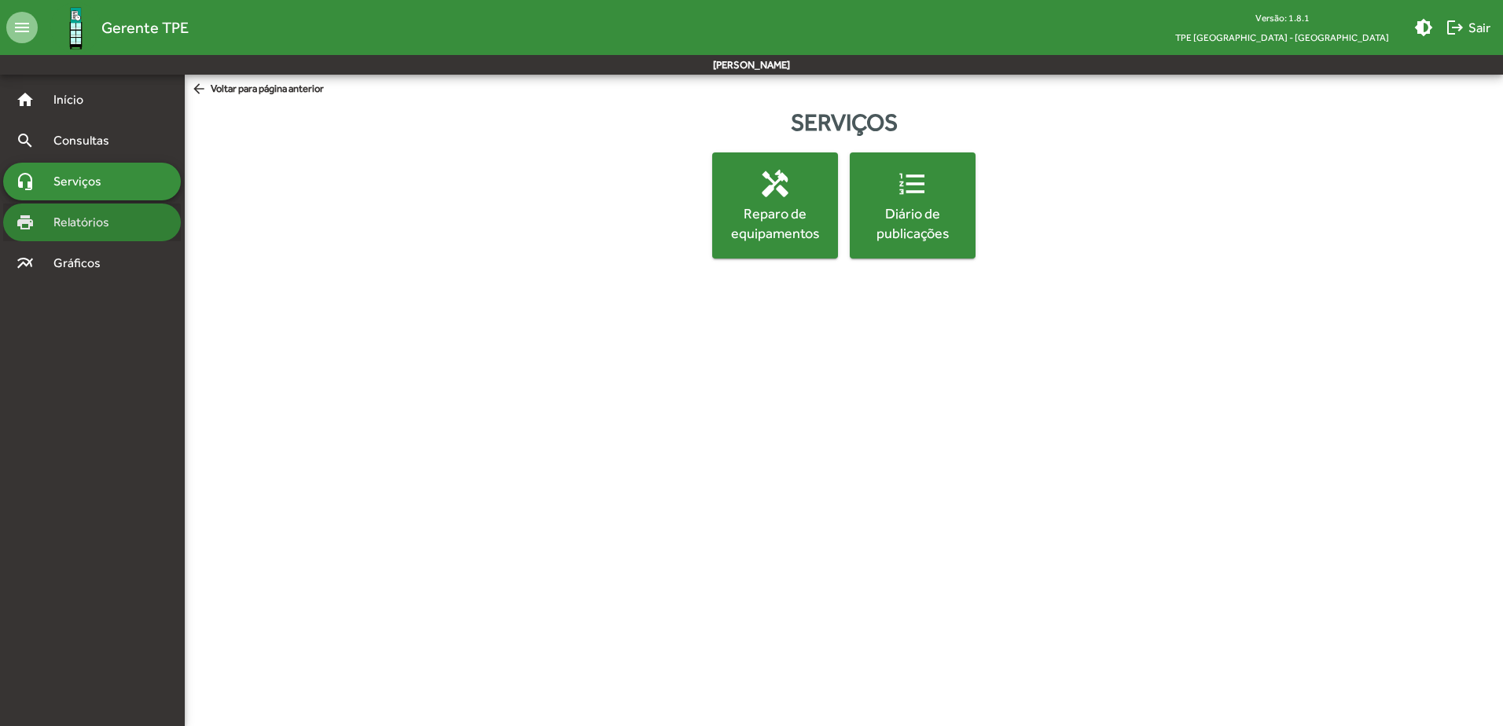
click at [56, 225] on span "Relatórios" at bounding box center [87, 222] width 86 height 19
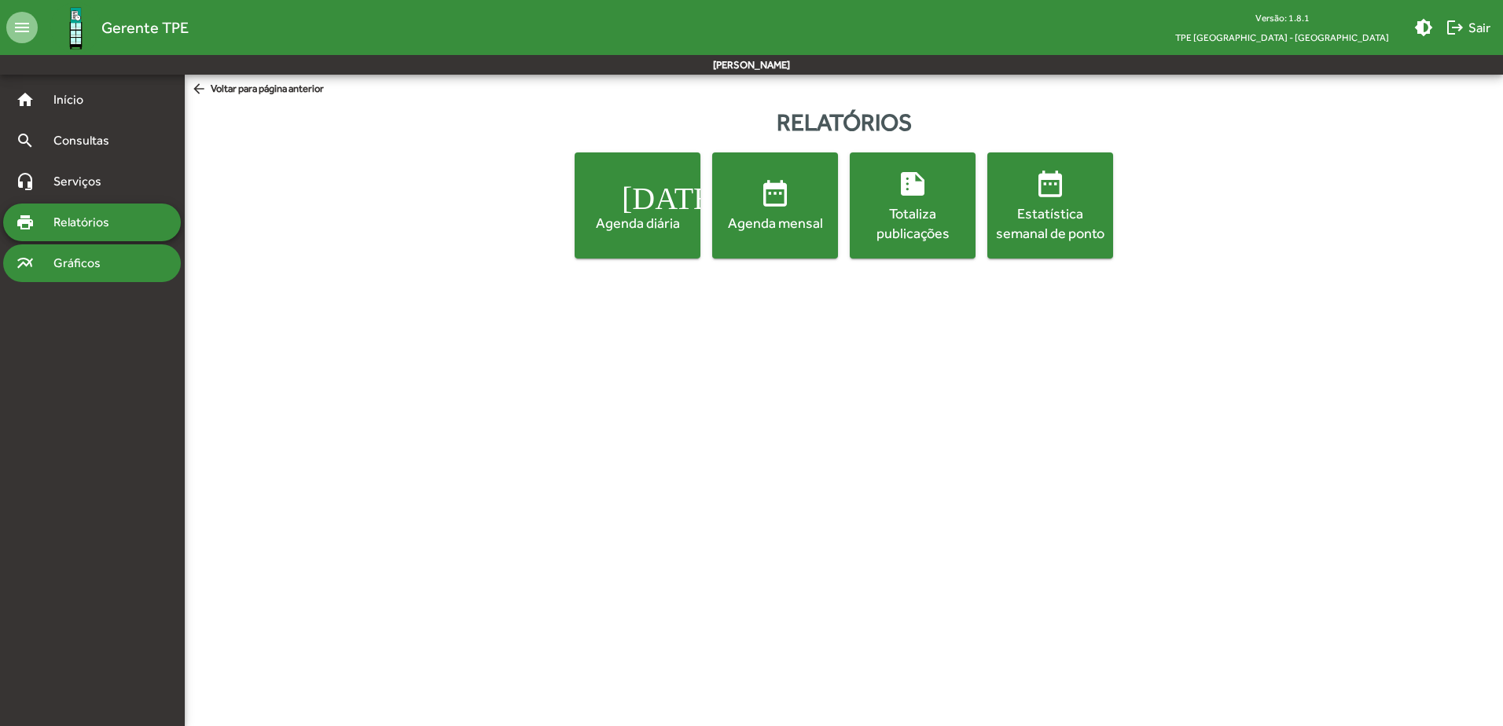
click at [57, 266] on span "Gráficos" at bounding box center [83, 263] width 78 height 19
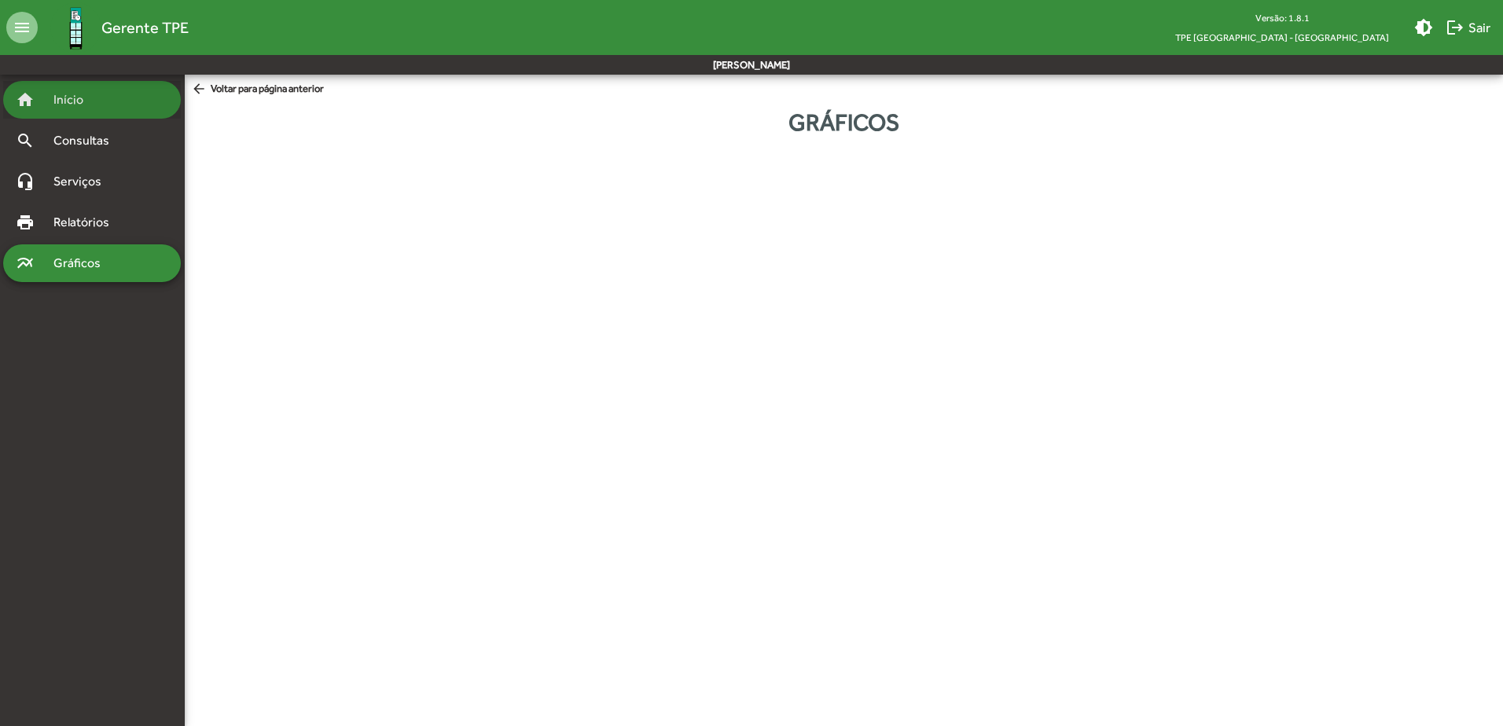
click at [109, 107] on div "home Início" at bounding box center [92, 100] width 178 height 38
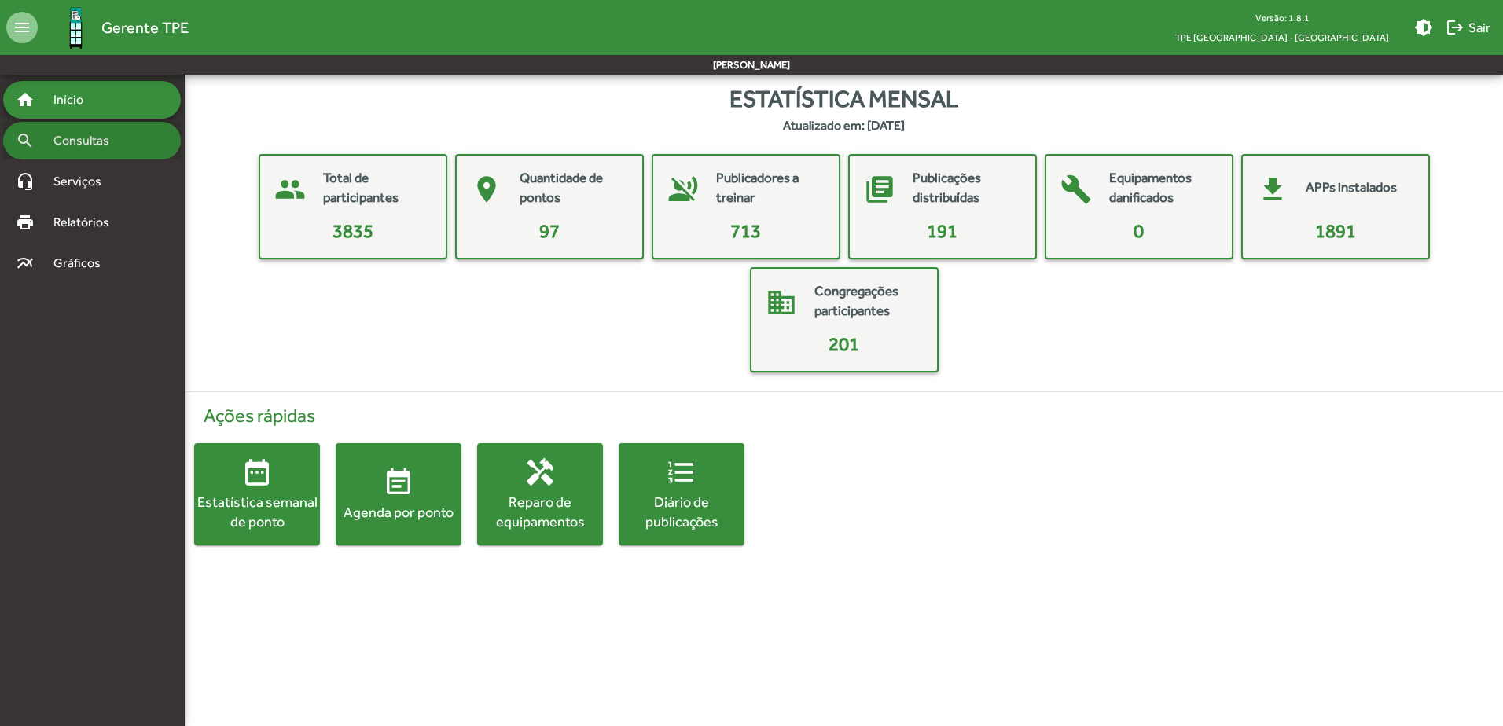
click at [87, 140] on span "Consultas" at bounding box center [87, 140] width 86 height 19
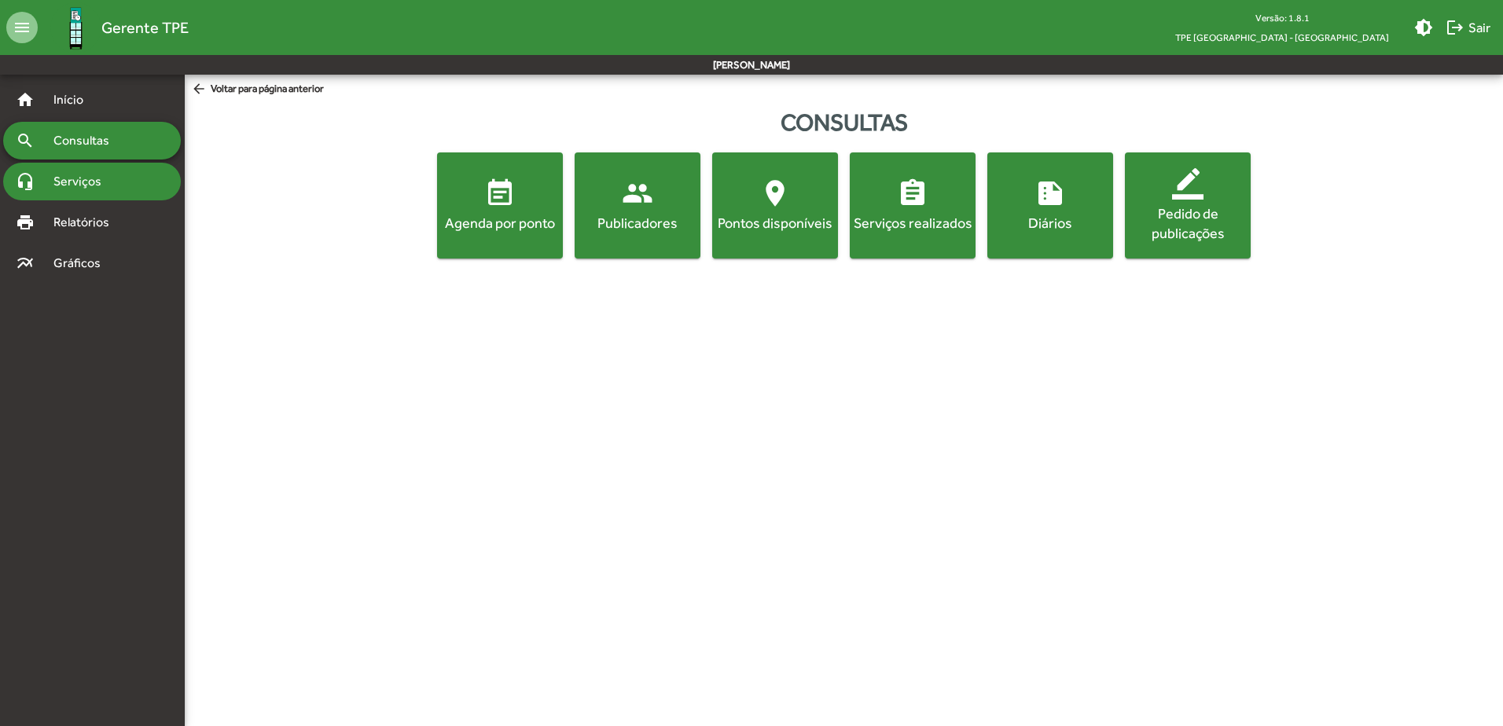
click at [85, 180] on span "Serviços" at bounding box center [83, 181] width 79 height 19
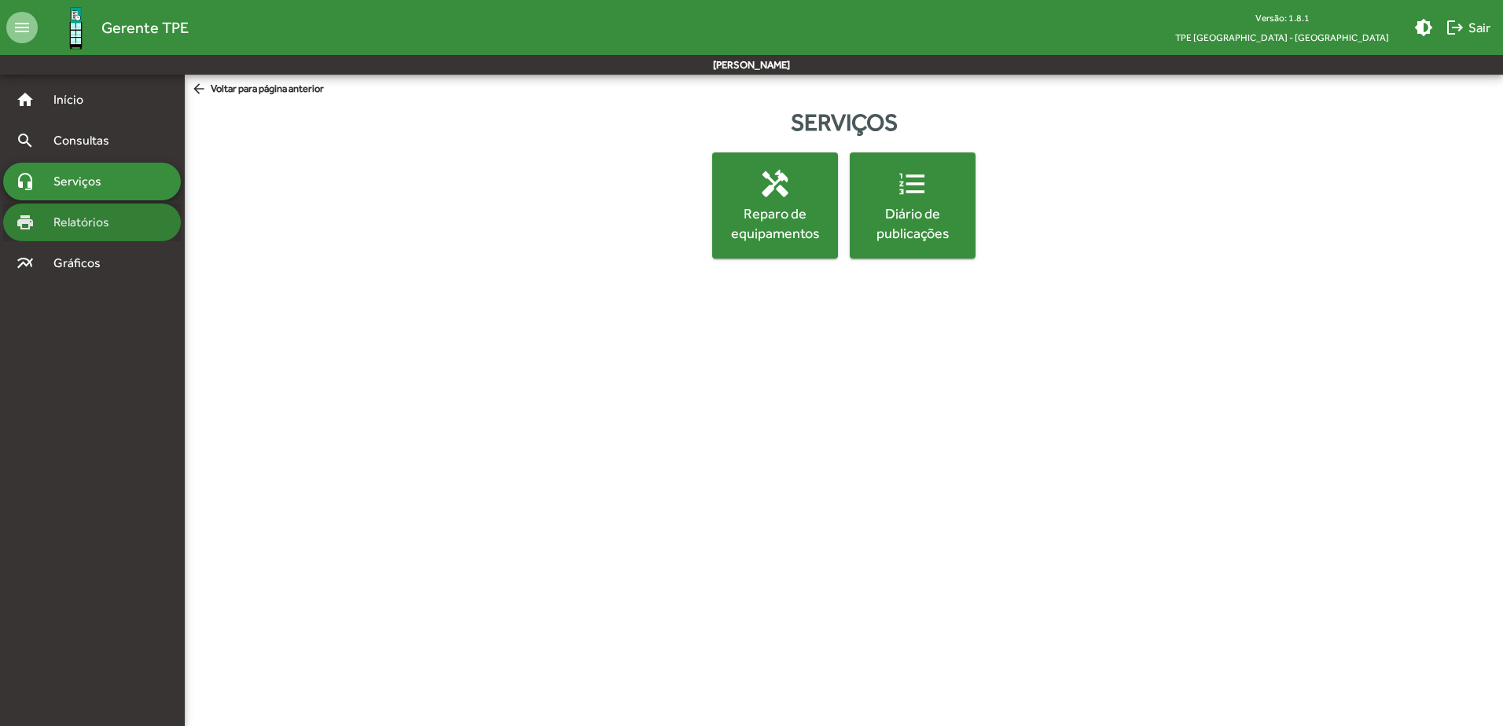
click at [83, 215] on span "Relatórios" at bounding box center [87, 222] width 86 height 19
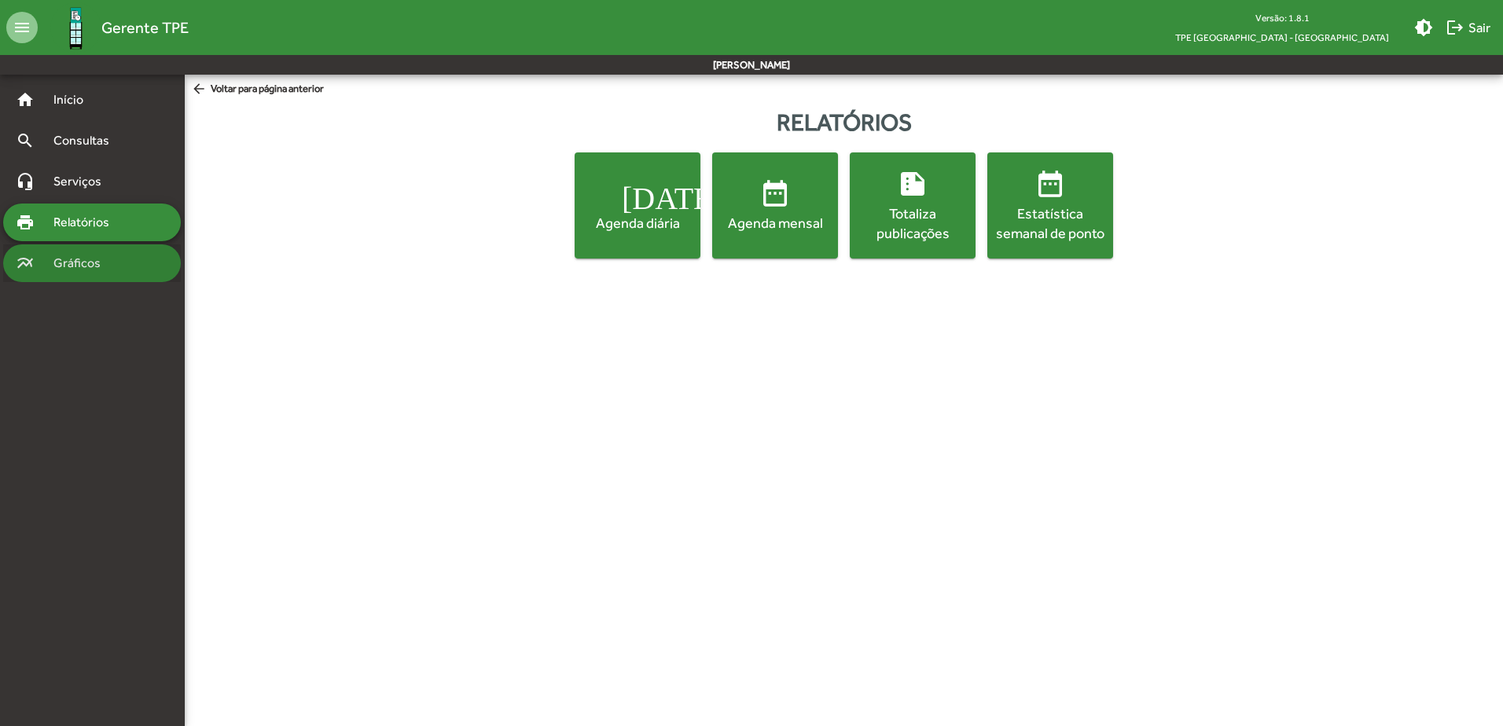
click at [89, 260] on span "Gráficos" at bounding box center [83, 263] width 78 height 19
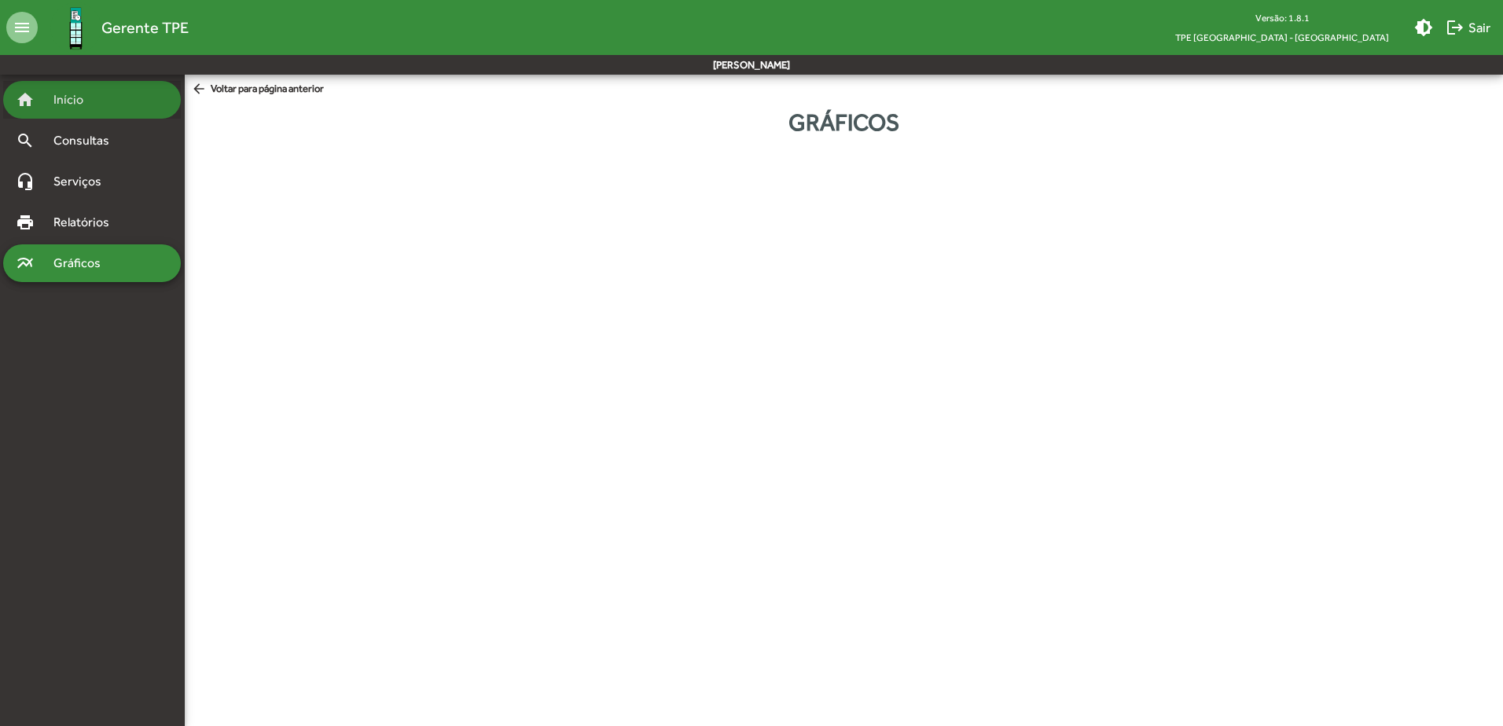
click at [114, 105] on div "home Início" at bounding box center [92, 100] width 178 height 38
